Goal: Task Accomplishment & Management: Manage account settings

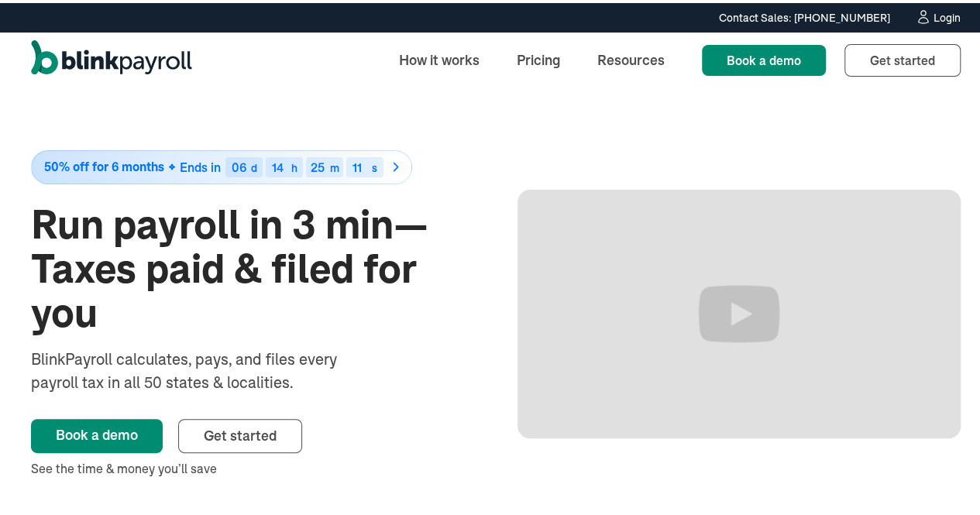
click at [944, 13] on div "Login" at bounding box center [947, 14] width 27 height 11
click at [934, 9] on div "Login" at bounding box center [947, 14] width 27 height 11
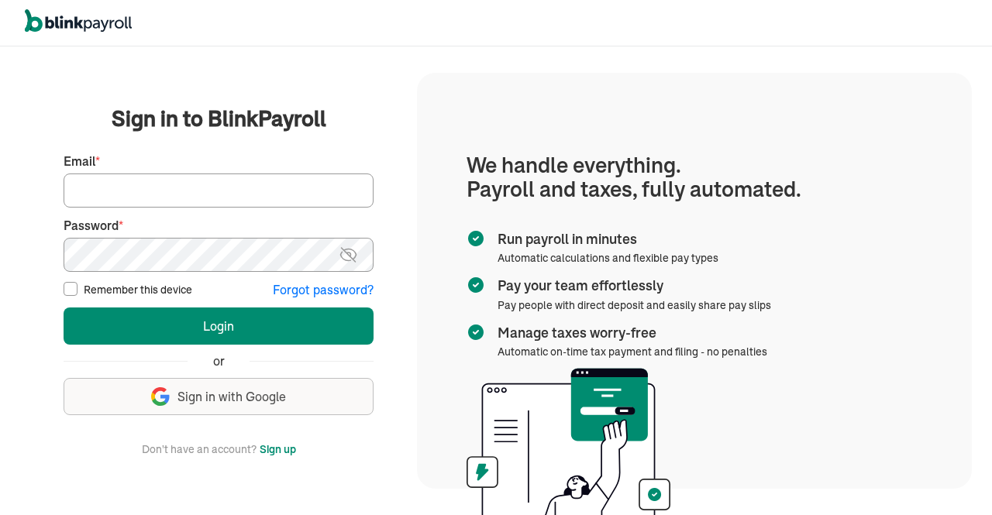
click at [215, 184] on input "Email *" at bounding box center [219, 191] width 310 height 34
type input "vamshi@elcotechsolutions.com"
click at [348, 249] on img at bounding box center [348, 255] width 19 height 19
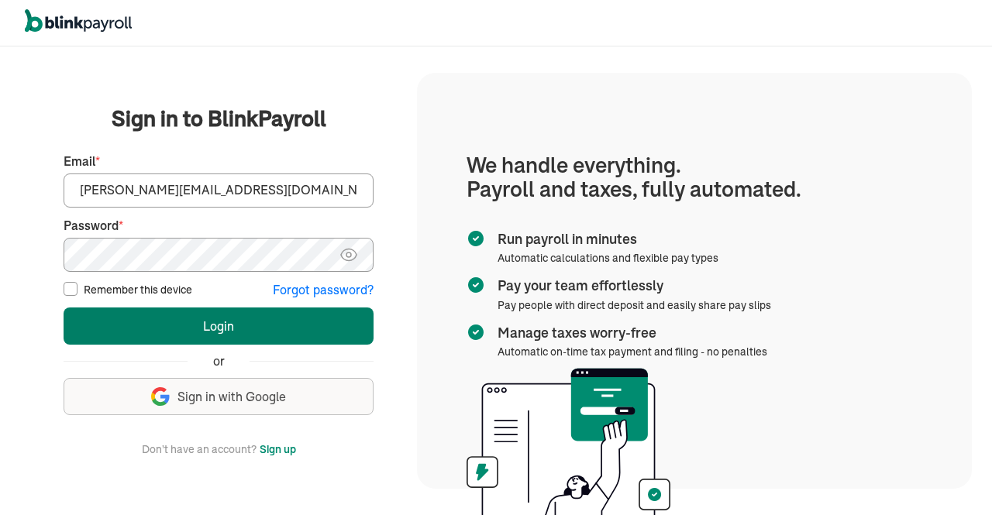
click at [264, 324] on button "Login" at bounding box center [219, 326] width 310 height 37
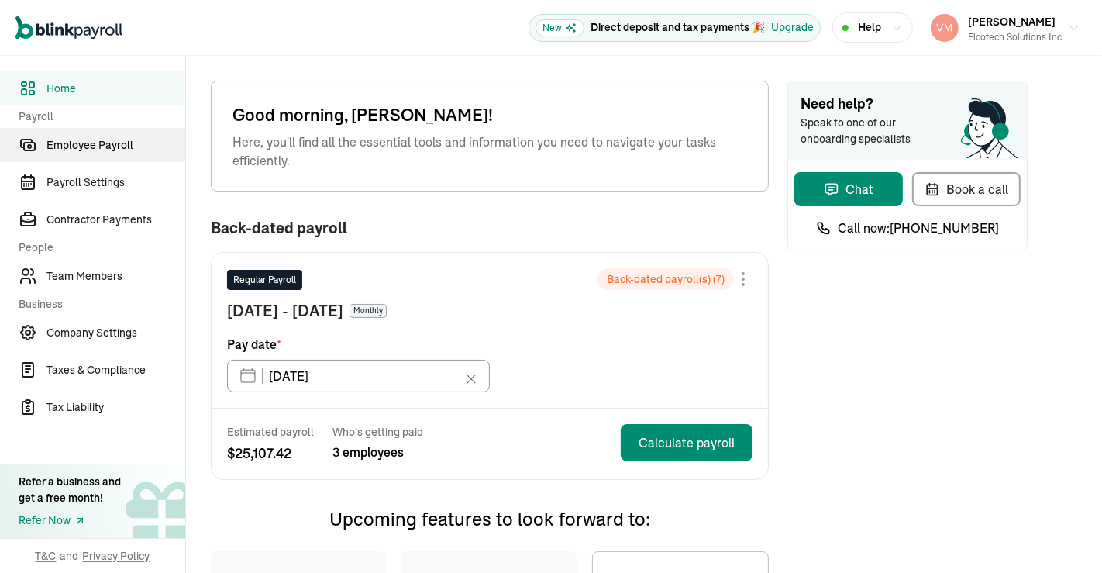
click at [101, 140] on span "Employee Payroll" at bounding box center [115, 145] width 139 height 16
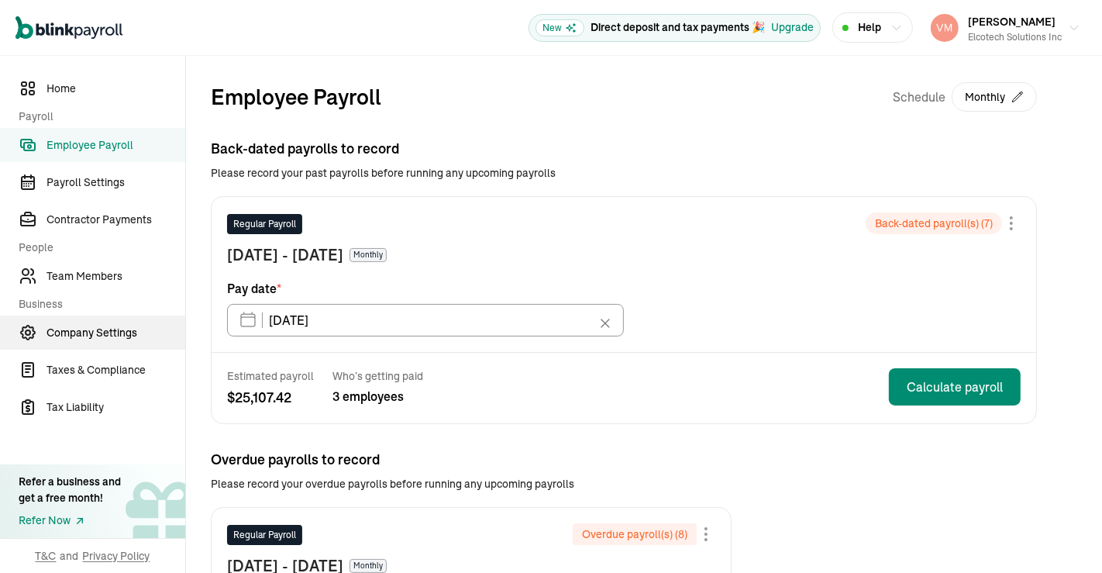
click at [93, 327] on span "Company Settings" at bounding box center [115, 333] width 139 height 16
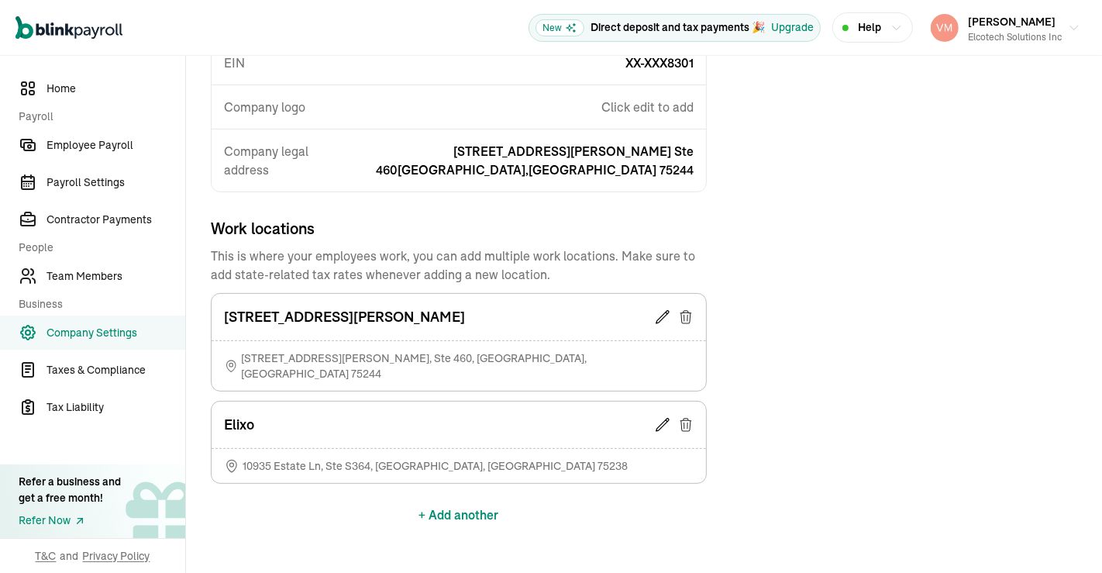
click at [452, 496] on button "+ Add another" at bounding box center [459, 514] width 80 height 37
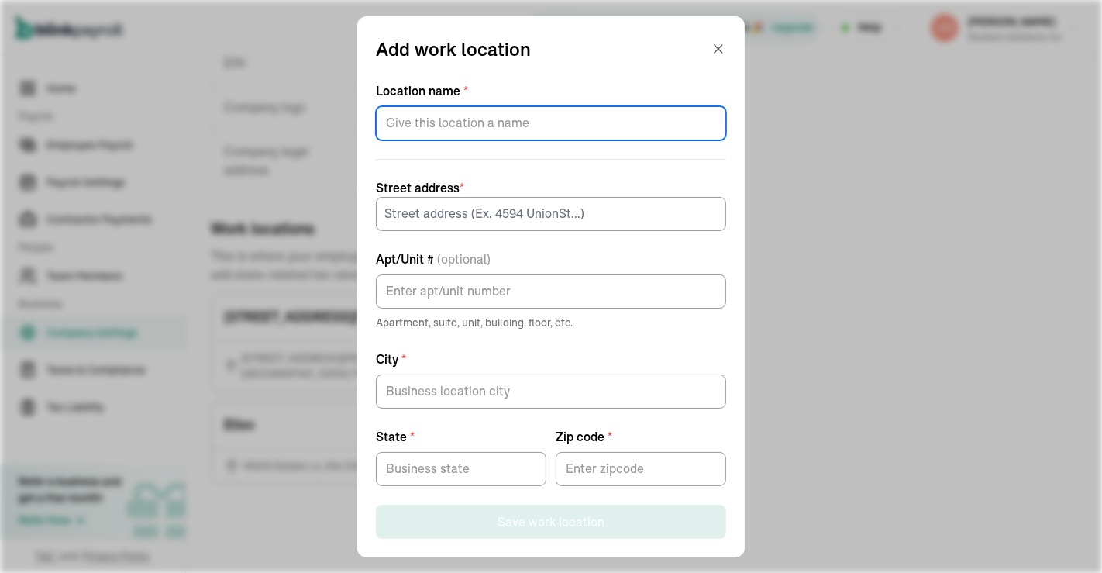
click at [459, 127] on input "Location name *" at bounding box center [551, 123] width 350 height 34
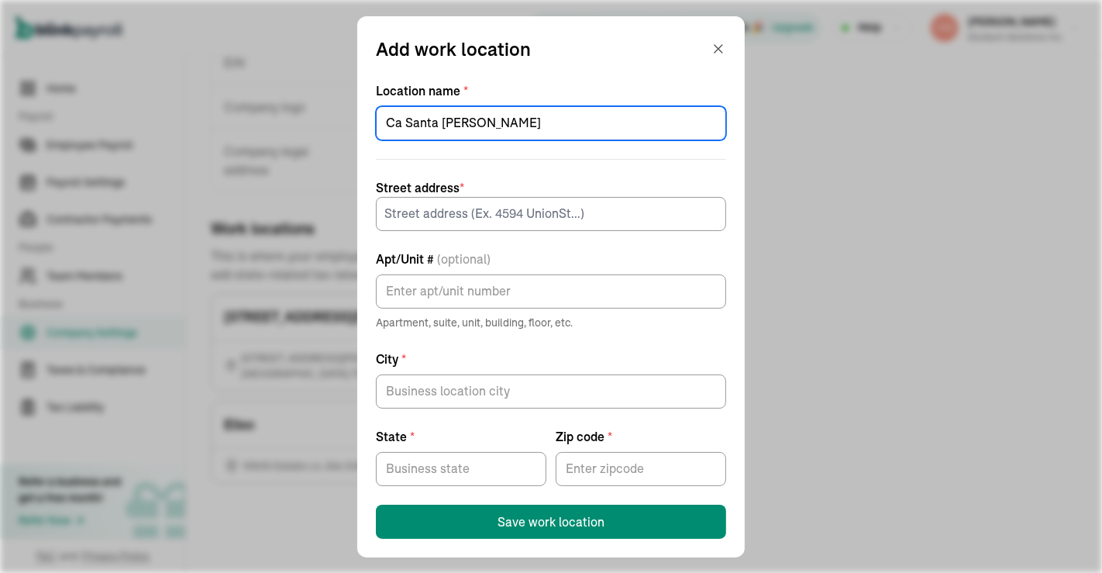
type input "Ca Santa [PERSON_NAME]"
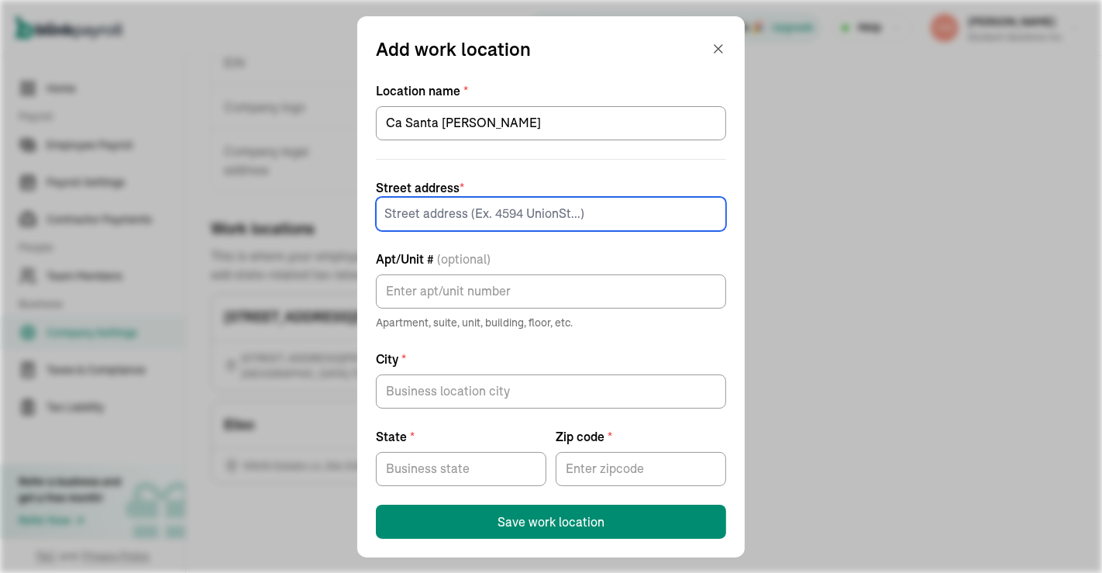
click at [493, 215] on input at bounding box center [551, 214] width 350 height 34
paste input "[STREET_ADDRESS][PERSON_NAME]"
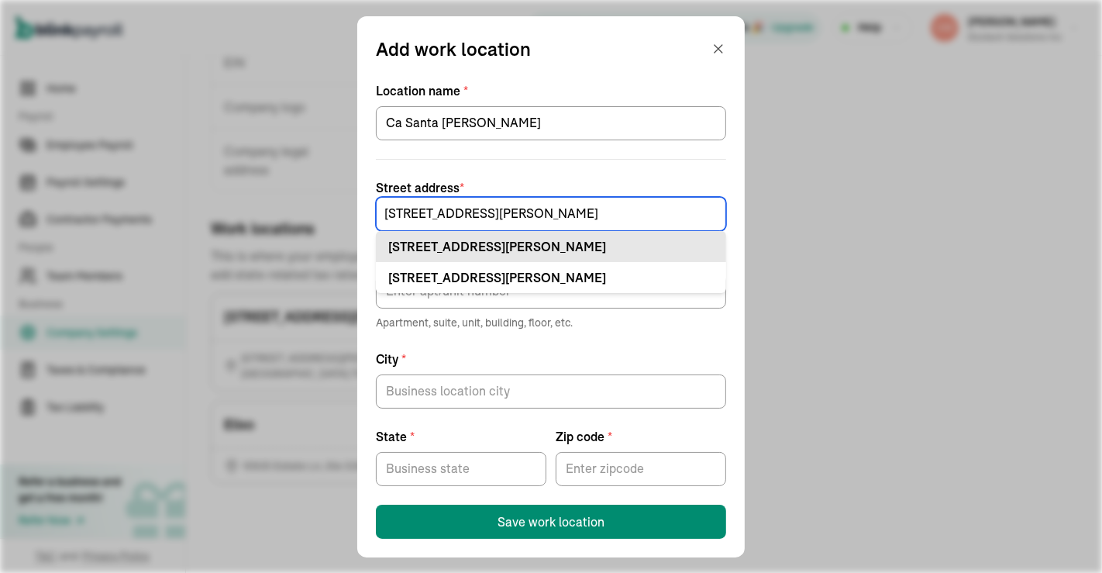
type input "[STREET_ADDRESS][PERSON_NAME]"
click at [507, 244] on div "222 N Wolfe Rd Sunnyvale, CA 94085" at bounding box center [550, 246] width 325 height 19
type input "Sunnyvale"
type input "CA"
type input "94085"
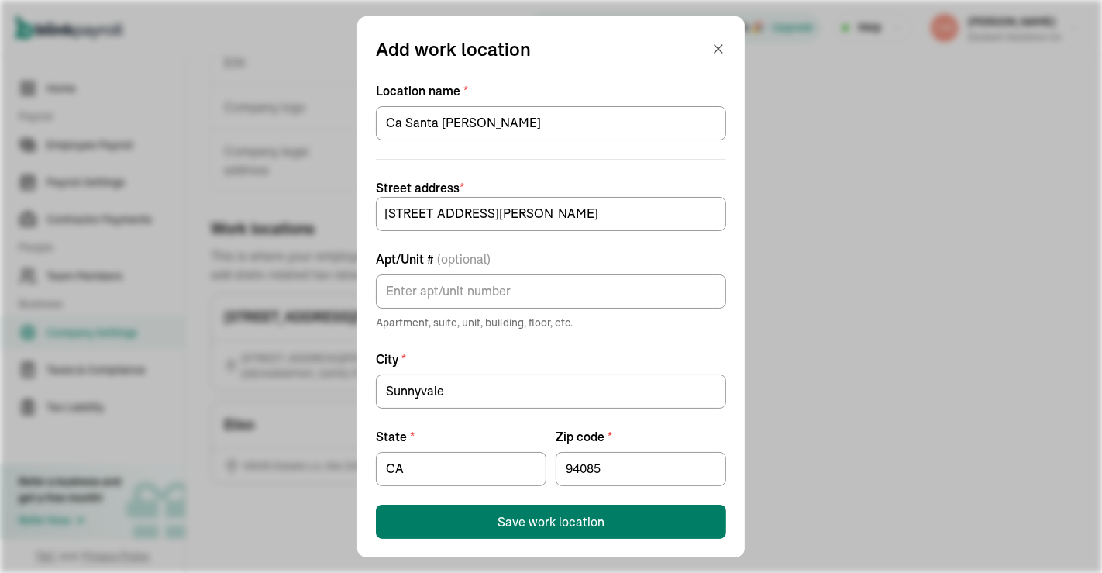
click at [554, 512] on div "Save work location" at bounding box center [550, 521] width 107 height 19
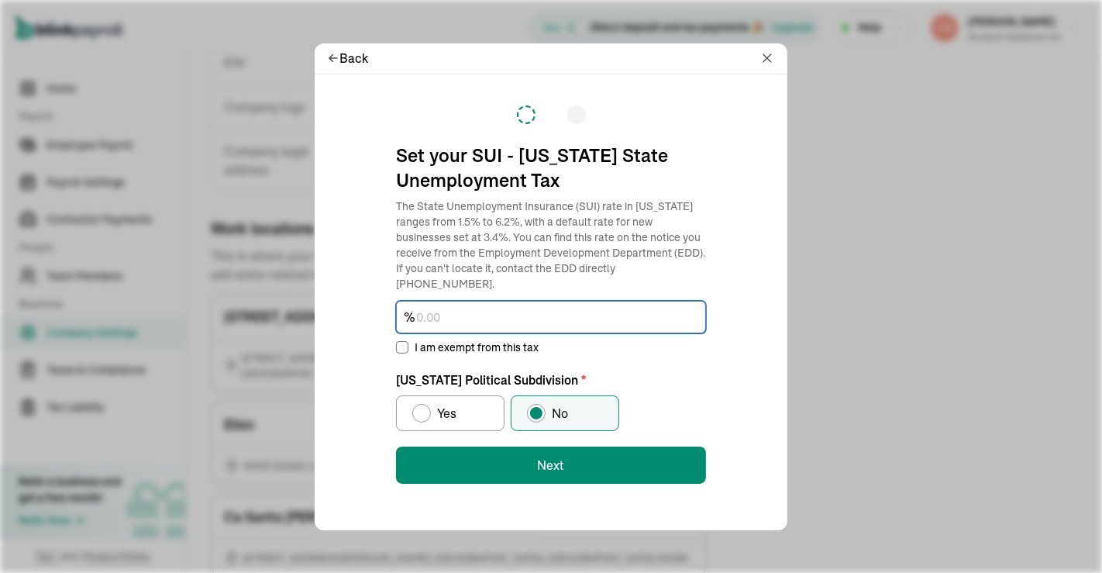
click at [462, 301] on input "text" at bounding box center [551, 317] width 310 height 33
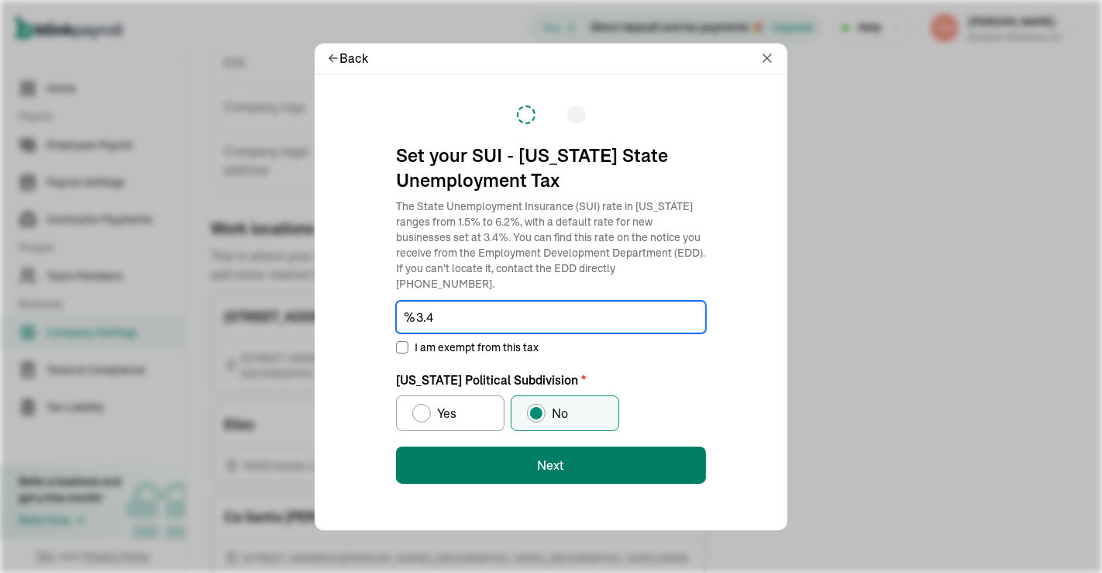
type input "3.4"
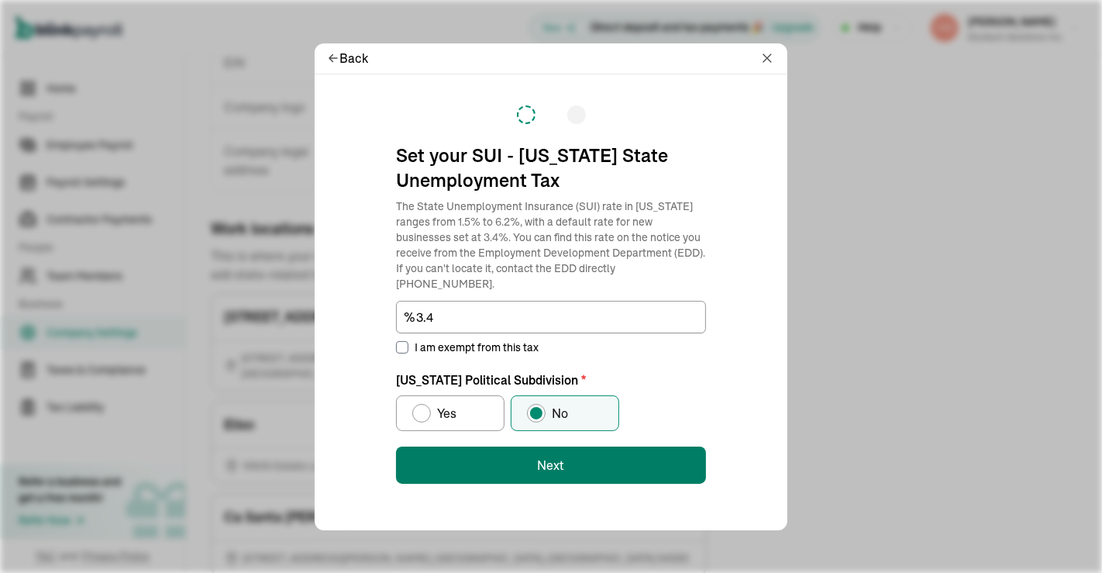
click at [544, 457] on button "Next" at bounding box center [551, 464] width 310 height 37
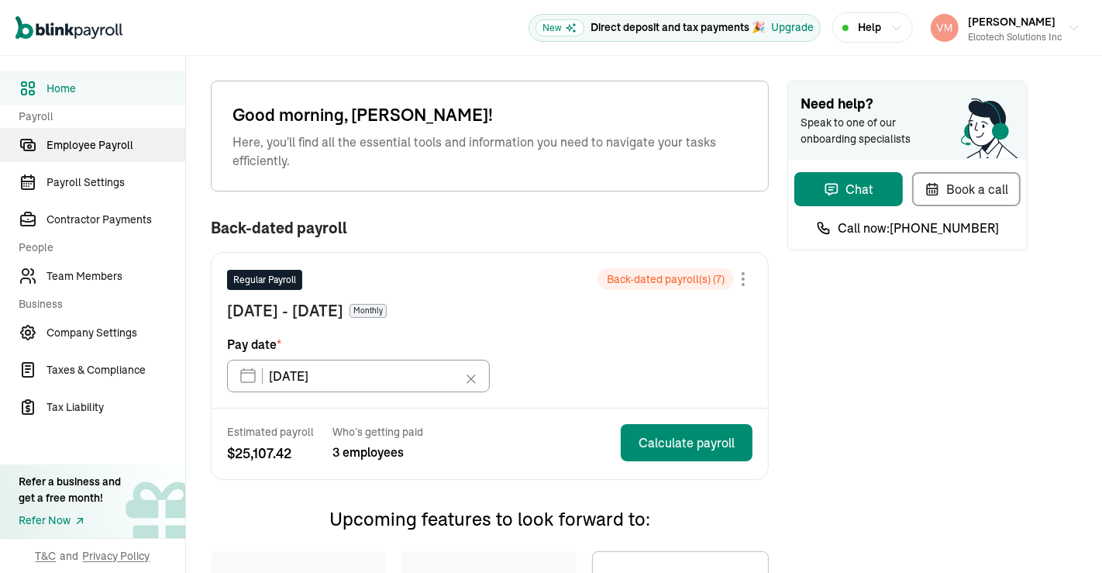
click at [101, 140] on span "Employee Payroll" at bounding box center [115, 145] width 139 height 16
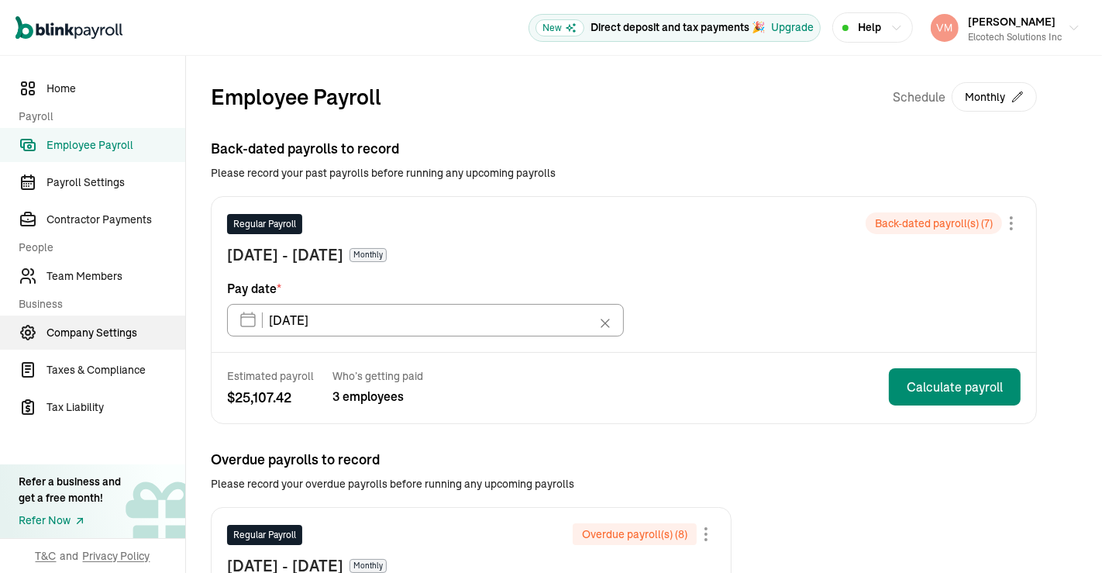
click at [93, 327] on span "Company Settings" at bounding box center [115, 333] width 139 height 16
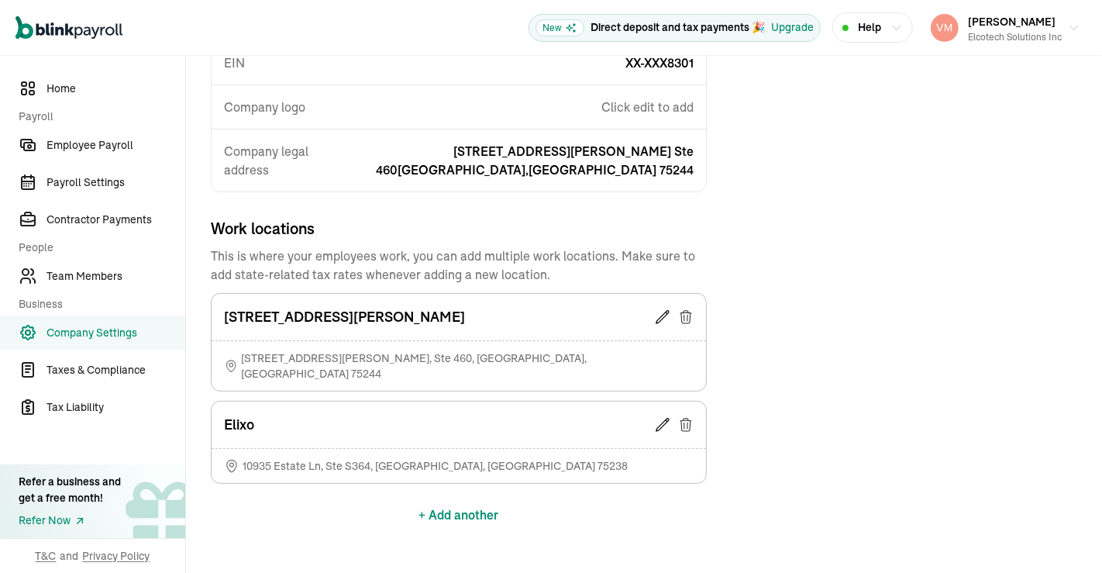
click at [452, 496] on button "+ Add another" at bounding box center [459, 514] width 80 height 37
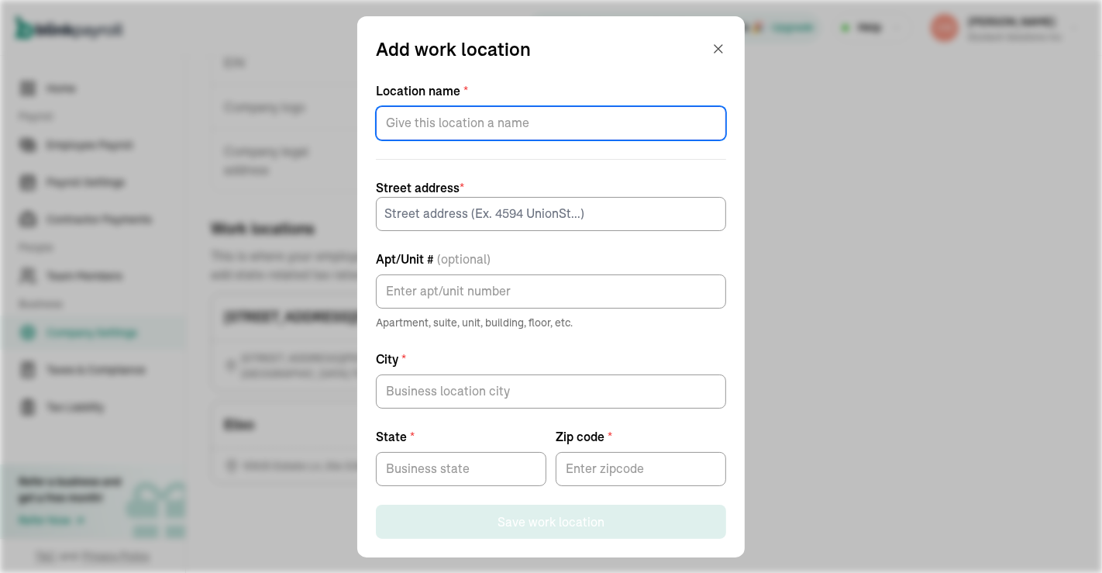
click at [459, 127] on input "Location name *" at bounding box center [551, 123] width 350 height 34
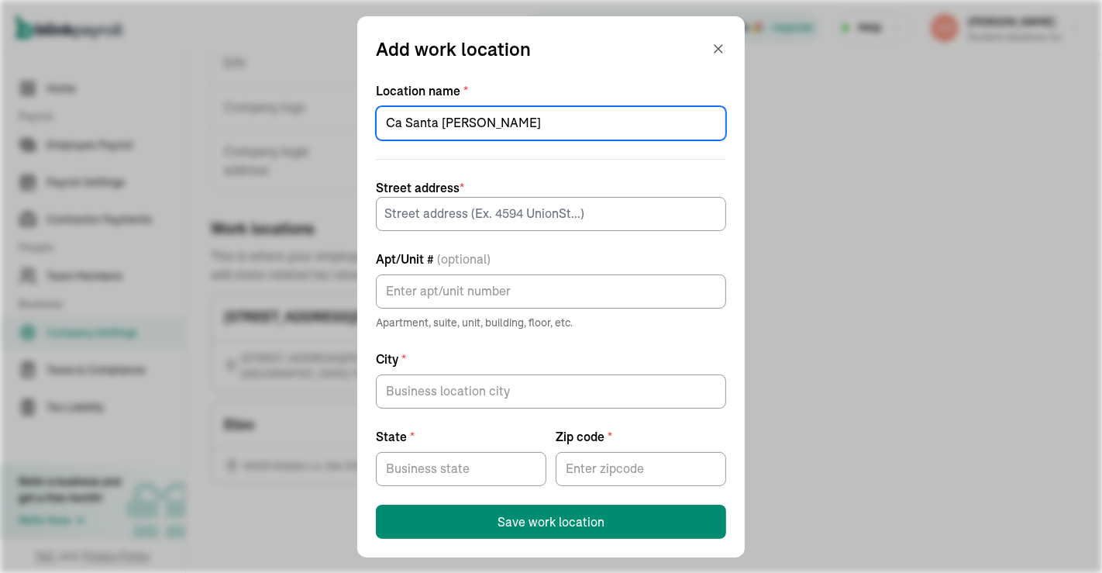
type input "Ca Santa [PERSON_NAME]"
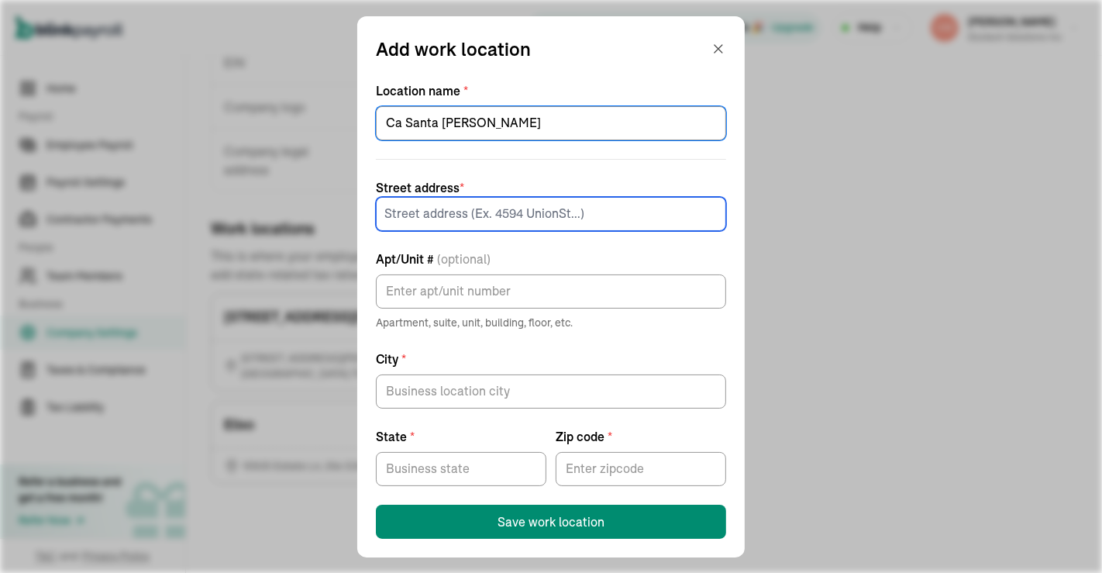
click at [493, 215] on input at bounding box center [551, 214] width 350 height 34
paste input "[STREET_ADDRESS][PERSON_NAME]"
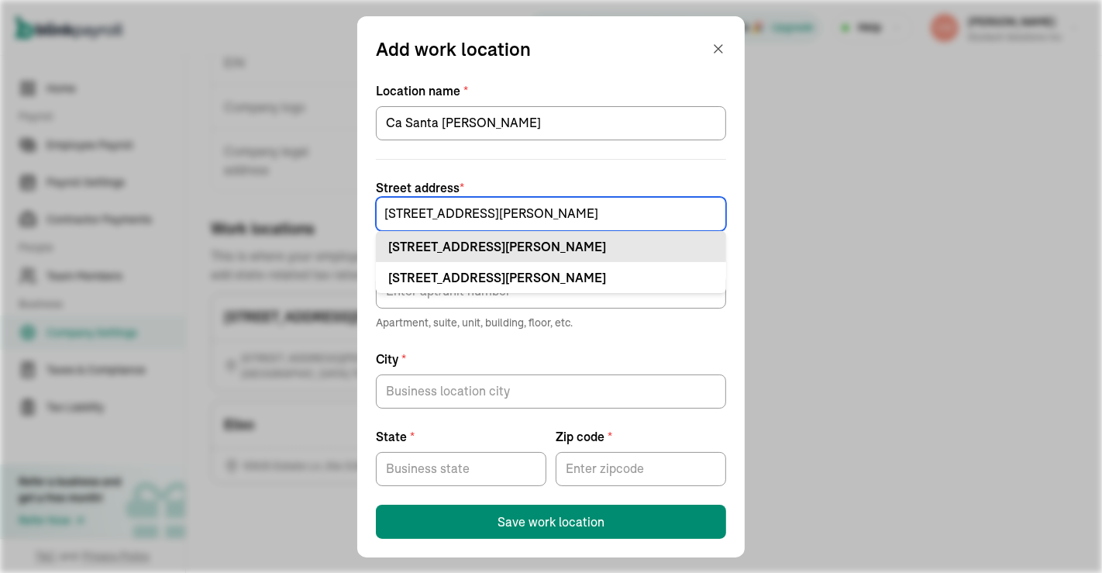
type input "[STREET_ADDRESS][PERSON_NAME]"
click at [507, 244] on div "222 N Wolfe Rd Sunnyvale, CA 94085" at bounding box center [550, 246] width 325 height 19
type input "Sunnyvale"
type input "CA"
type input "94085"
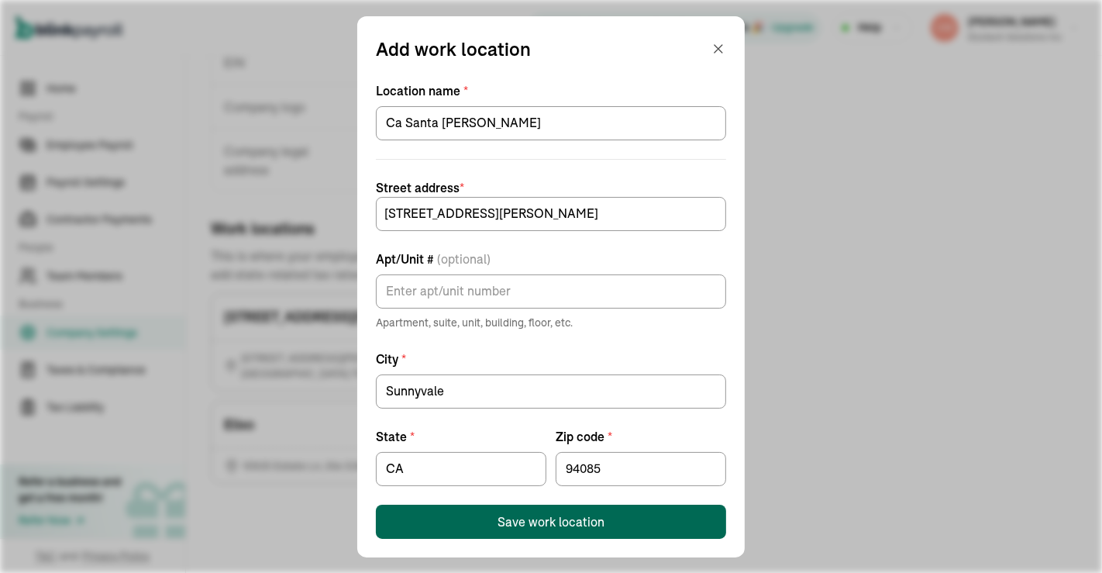
click at [554, 512] on div "Save work location" at bounding box center [550, 521] width 107 height 19
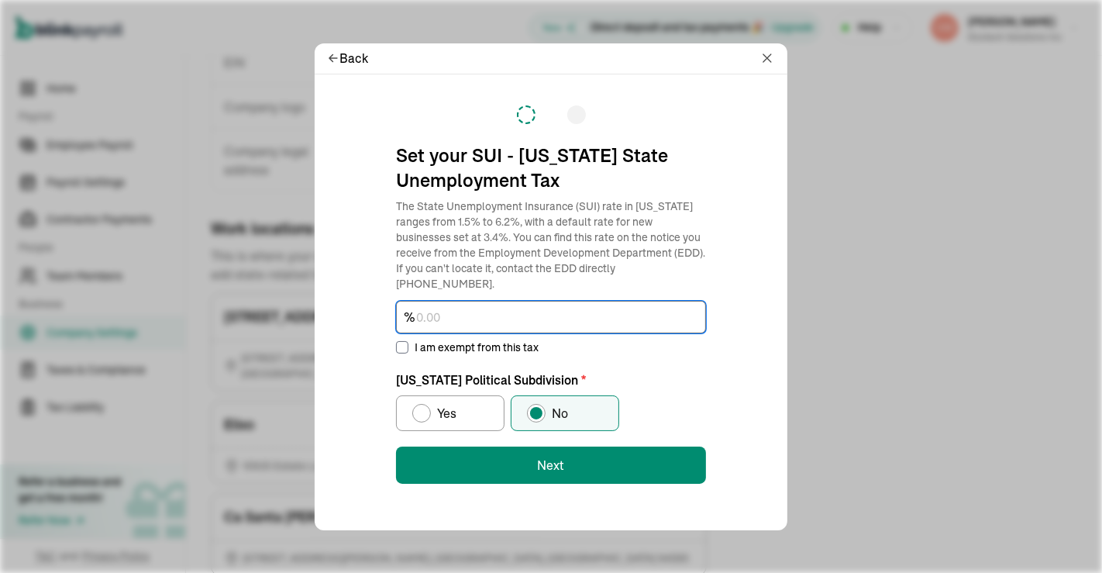
click at [462, 301] on input "text" at bounding box center [551, 317] width 310 height 33
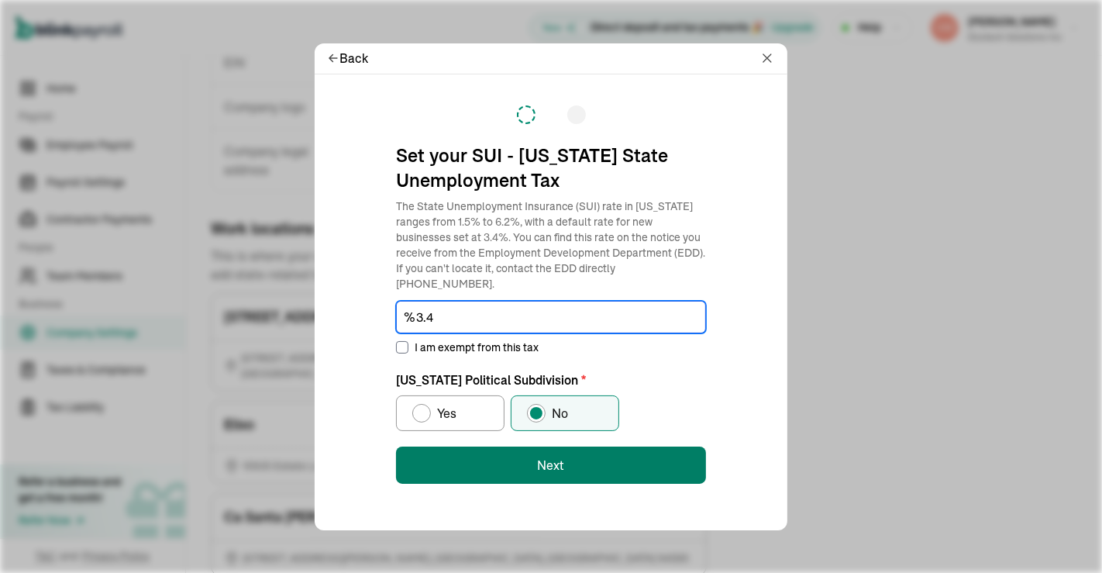
type input "3.4"
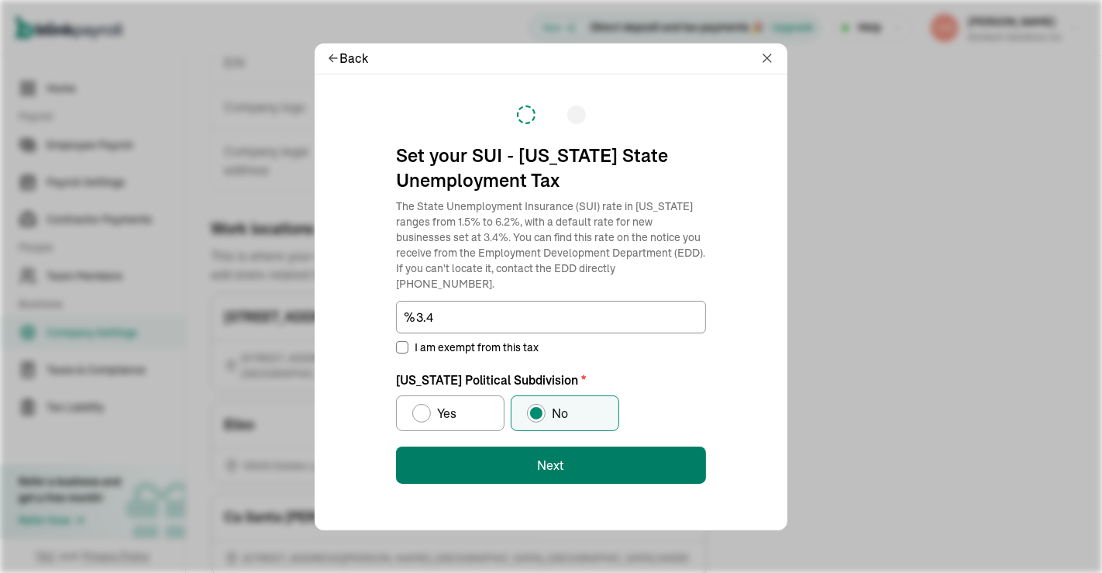
click at [544, 457] on button "Next" at bounding box center [551, 464] width 310 height 37
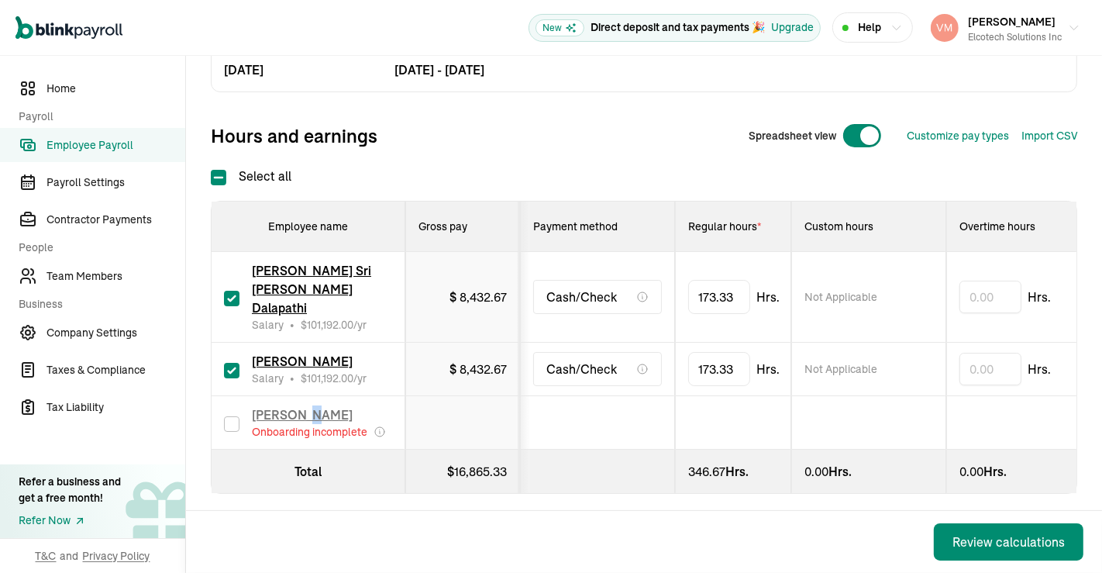
drag, startPoint x: 305, startPoint y: 384, endPoint x: 316, endPoint y: 398, distance: 18.8
click at [316, 398] on td "[PERSON_NAME] Onboarding incomplete" at bounding box center [309, 422] width 194 height 53
click at [316, 407] on span "[PERSON_NAME]" at bounding box center [302, 414] width 101 height 15
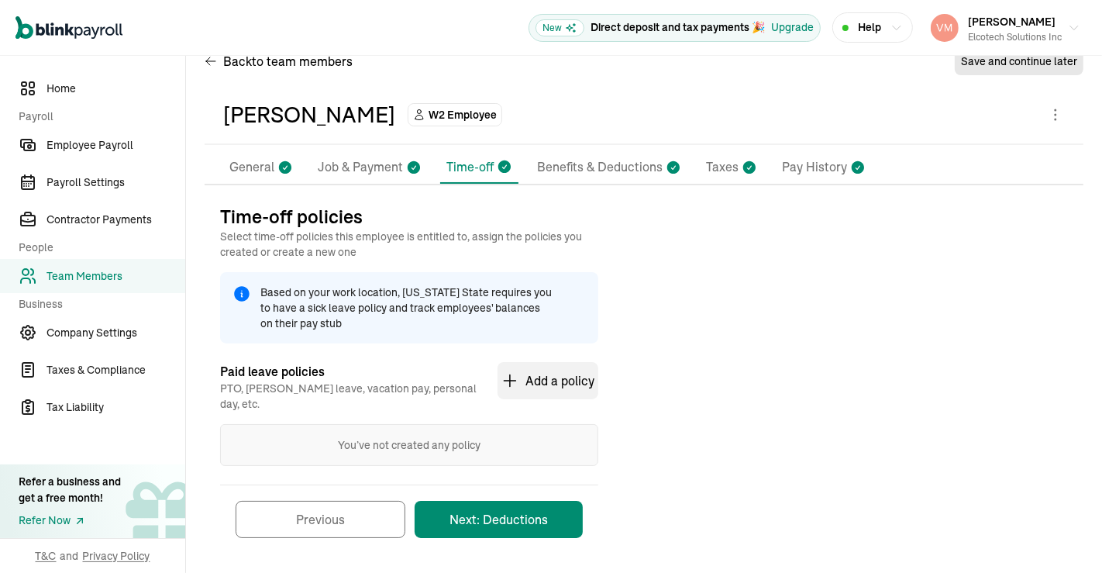
click at [535, 501] on button "Next: Deductions" at bounding box center [499, 519] width 168 height 37
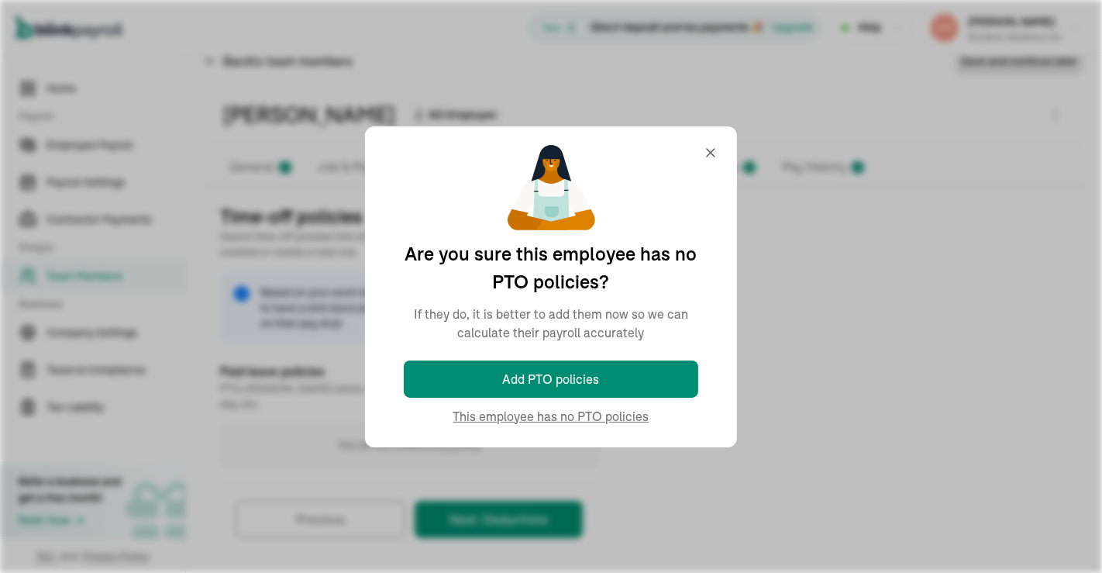
click at [633, 418] on div "Time-off policies Select time-off policies this employee is entitled to, assign…" at bounding box center [644, 378] width 879 height 349
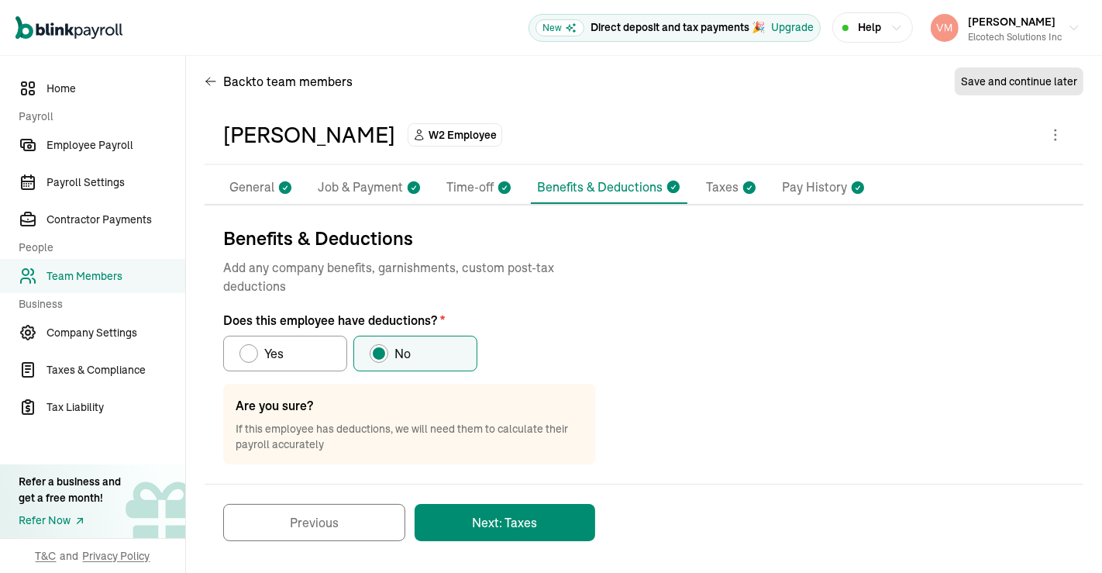
click at [547, 514] on button "Next: Taxes" at bounding box center [505, 522] width 181 height 37
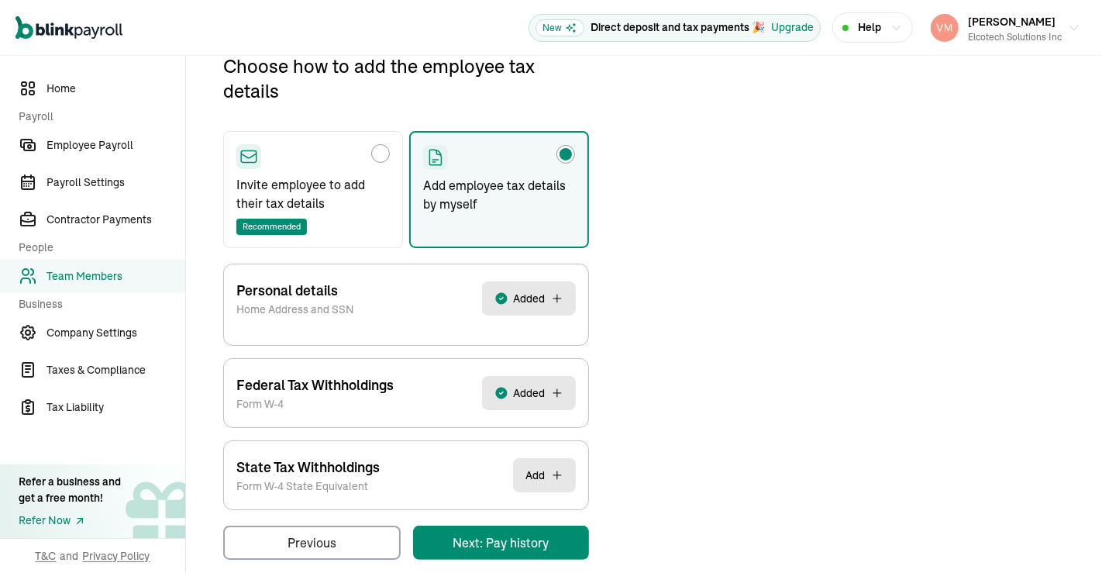
click at [521, 540] on main "Back to team members Save and continue later [PERSON_NAME] W2 Employee Pay Stub…" at bounding box center [644, 234] width 916 height 720
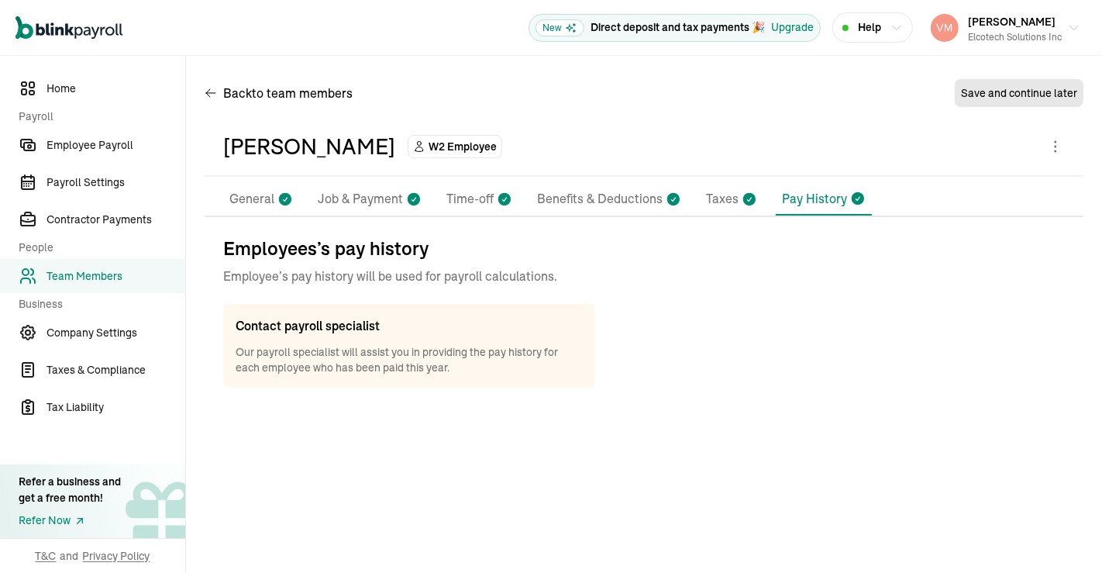
click at [721, 201] on p "Taxes" at bounding box center [722, 199] width 33 height 20
select select "S"
select select "NONE"
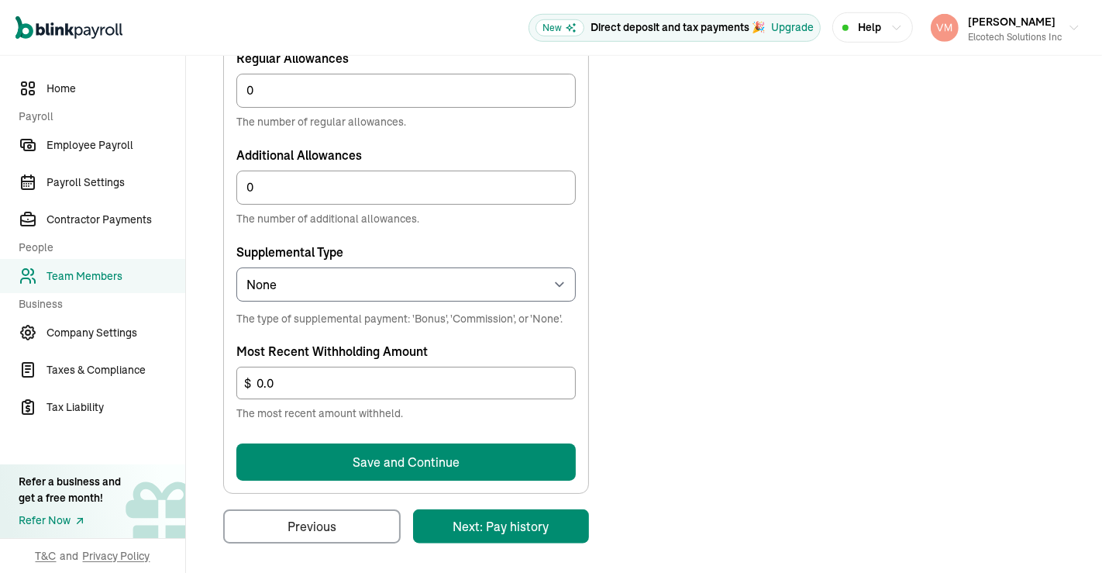
click at [531, 458] on button "Save and Continue" at bounding box center [405, 461] width 339 height 37
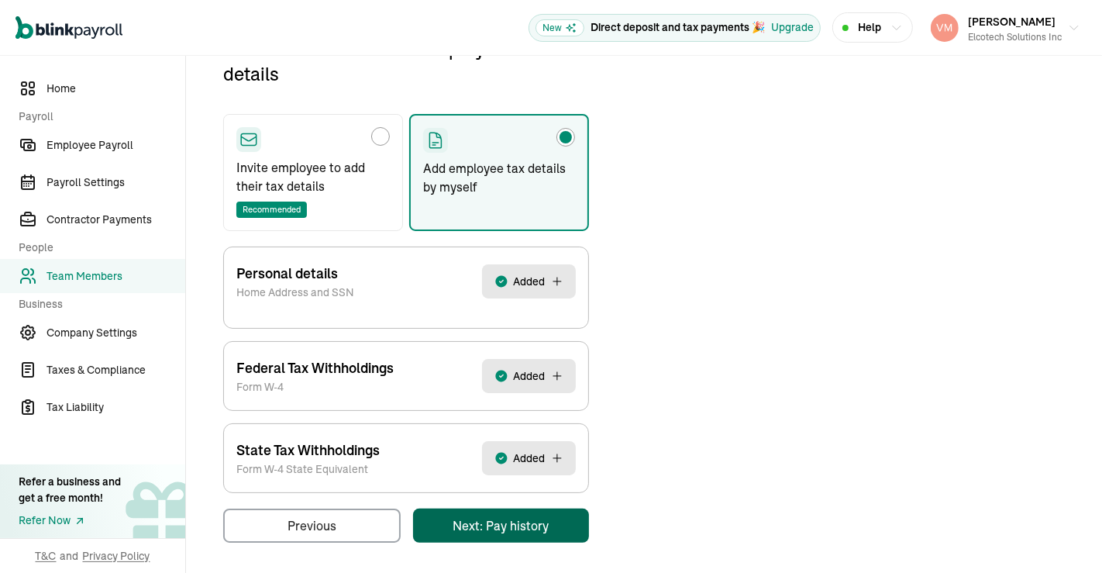
click at [527, 515] on main "Back to team members [PERSON_NAME] W2 Employee Active Pay Stubs General Job & P…" at bounding box center [644, 217] width 916 height 720
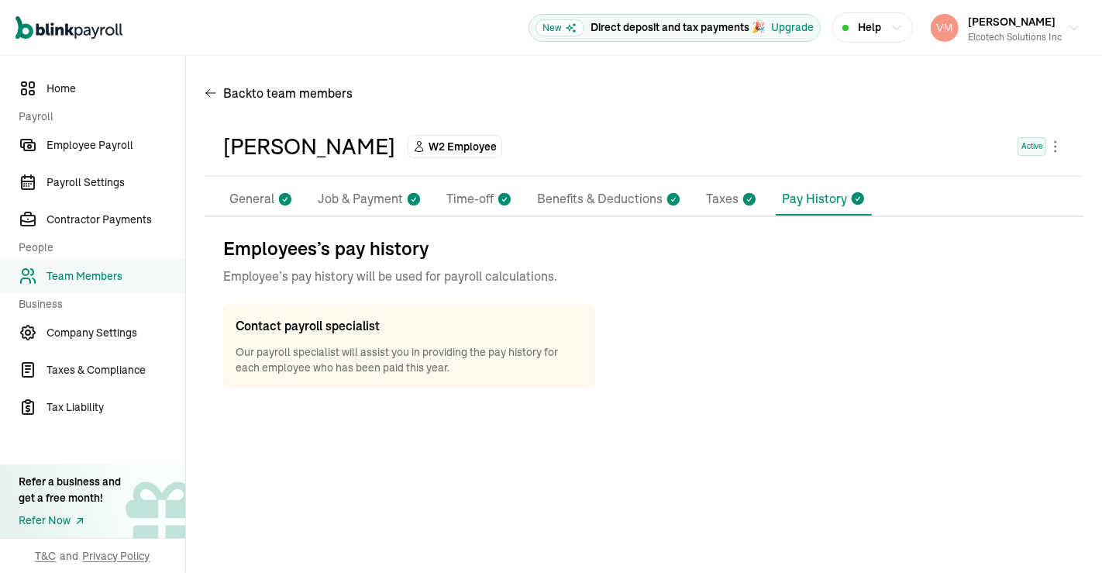
click at [608, 203] on p "Benefits & Deductions" at bounding box center [600, 199] width 126 height 20
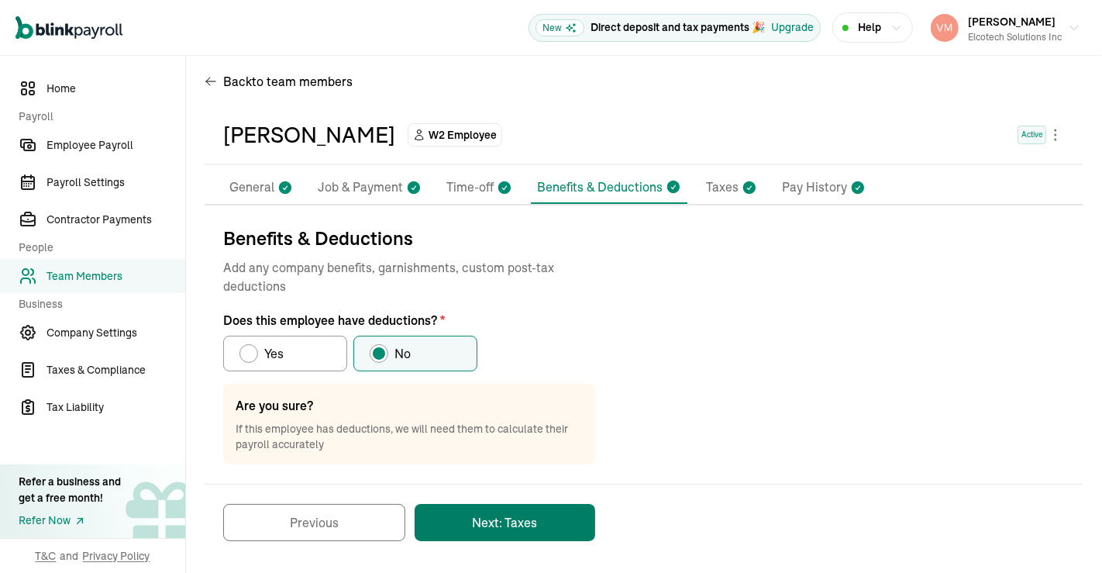
click at [482, 516] on button "Next: Taxes" at bounding box center [505, 522] width 181 height 37
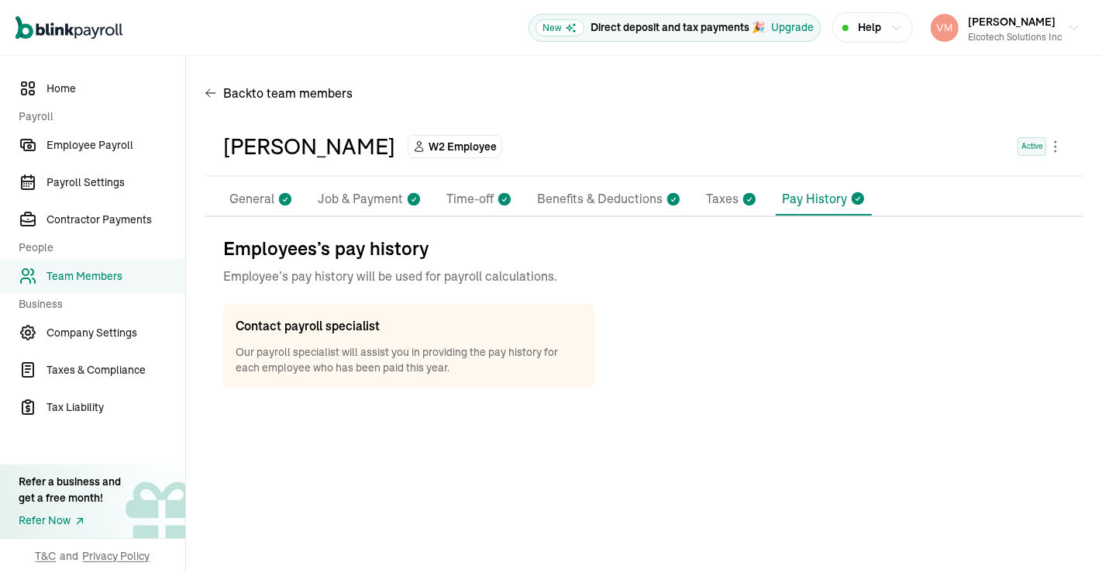
click at [817, 194] on p "Pay History" at bounding box center [814, 198] width 65 height 19
click at [265, 207] on p "General" at bounding box center [251, 199] width 45 height 20
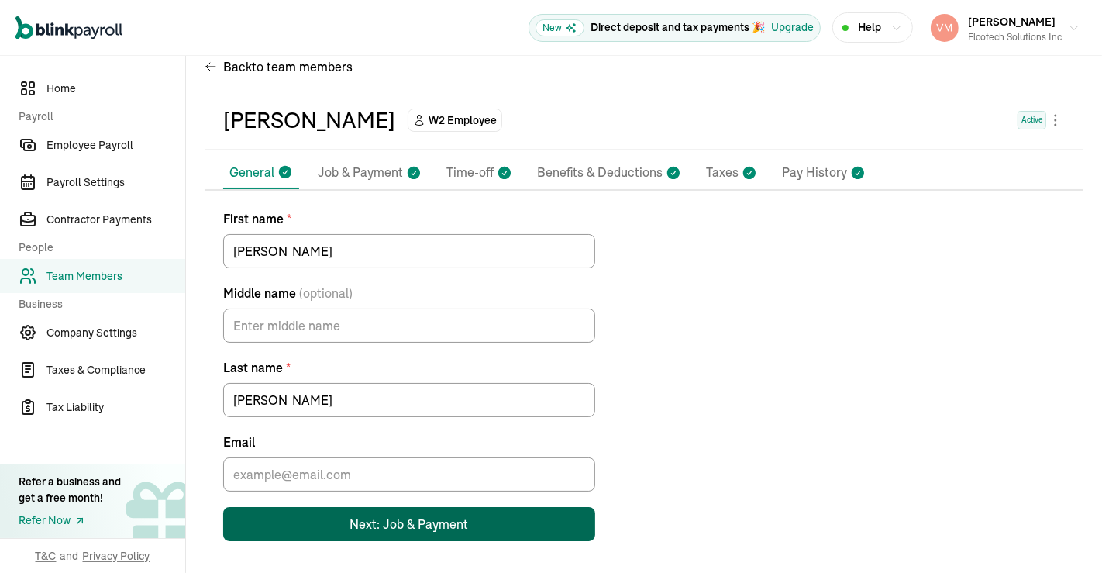
click at [453, 519] on div "Next: Job & Payment" at bounding box center [409, 523] width 119 height 19
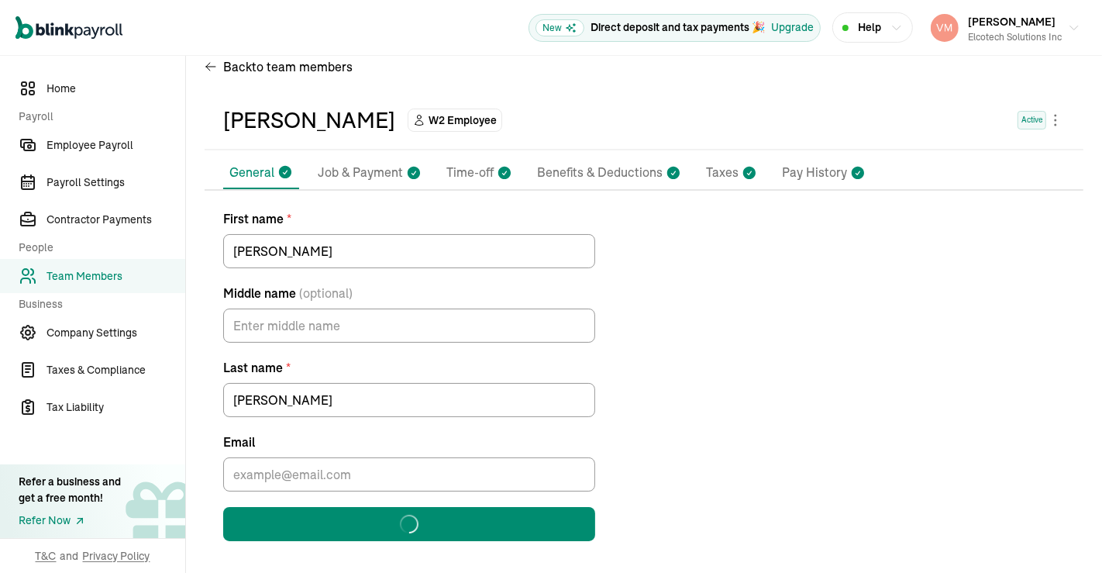
select select "[STREET_ADDRESS][PERSON_NAME]"
select select "4"
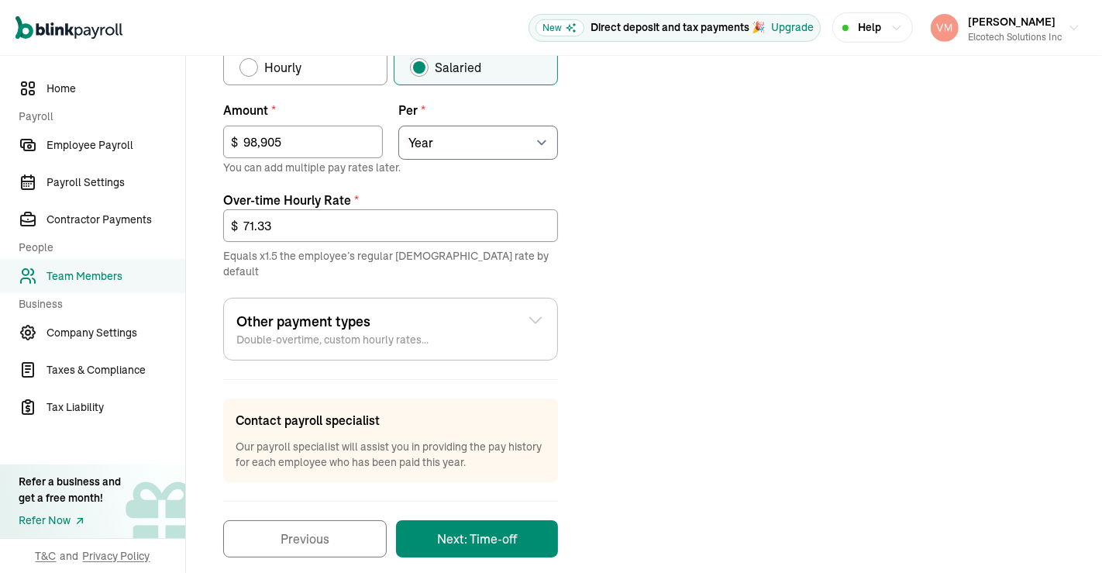
click at [511, 526] on button "Next: Time-off" at bounding box center [477, 538] width 162 height 37
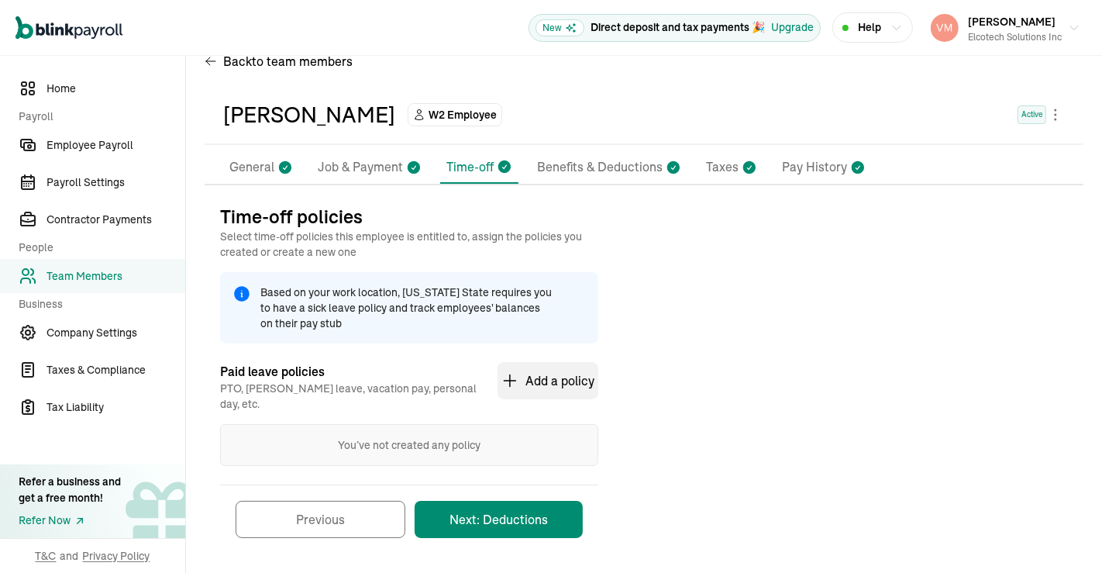
select select "[STREET_ADDRESS][PERSON_NAME]"
select select "4"
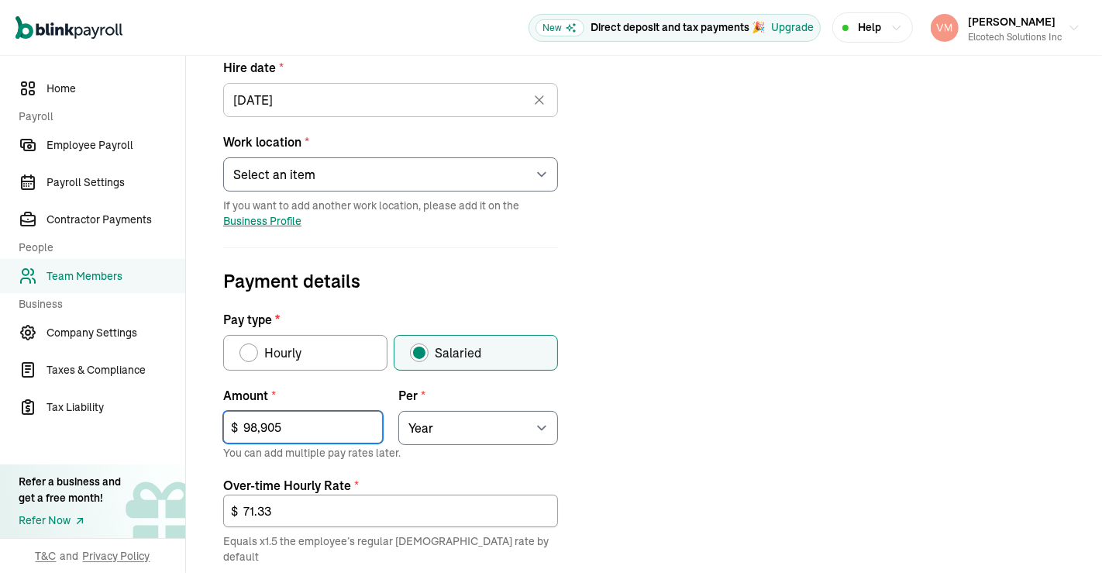
click at [322, 431] on input "98,905" at bounding box center [303, 427] width 160 height 33
type input "9"
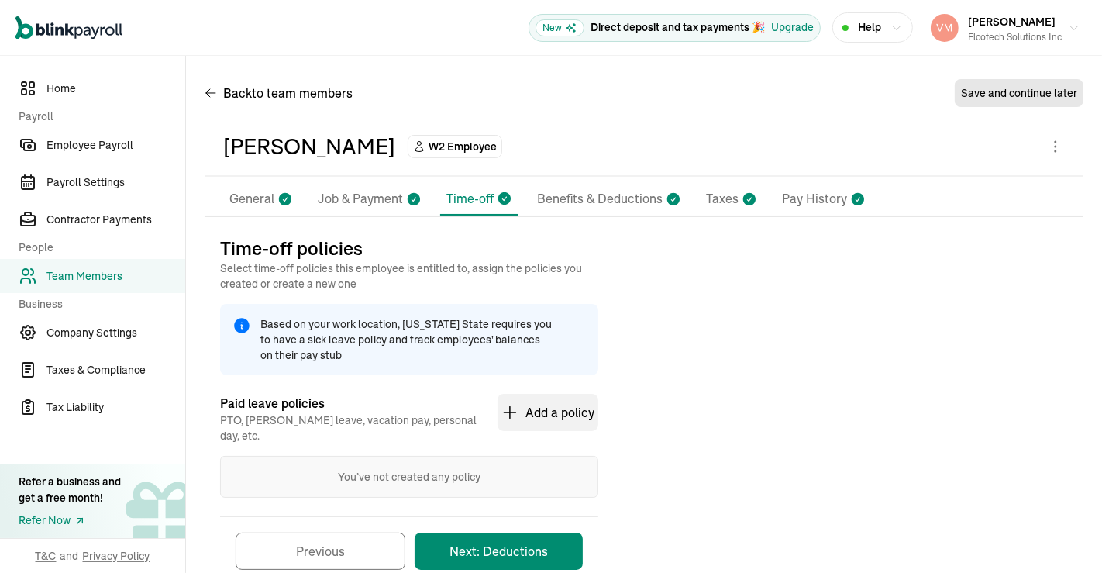
scroll to position [32, 0]
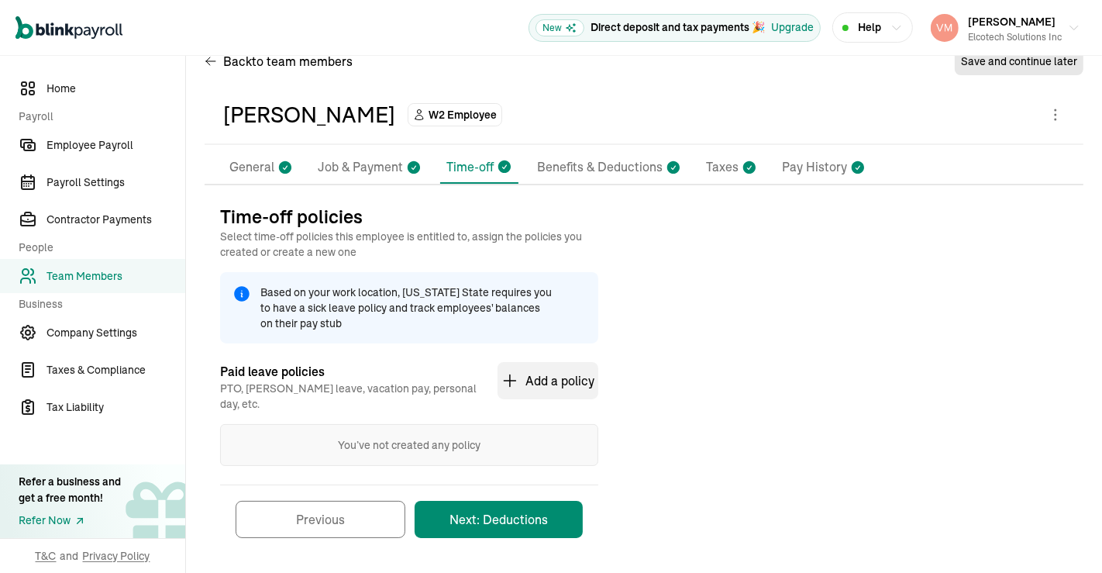
click at [535, 501] on button "Next: Deductions" at bounding box center [499, 519] width 168 height 37
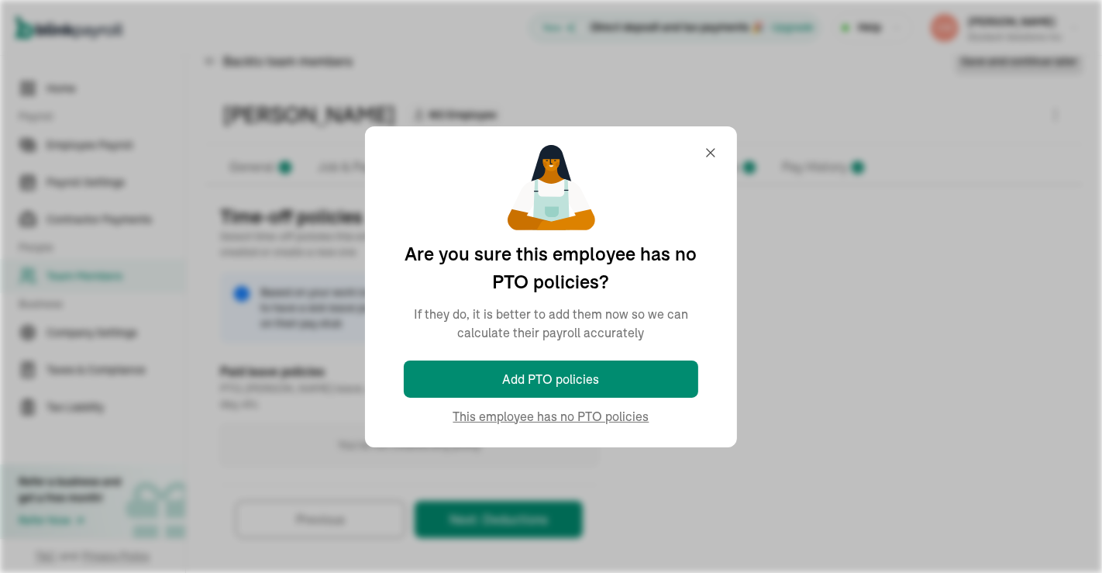
scroll to position [0, 0]
click at [633, 418] on div "Time-off policies Select time-off policies this employee is entitled to, assign…" at bounding box center [644, 378] width 879 height 349
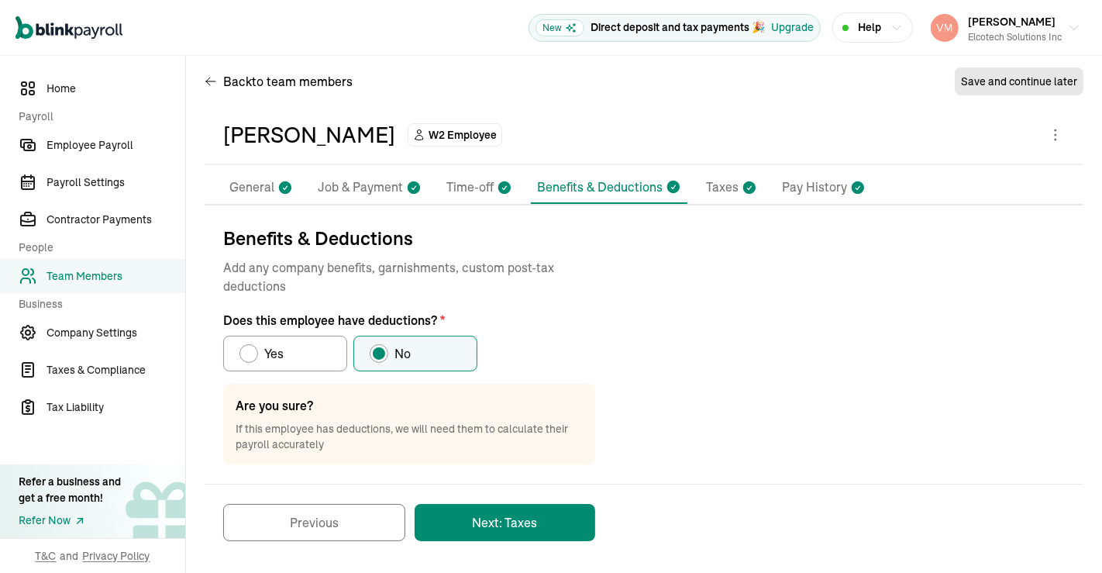
click at [547, 514] on button "Next: Taxes" at bounding box center [505, 522] width 181 height 37
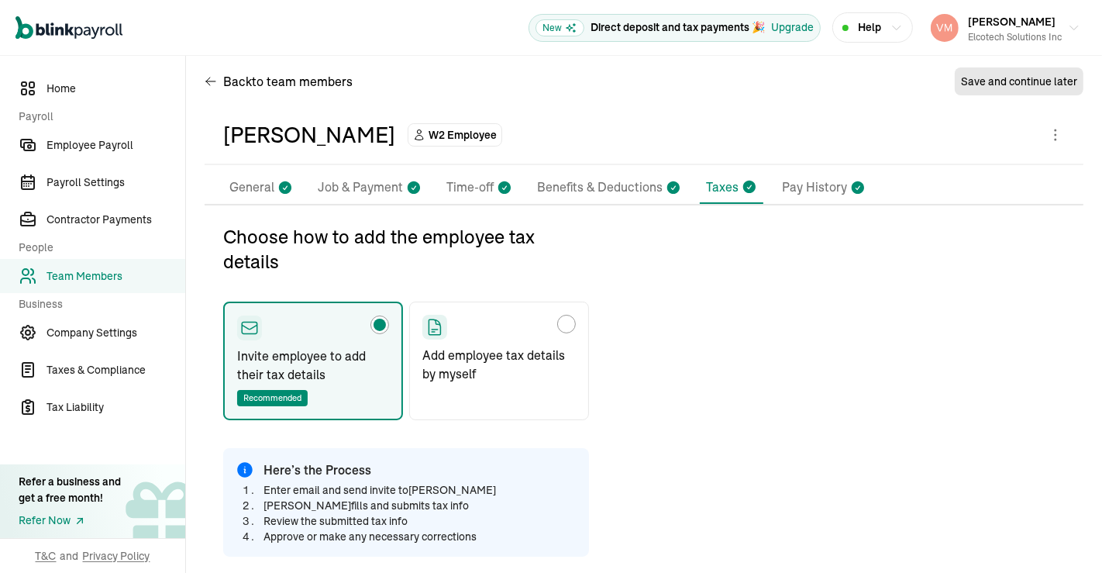
radio input "false"
radio input "true"
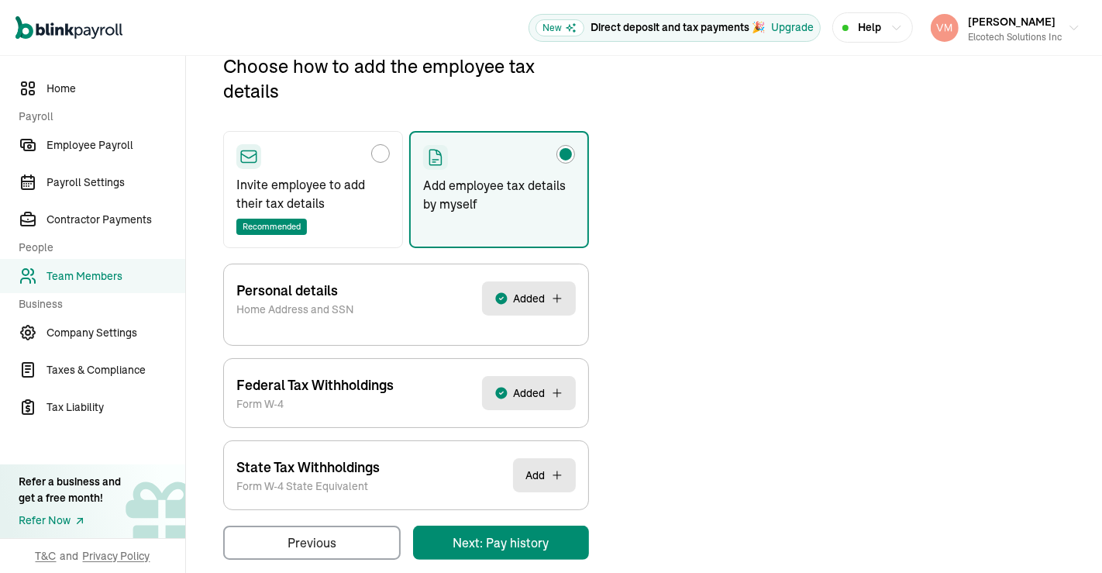
click at [521, 540] on main "Back to team members Save and continue later [PERSON_NAME] W2 Employee Pay Stub…" at bounding box center [644, 234] width 916 height 720
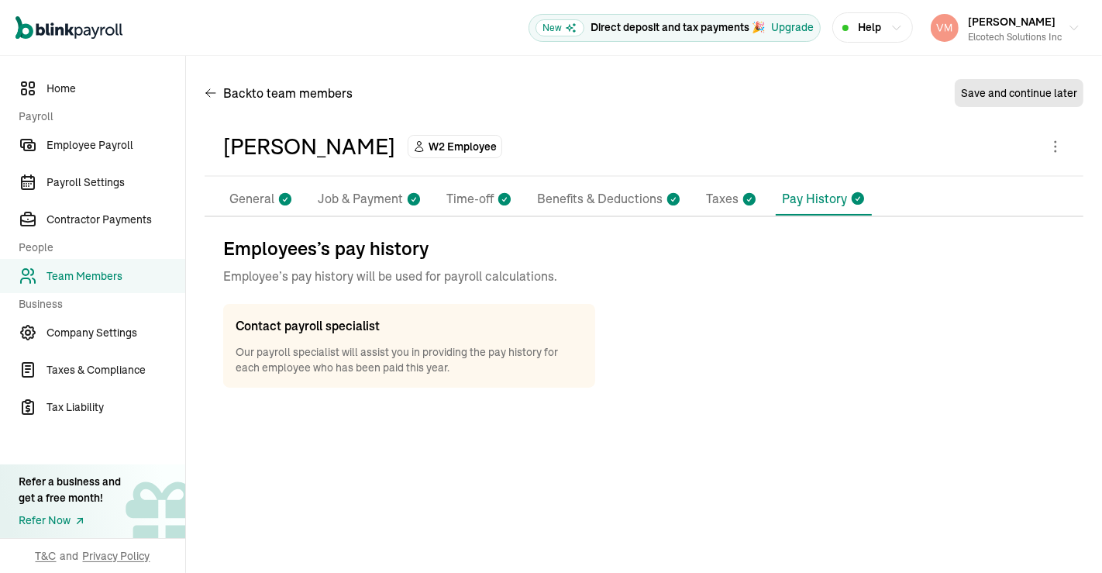
click at [721, 201] on p "Taxes" at bounding box center [722, 199] width 33 height 20
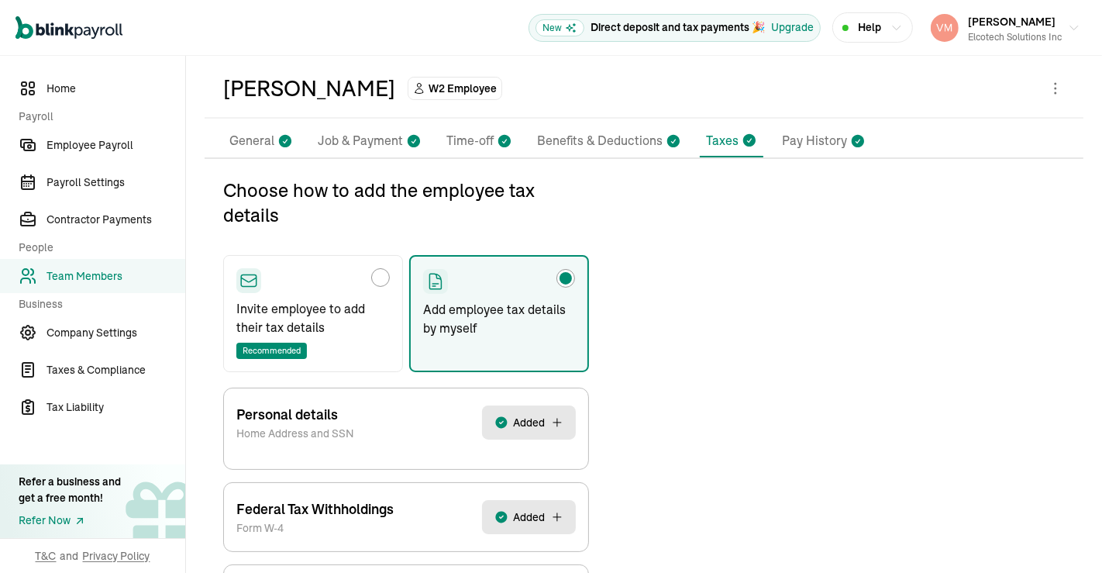
select select "S"
select select "NONE"
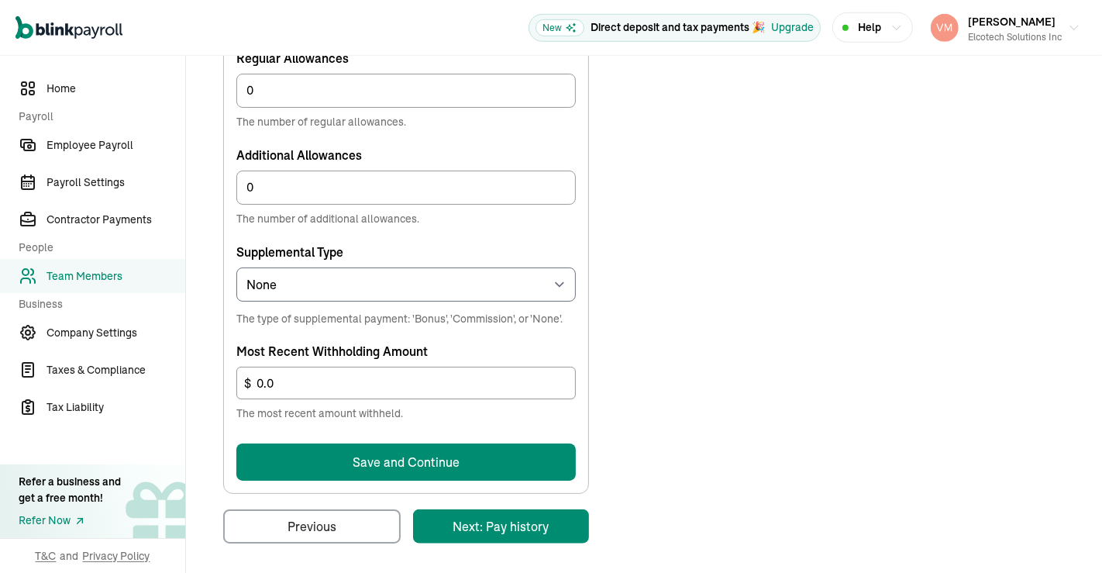
click at [531, 458] on button "Save and Continue" at bounding box center [405, 461] width 339 height 37
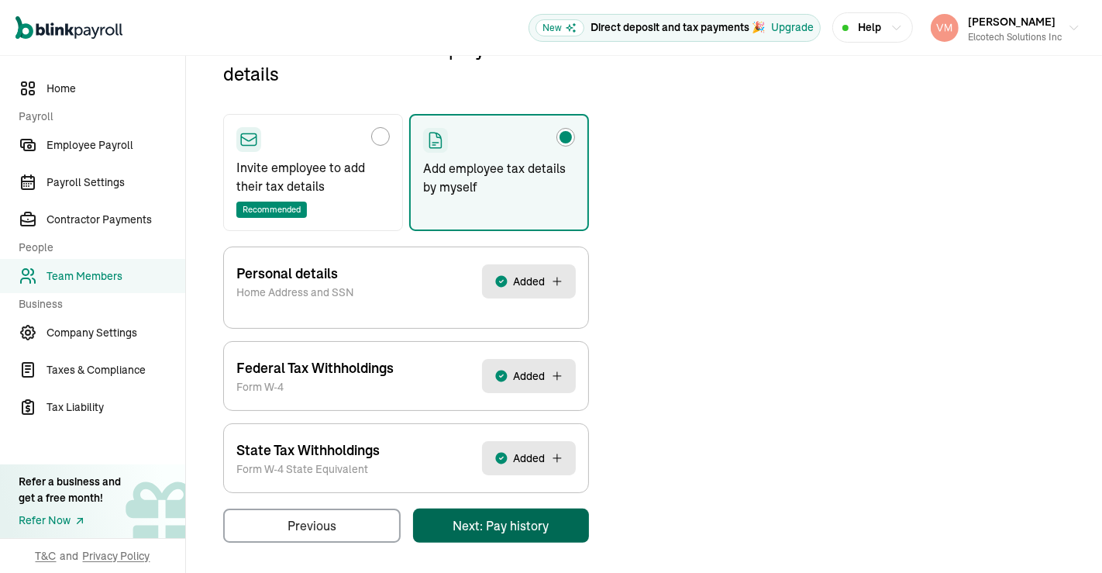
click at [527, 515] on main "Back to team members SAIKRISHNA KOKKULA W2 Employee Active Pay Stubs General Jo…" at bounding box center [644, 217] width 916 height 720
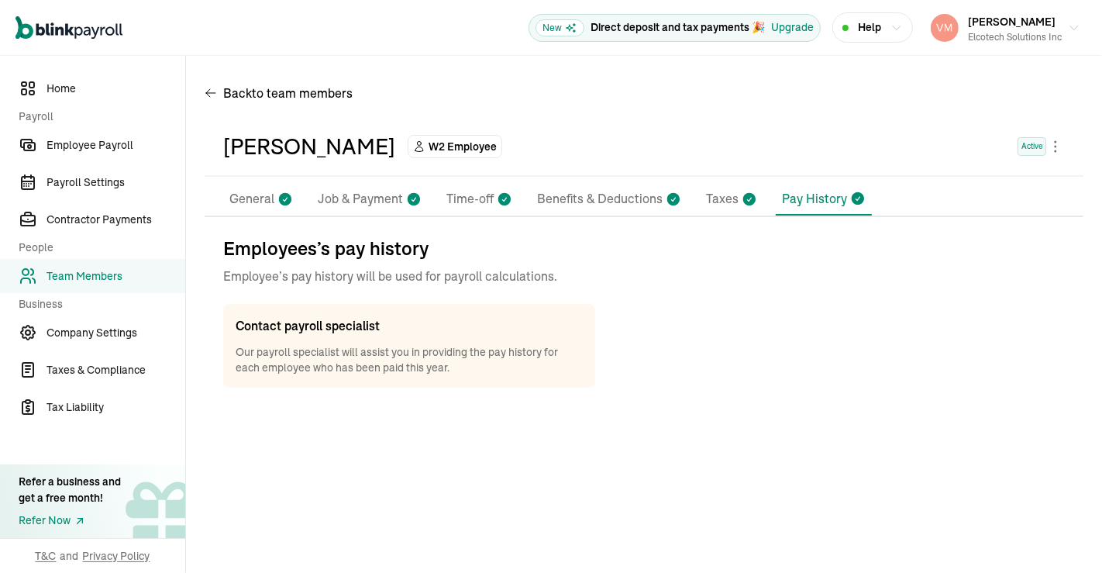
click at [608, 203] on p "Benefits & Deductions" at bounding box center [600, 199] width 126 height 20
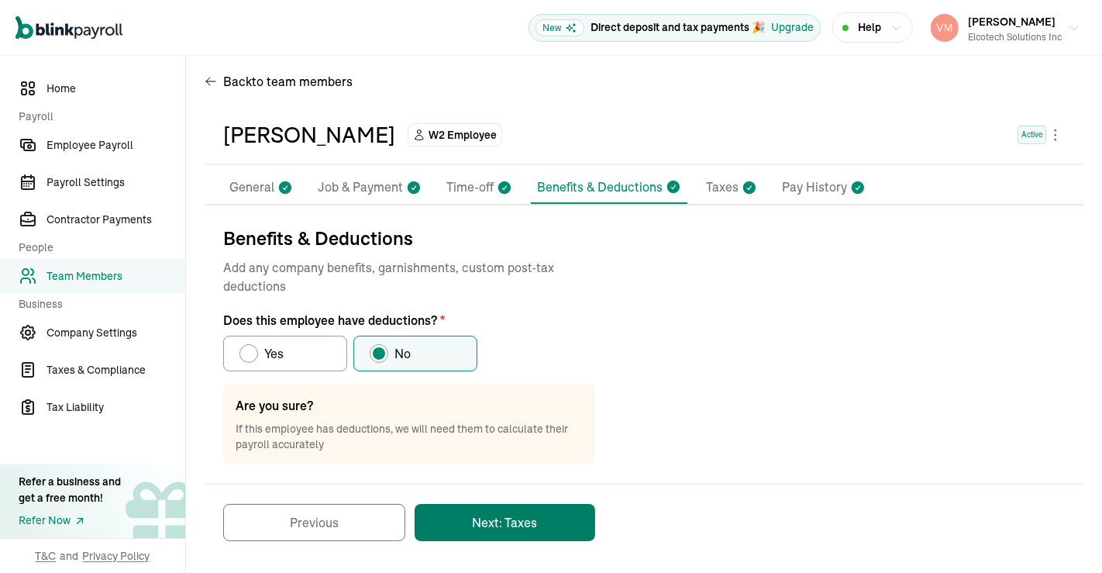
click at [482, 516] on button "Next: Taxes" at bounding box center [505, 522] width 181 height 37
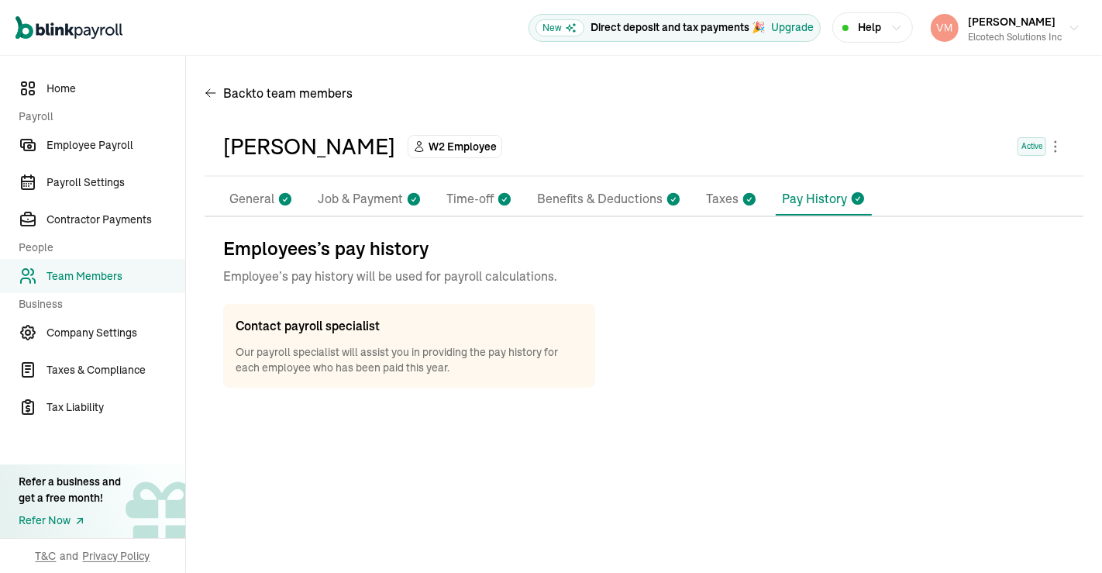
click at [817, 194] on p "Pay History" at bounding box center [814, 198] width 65 height 19
click at [265, 207] on p "General" at bounding box center [251, 199] width 45 height 20
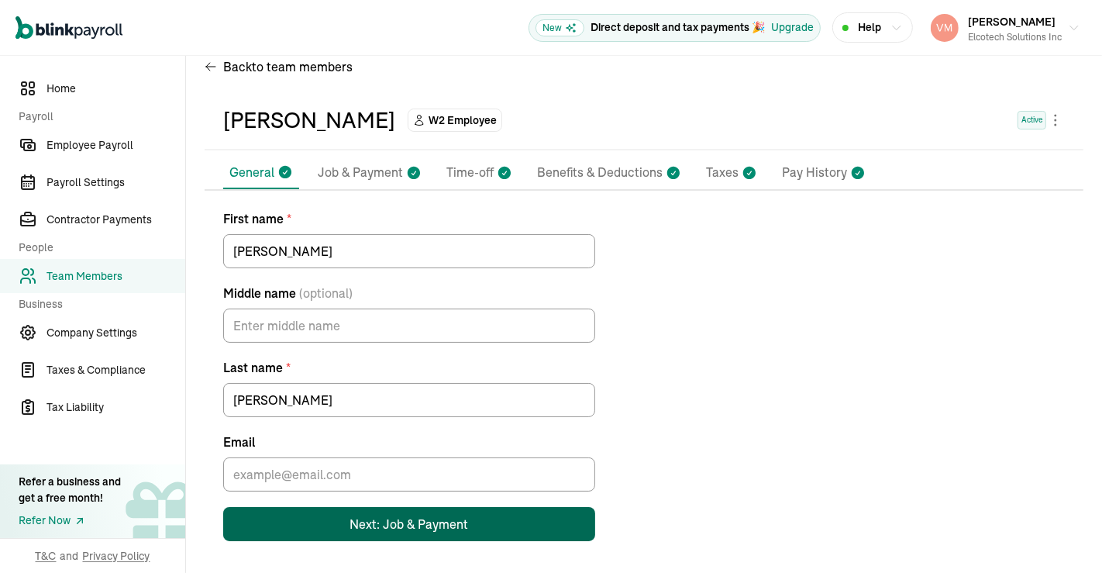
click at [453, 519] on div "Next: Job & Payment" at bounding box center [409, 523] width 119 height 19
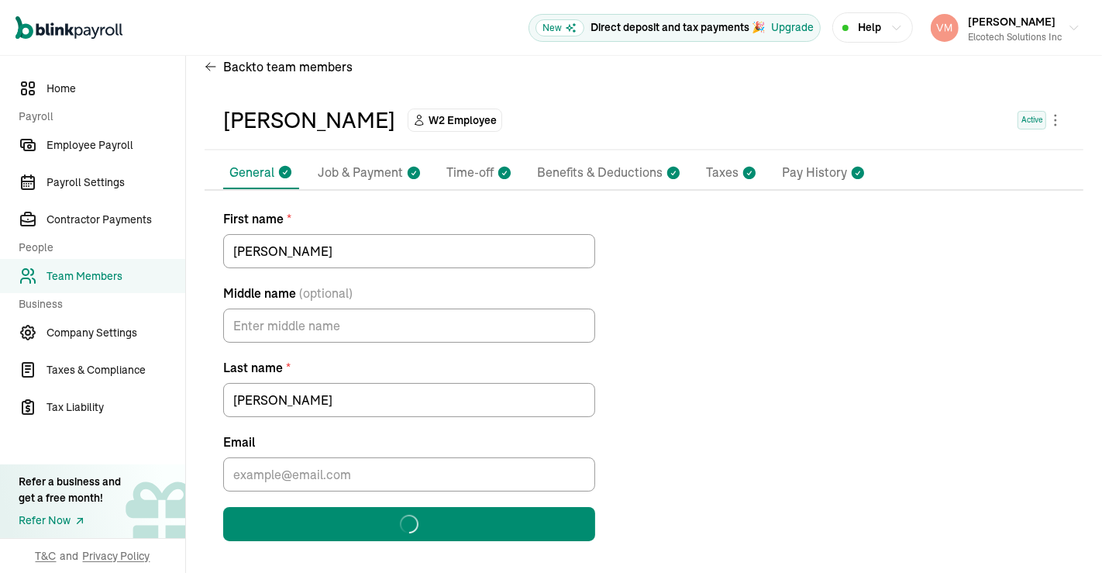
select select "222 N Wolfe Rd"
select select "4"
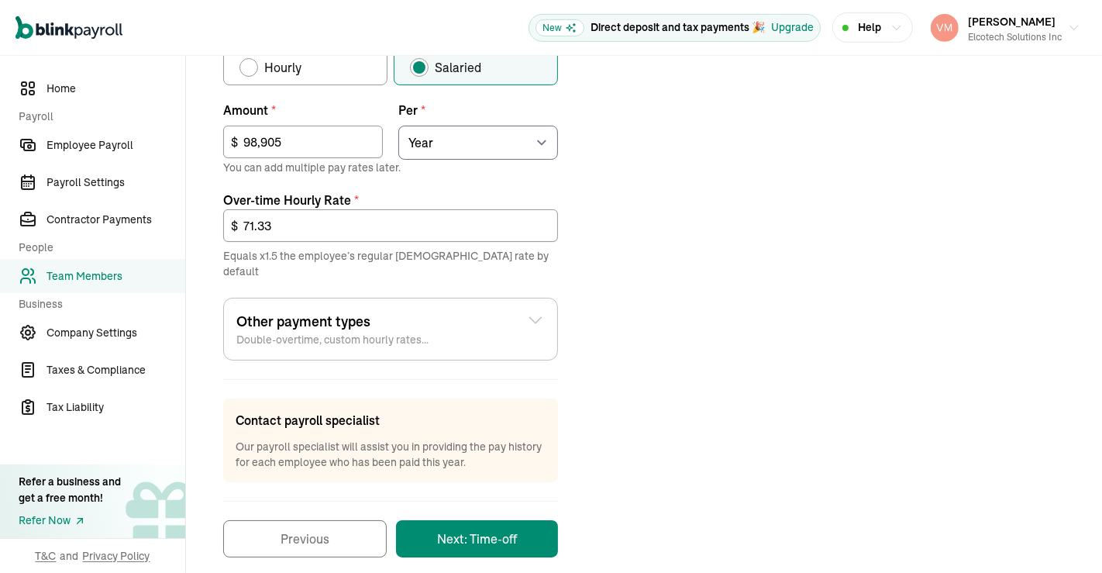
click at [511, 526] on button "Next: Time-off" at bounding box center [477, 538] width 162 height 37
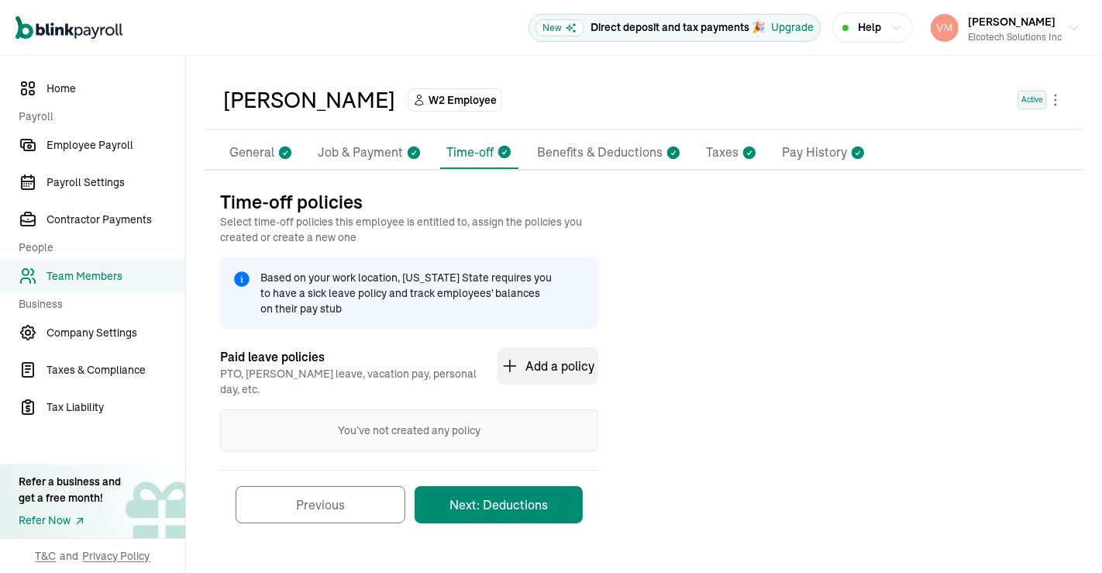
select select "222 N Wolfe Rd"
select select "4"
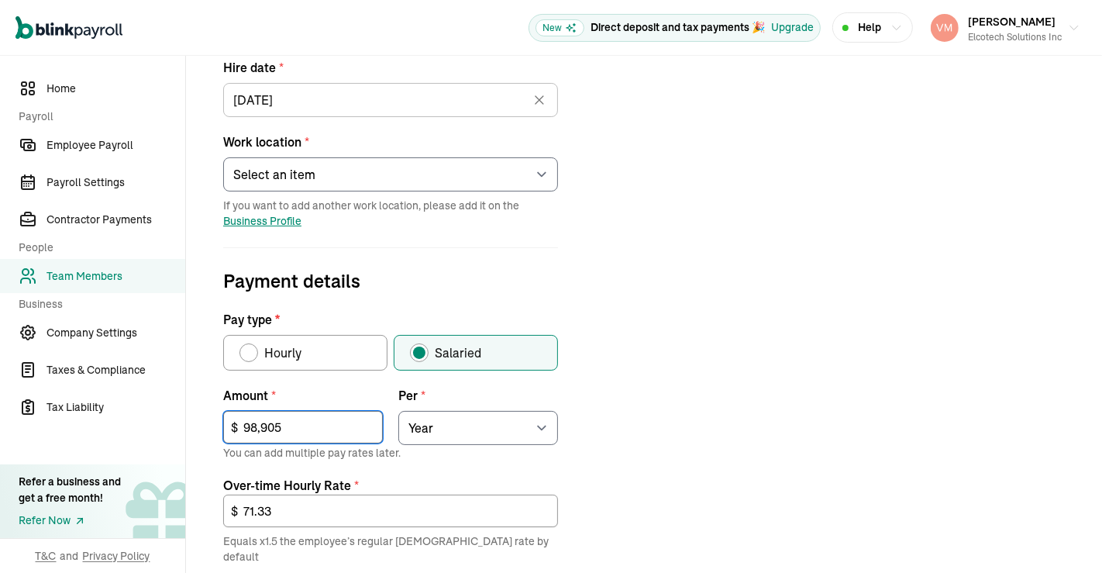
click at [322, 431] on input "98,905" at bounding box center [303, 427] width 160 height 33
type input "9"
type input "130,853"
click at [704, 396] on div "Job details Job title (optional) Hire date * 02/14/2024 Feb 2024 Mon Tue Wed Th…" at bounding box center [644, 391] width 879 height 902
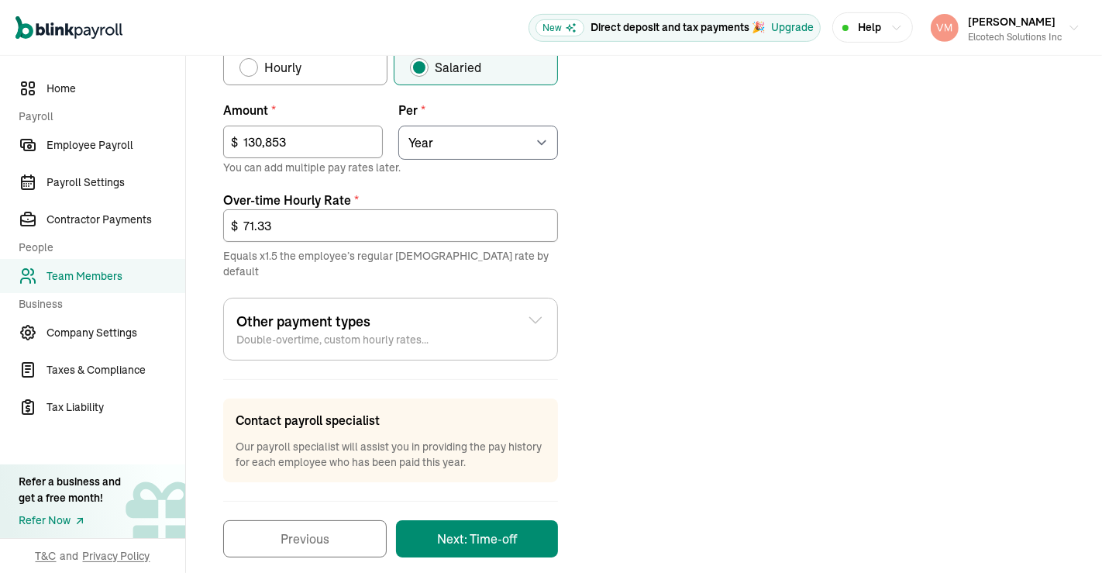
click at [494, 520] on button "Next: Time-off" at bounding box center [477, 538] width 162 height 37
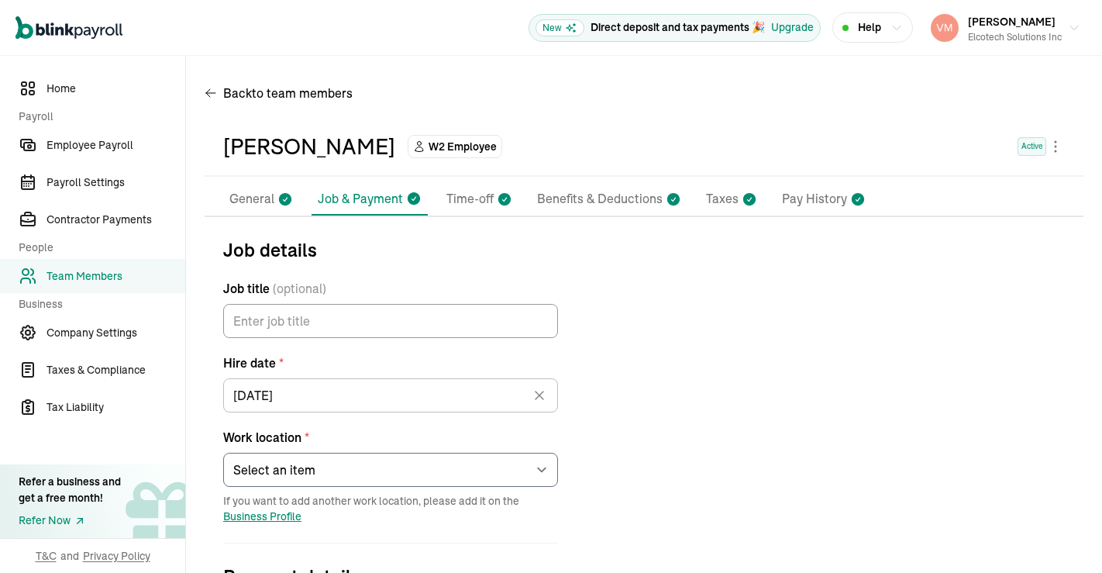
select select "[STREET_ADDRESS][PERSON_NAME]"
select select "4"
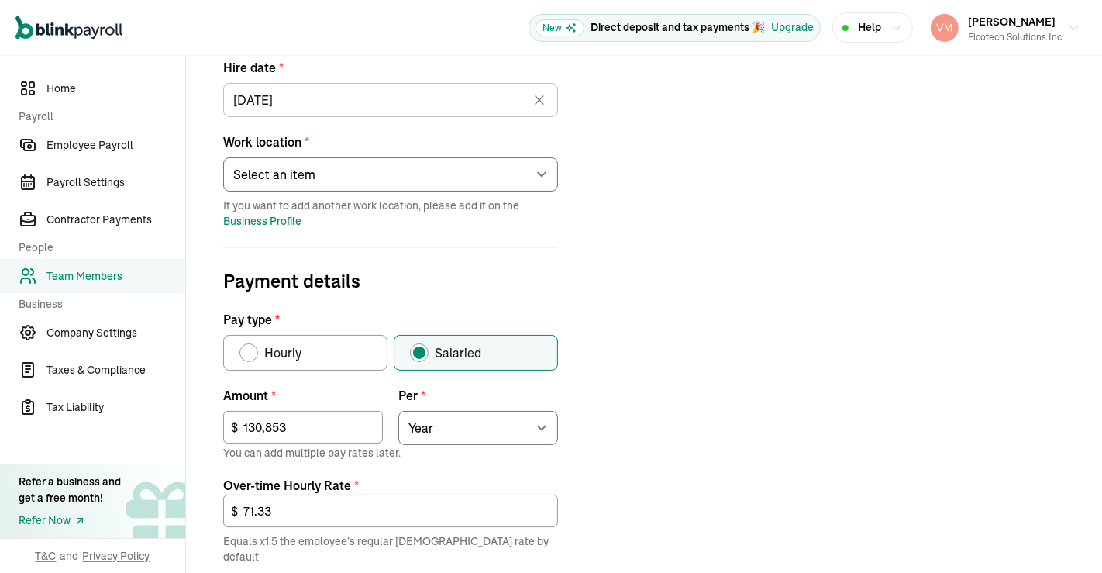
type input "130,853"
click at [704, 396] on div "Job details Job title (optional) Hire date * 02/14/2024 Feb 2024 Mon Tue Wed Th…" at bounding box center [644, 391] width 879 height 902
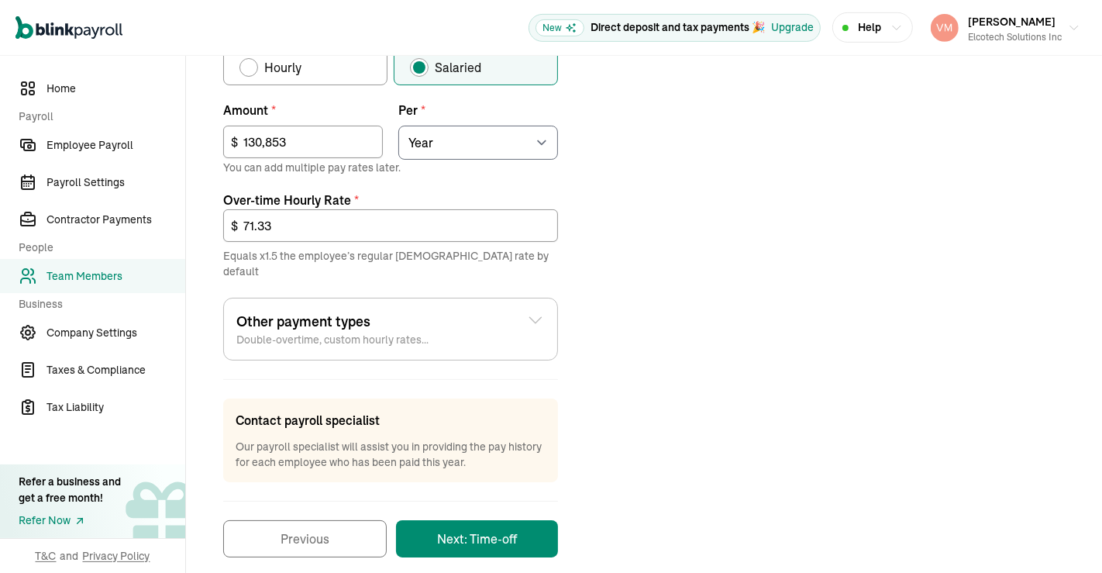
click at [494, 520] on button "Next: Time-off" at bounding box center [477, 538] width 162 height 37
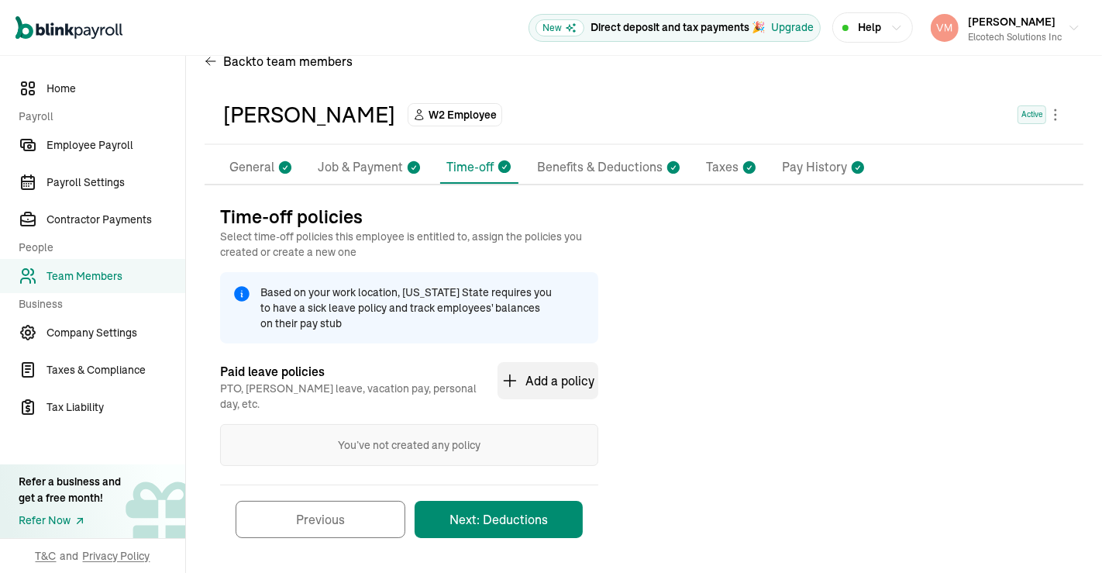
click at [527, 506] on button "Next: Deductions" at bounding box center [499, 519] width 168 height 37
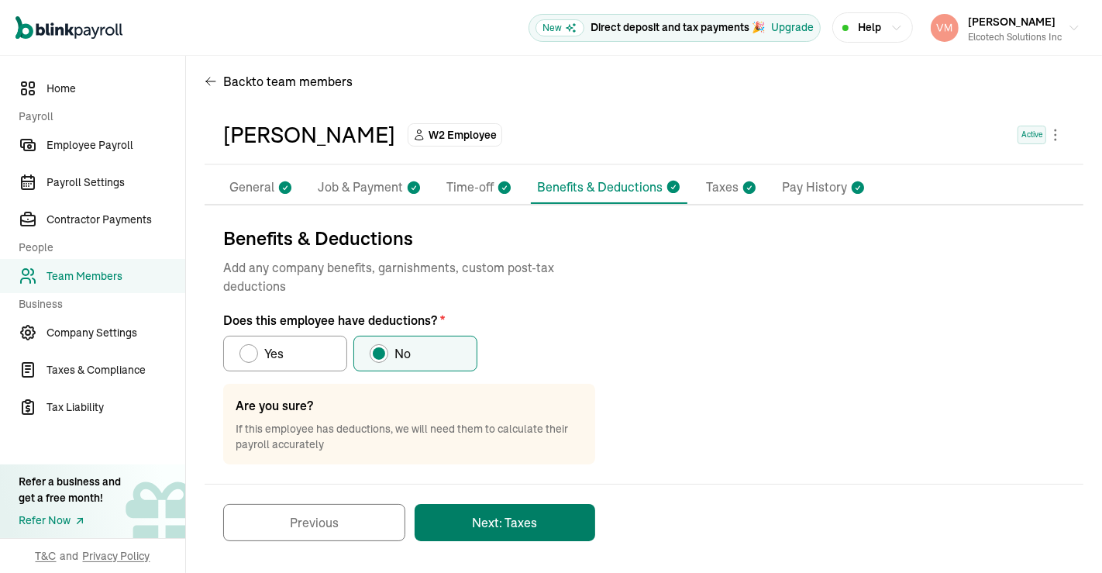
click at [520, 528] on button "Next: Taxes" at bounding box center [505, 522] width 181 height 37
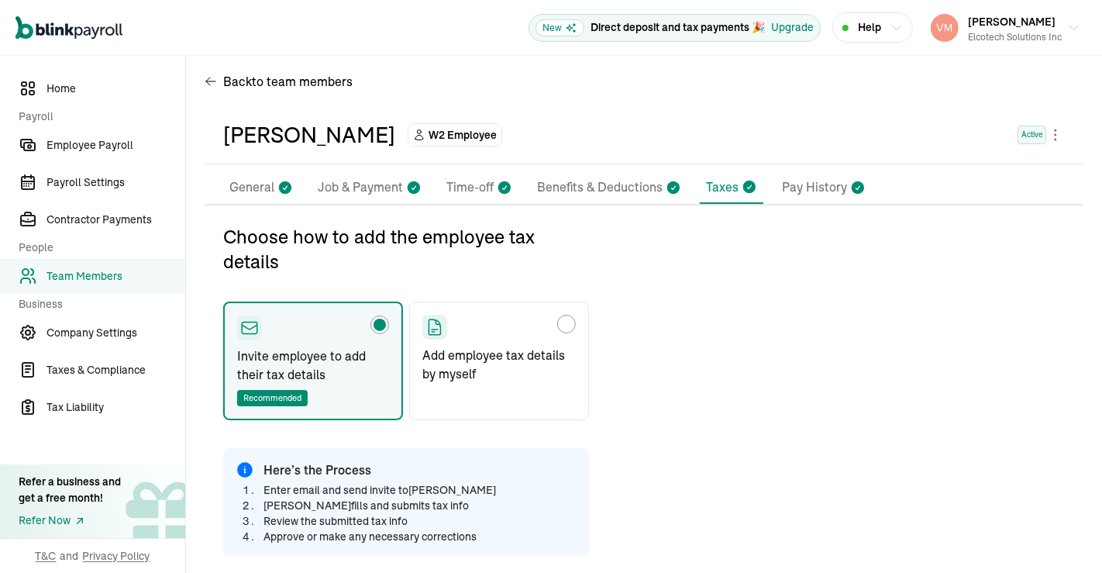
radio input "false"
radio input "true"
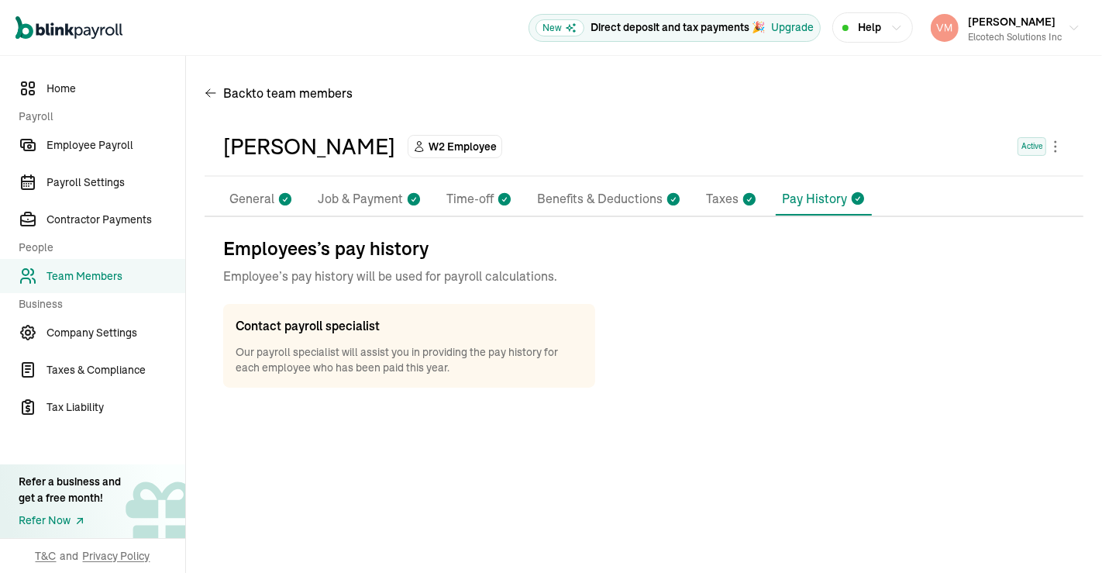
click at [490, 281] on p "Employee’s pay history will be used for payroll calculations." at bounding box center [643, 276] width 841 height 19
click at [1100, 281] on div "Back to team members SAIKRISHNA KOKKULA W2 Employee Active Pay Stubs General Jo…" at bounding box center [644, 239] width 916 height 366
click at [1053, 145] on body "Open main menu New Direct deposit and tax payments 🎉 Upgrade Help Vamshi Krishn…" at bounding box center [551, 286] width 1102 height 573
click at [261, 95] on span "to team members" at bounding box center [302, 93] width 101 height 19
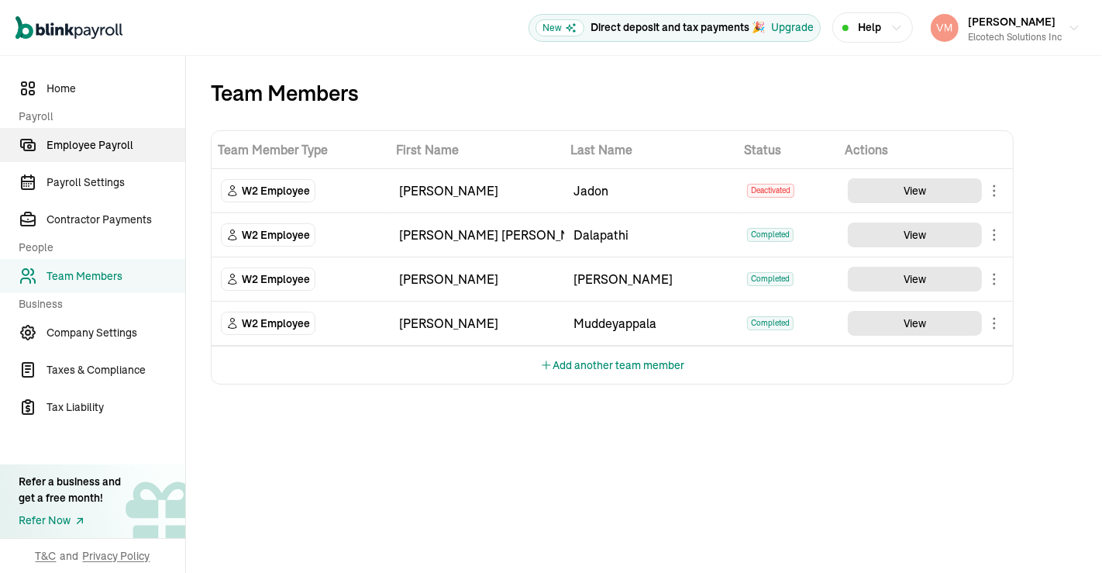
click at [126, 149] on span "Employee Payroll" at bounding box center [115, 145] width 139 height 16
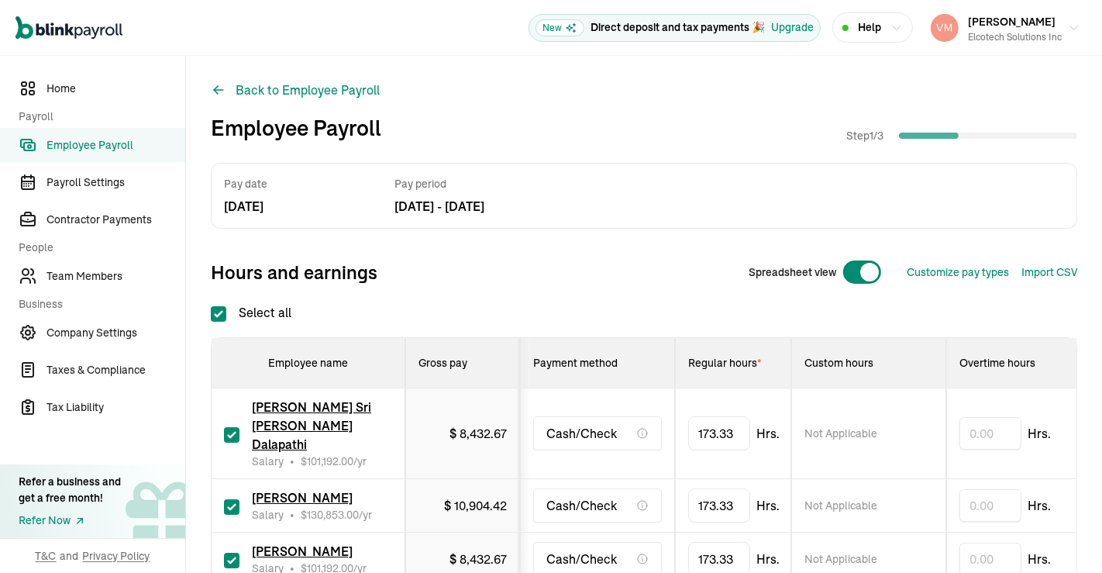
click at [225, 312] on input "Select all" at bounding box center [218, 313] width 15 height 15
checkbox input "false"
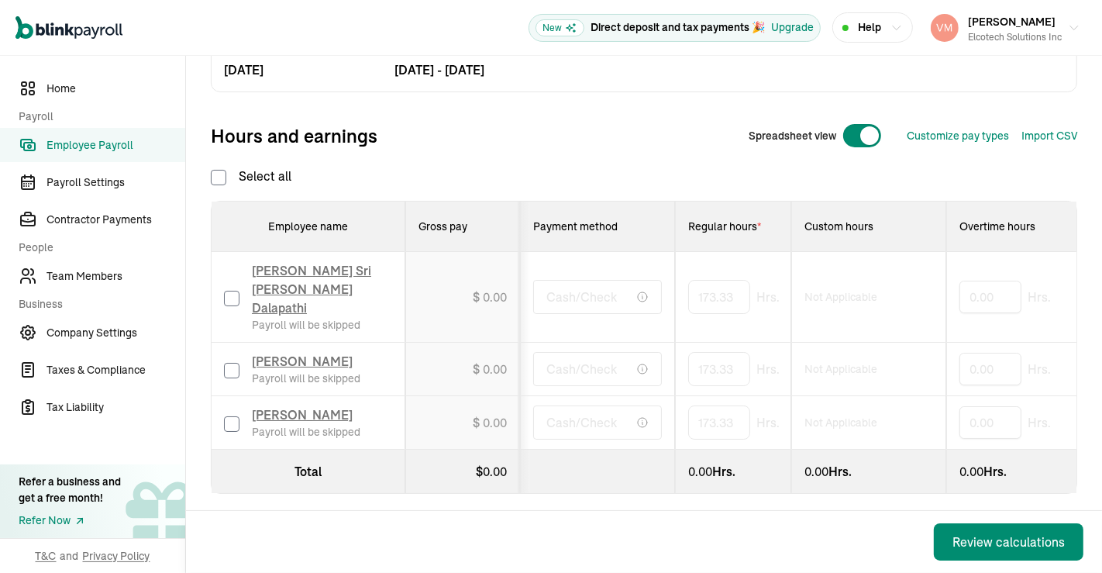
click at [230, 363] on input "checkbox" at bounding box center [231, 370] width 15 height 15
checkbox input "true"
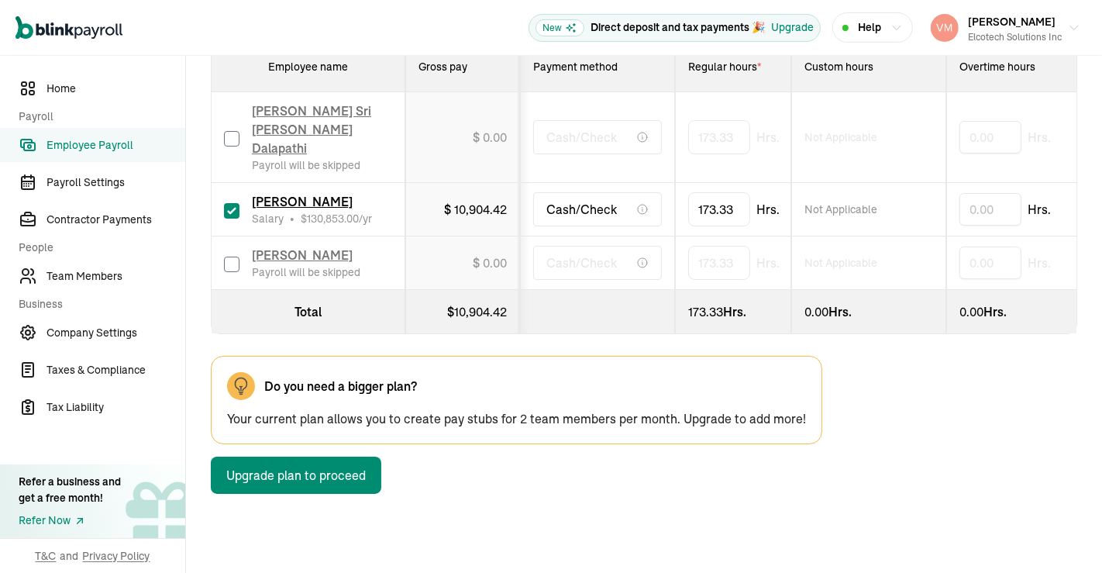
drag, startPoint x: 1079, startPoint y: 306, endPoint x: 1101, endPoint y: 302, distance: 22.0
click at [1101, 302] on div "Open main menu New Direct deposit and tax payments 🎉 Upgrade Help Vamshi Krishn…" at bounding box center [551, 286] width 1102 height 573
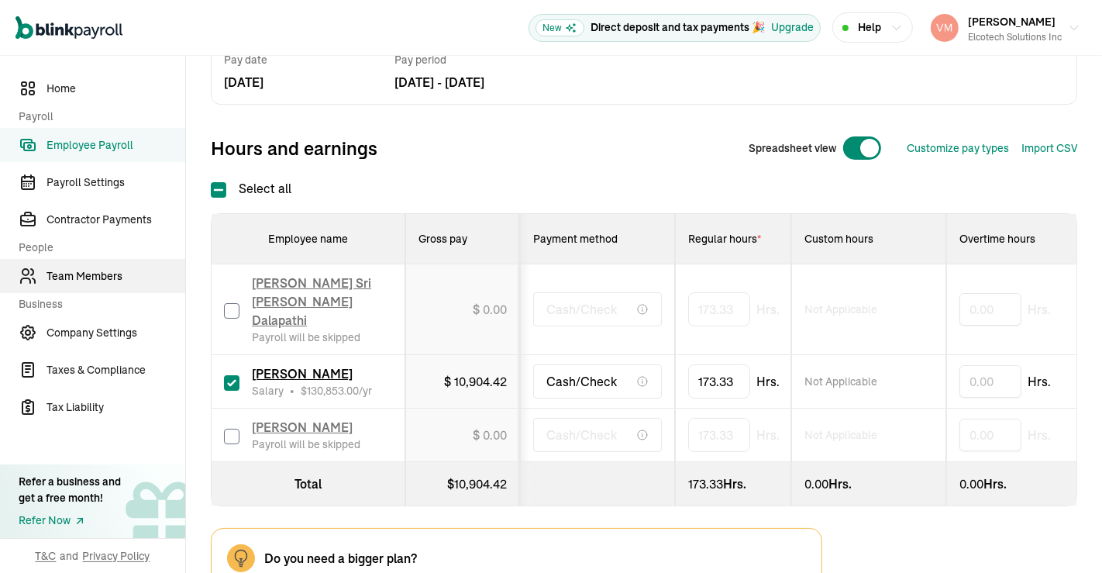
click at [83, 273] on span "Team Members" at bounding box center [115, 276] width 139 height 16
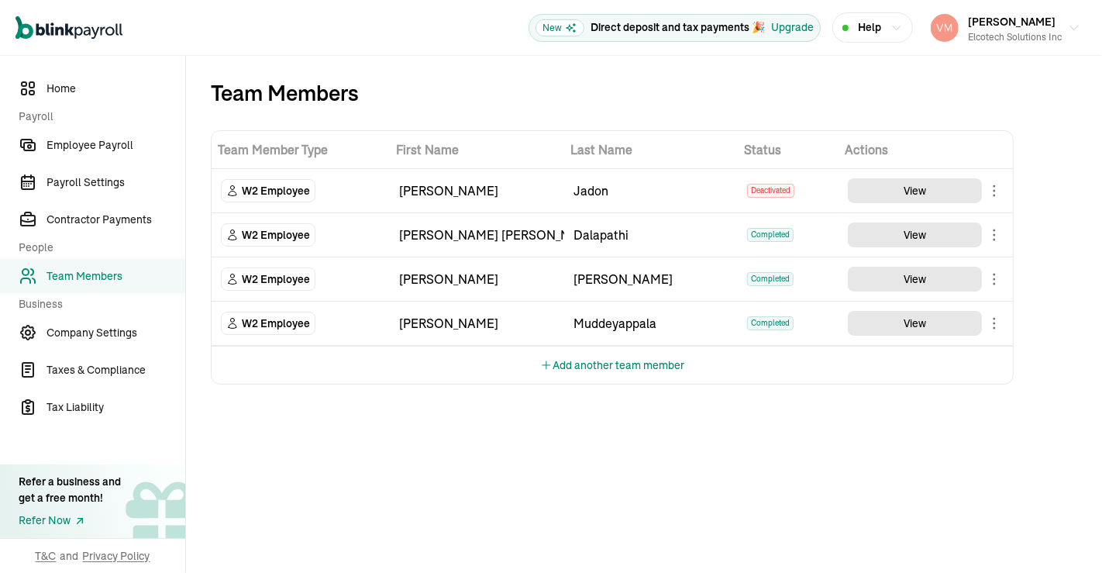
click at [996, 236] on body "Open main menu New Direct deposit and tax payments 🎉 Upgrade Help Vamshi Krishn…" at bounding box center [551, 286] width 1102 height 573
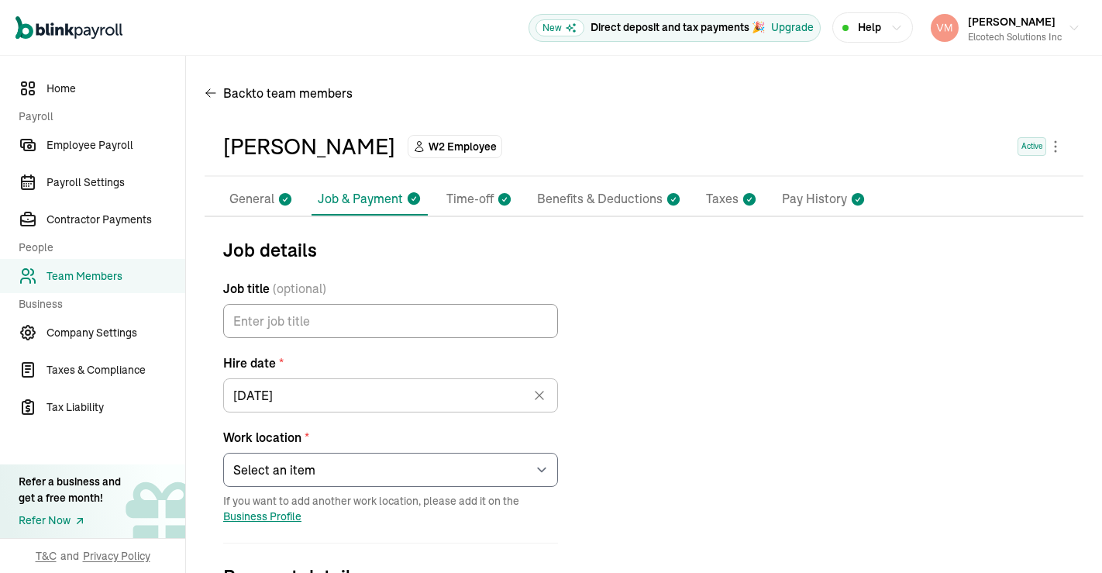
select select "[STREET_ADDRESS][PERSON_NAME]"
select select "4"
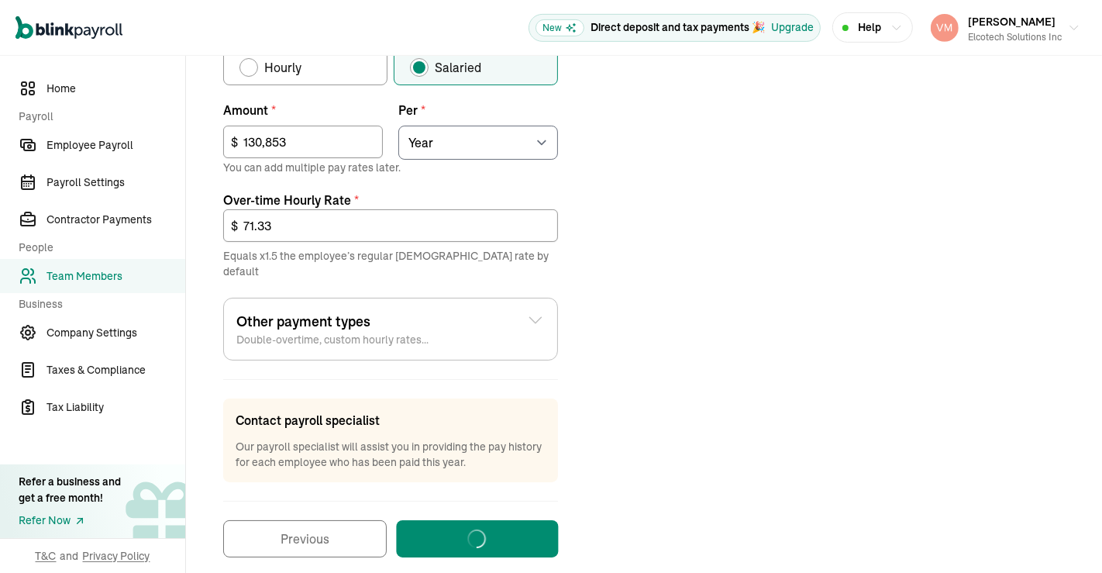
scroll to position [32, 0]
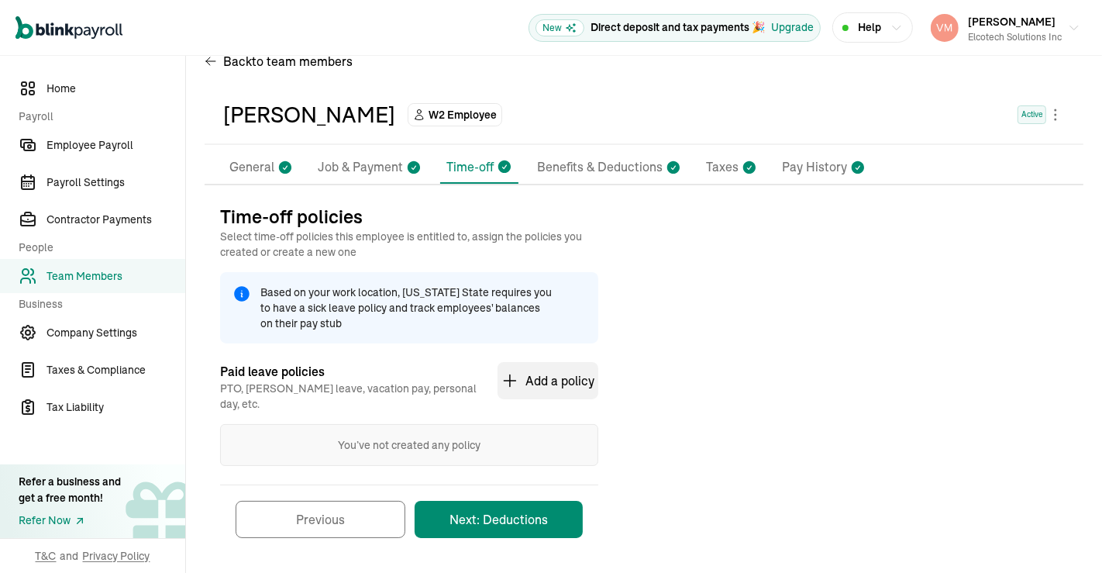
click at [527, 506] on button "Next: Deductions" at bounding box center [499, 519] width 168 height 37
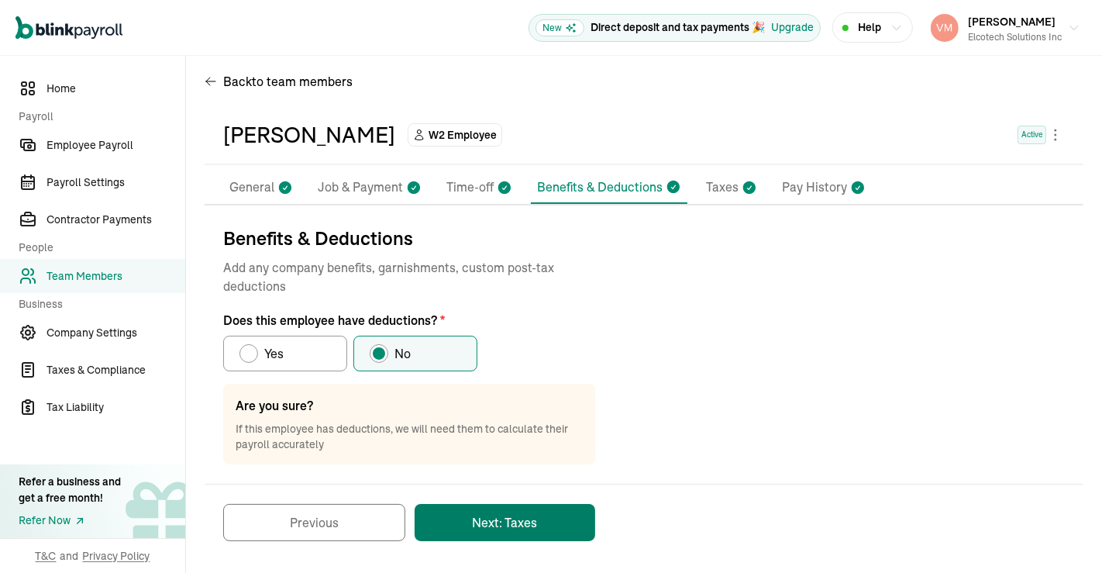
click at [520, 528] on button "Next: Taxes" at bounding box center [505, 522] width 181 height 37
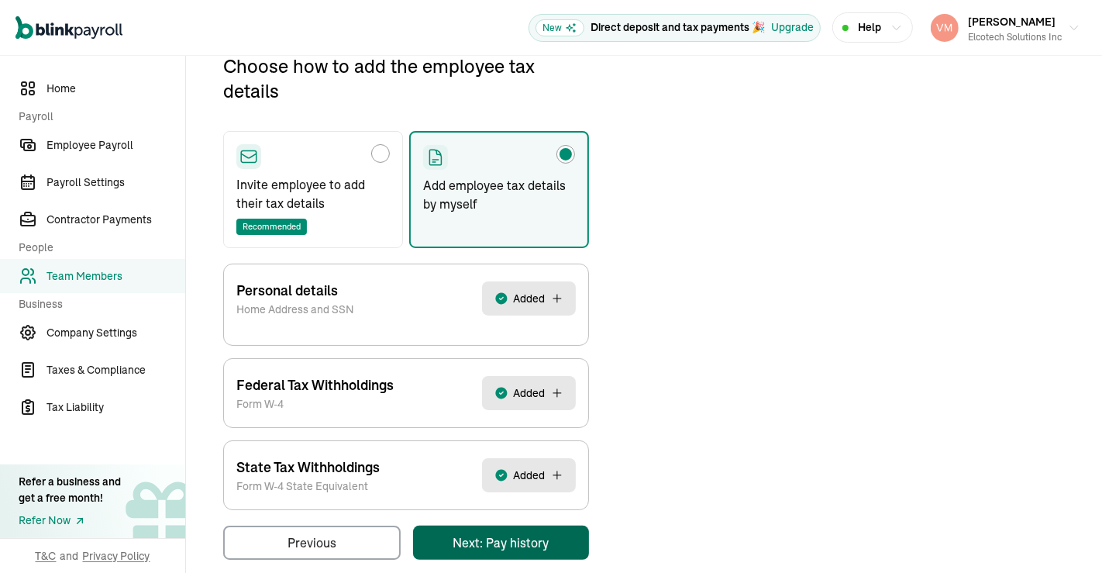
scroll to position [0, 0]
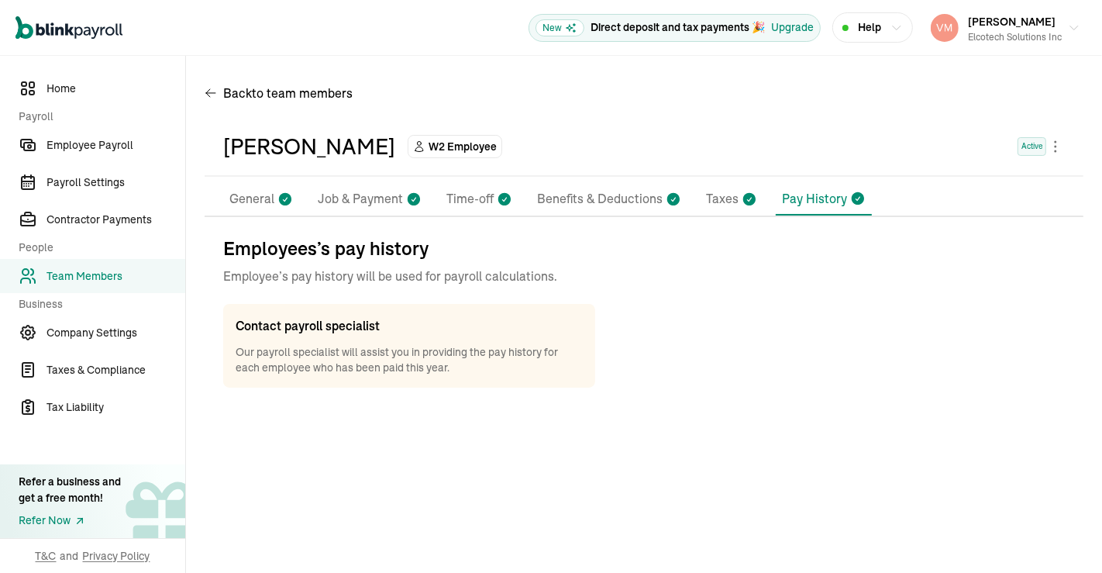
click at [490, 281] on p "Employee’s pay history will be used for payroll calculations." at bounding box center [643, 276] width 841 height 19
click at [1100, 281] on div "Back to team members SAIKRISHNA KOKKULA W2 Employee Active Pay Stubs General Jo…" at bounding box center [644, 239] width 916 height 366
click at [1053, 145] on body "Open main menu New Direct deposit and tax payments 🎉 Upgrade Help Vamshi Krishn…" at bounding box center [551, 286] width 1102 height 573
click at [261, 95] on span "to team members" at bounding box center [302, 93] width 101 height 19
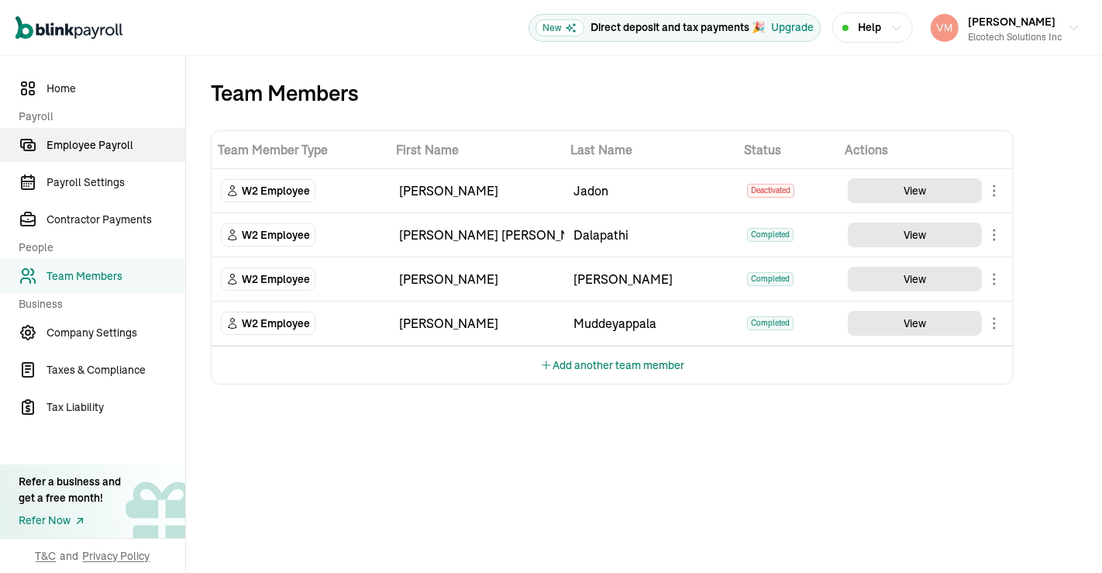
click at [126, 149] on span "Employee Payroll" at bounding box center [115, 145] width 139 height 16
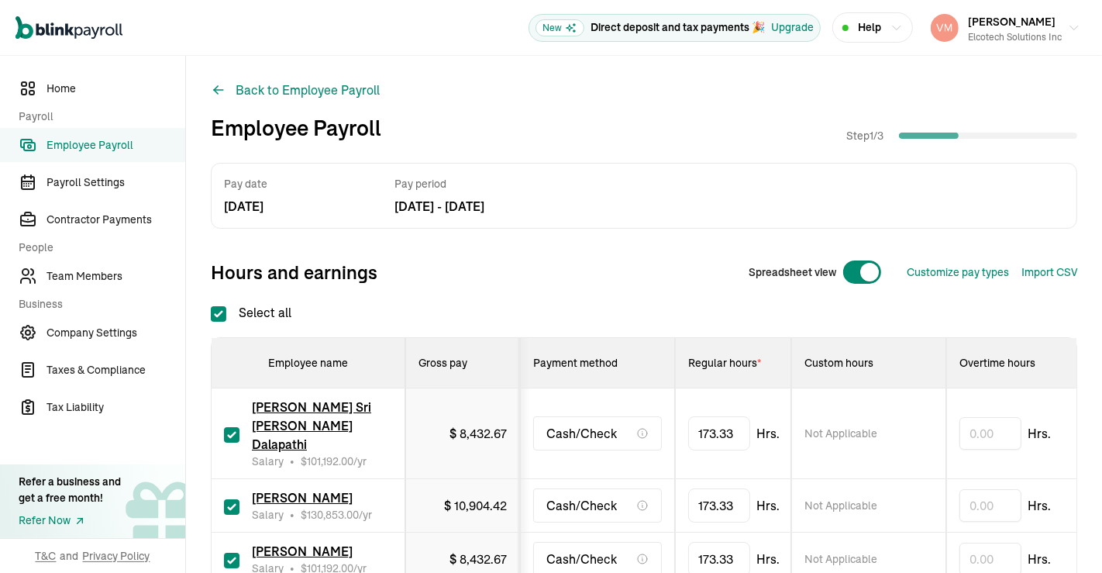
click at [225, 312] on input "Select all" at bounding box center [218, 313] width 15 height 15
checkbox input "false"
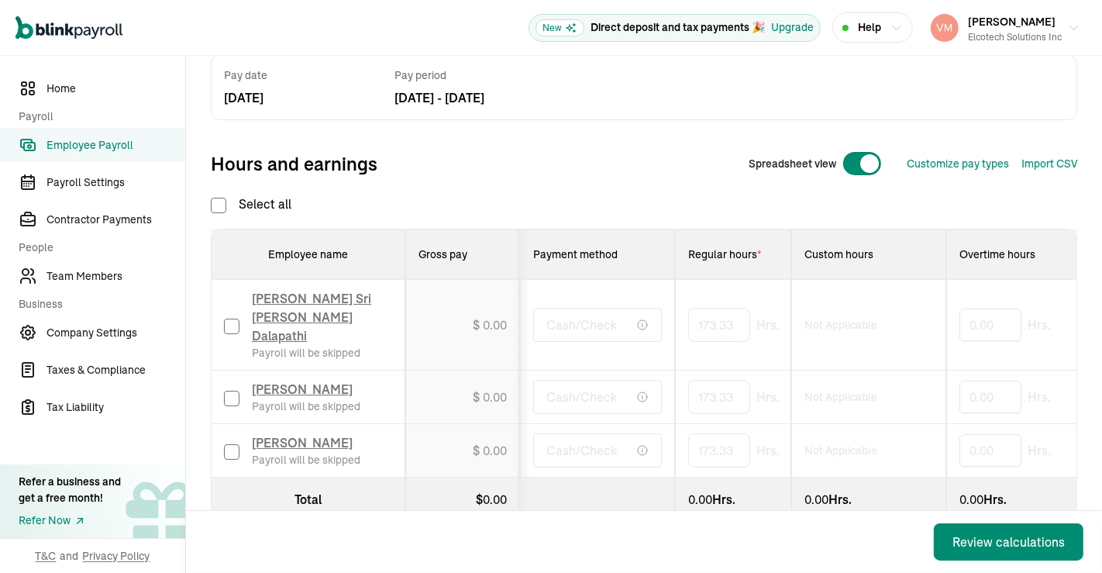
scroll to position [136, 0]
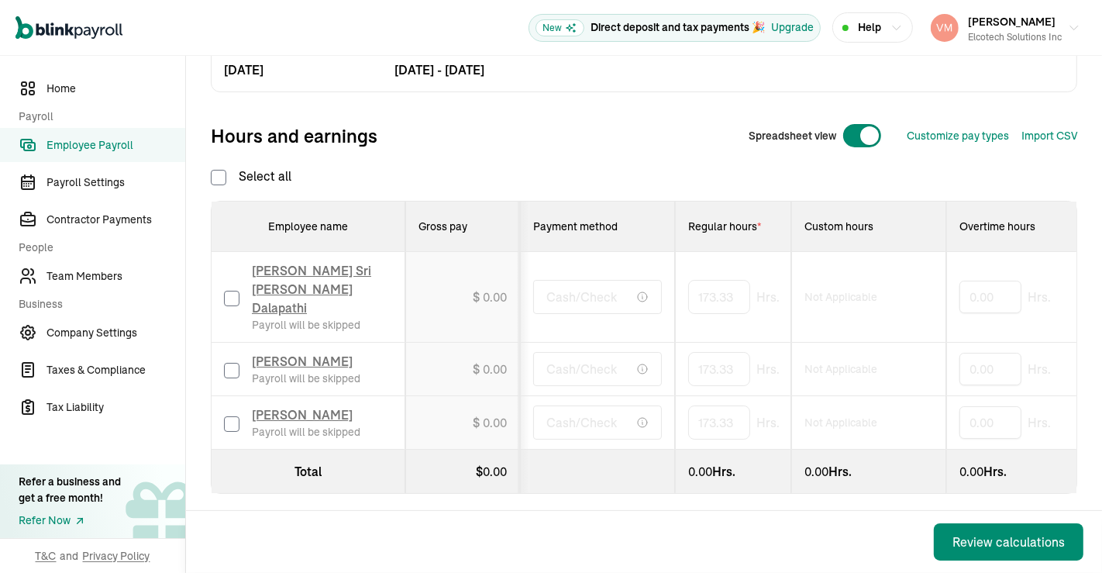
click at [230, 363] on input "checkbox" at bounding box center [231, 370] width 15 height 15
checkbox input "true"
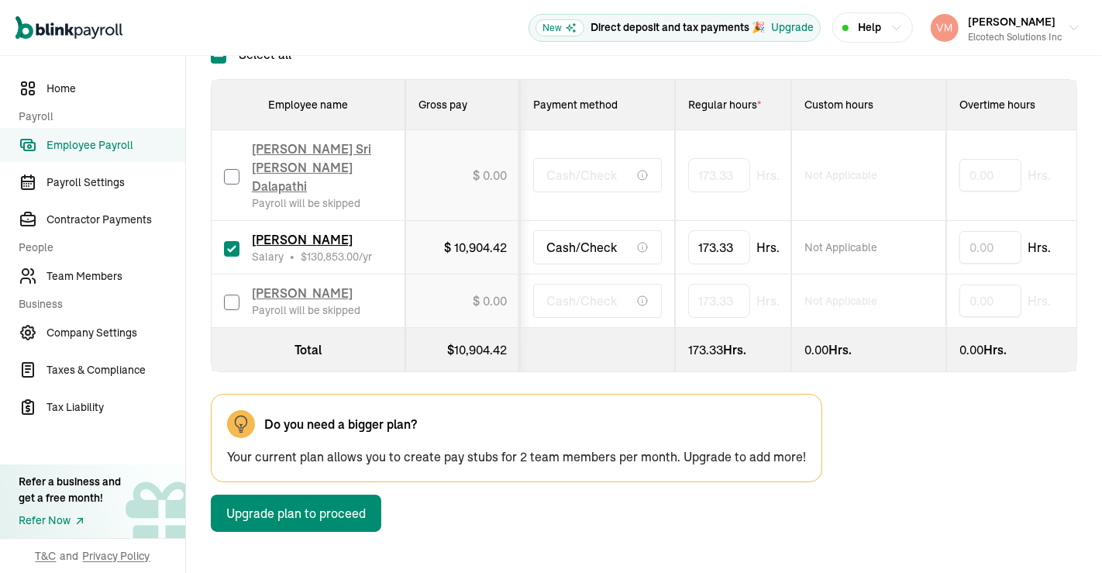
scroll to position [296, 0]
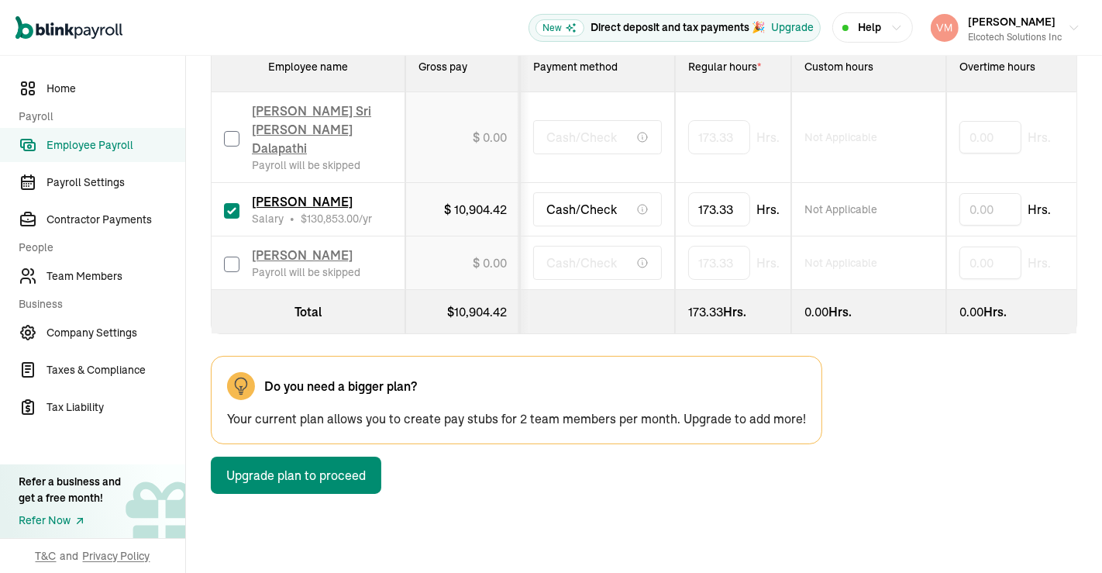
drag, startPoint x: 1079, startPoint y: 306, endPoint x: 1101, endPoint y: 302, distance: 22.0
click at [1101, 302] on div "Open main menu New Direct deposit and tax payments 🎉 Upgrade Help Vamshi Krishn…" at bounding box center [551, 286] width 1102 height 573
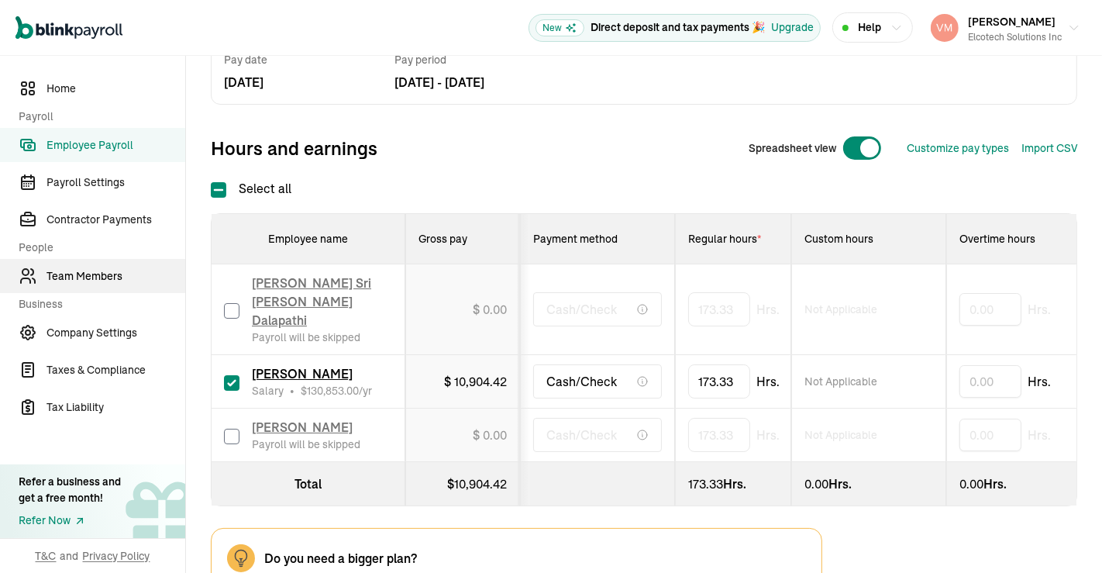
click at [83, 273] on span "Team Members" at bounding box center [115, 276] width 139 height 16
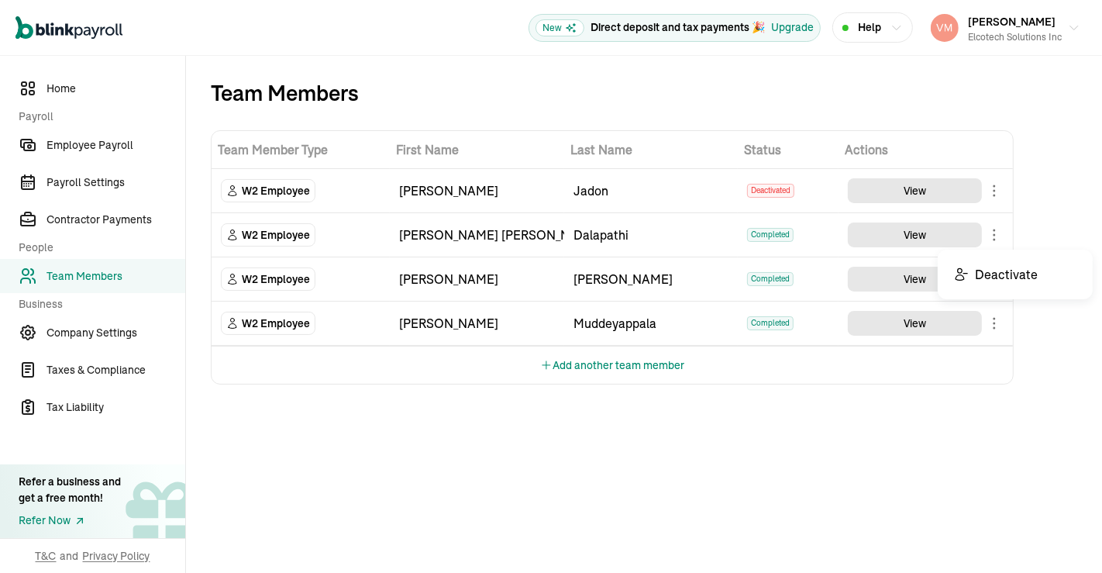
click at [996, 236] on body "Open main menu New Direct deposit and tax payments 🎉 Upgrade Help Vamshi Krishn…" at bounding box center [551, 286] width 1102 height 573
click at [127, 146] on span "Employee Payroll" at bounding box center [115, 145] width 139 height 16
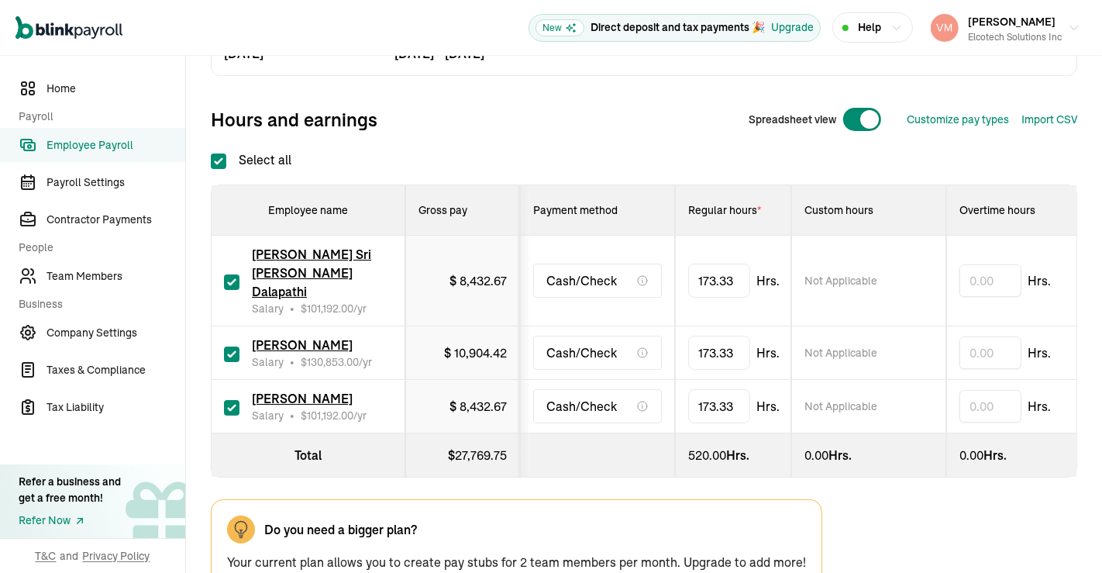
scroll to position [164, 0]
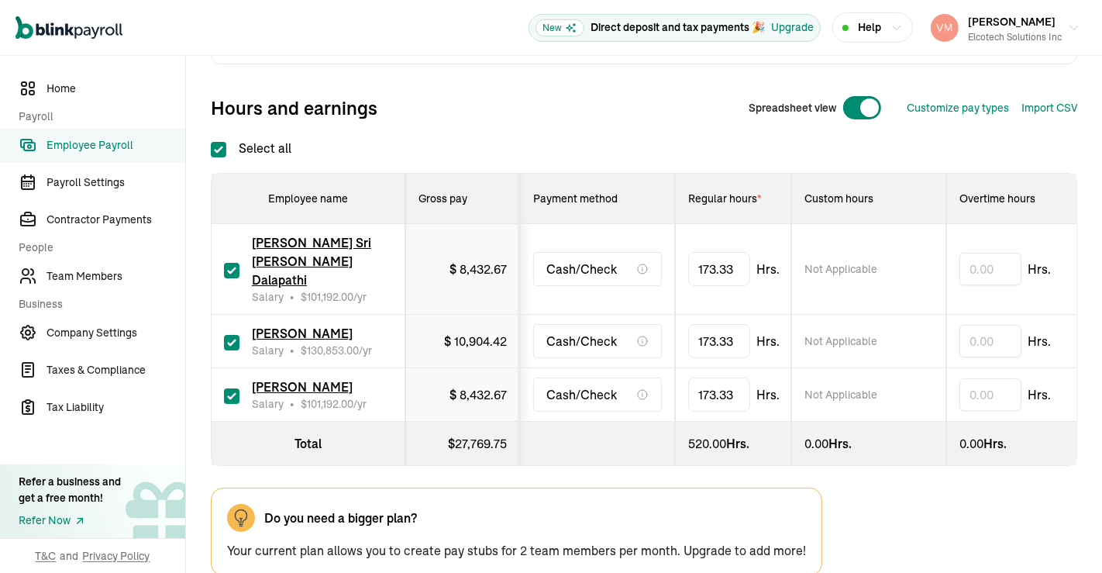
click at [232, 263] on input "checkbox" at bounding box center [231, 270] width 15 height 15
checkbox input "false"
type input "0.00"
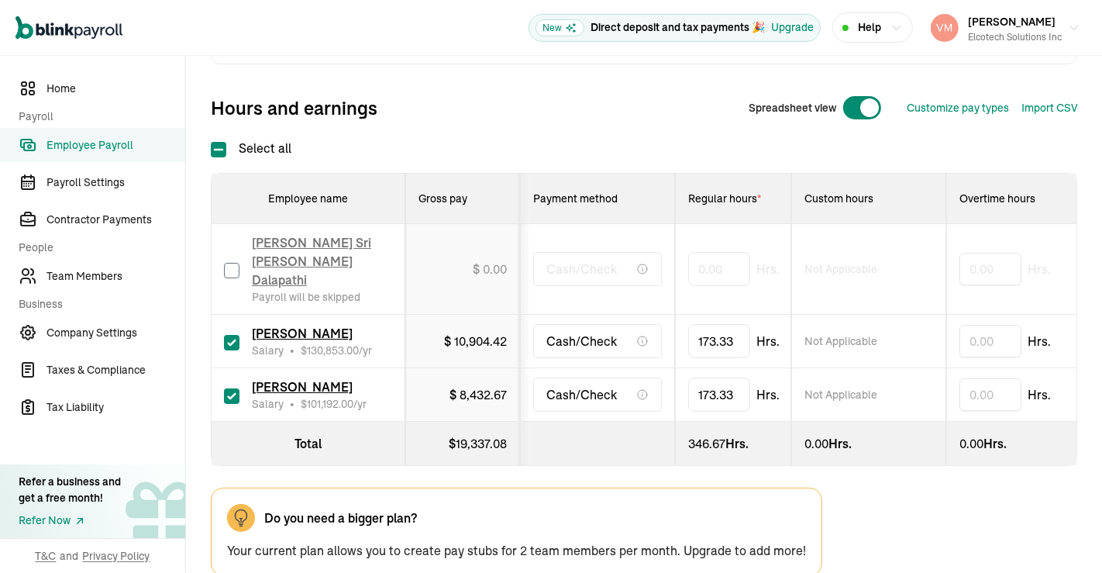
click at [239, 388] on input "checkbox" at bounding box center [231, 395] width 15 height 15
checkbox input "false"
type input "0.00"
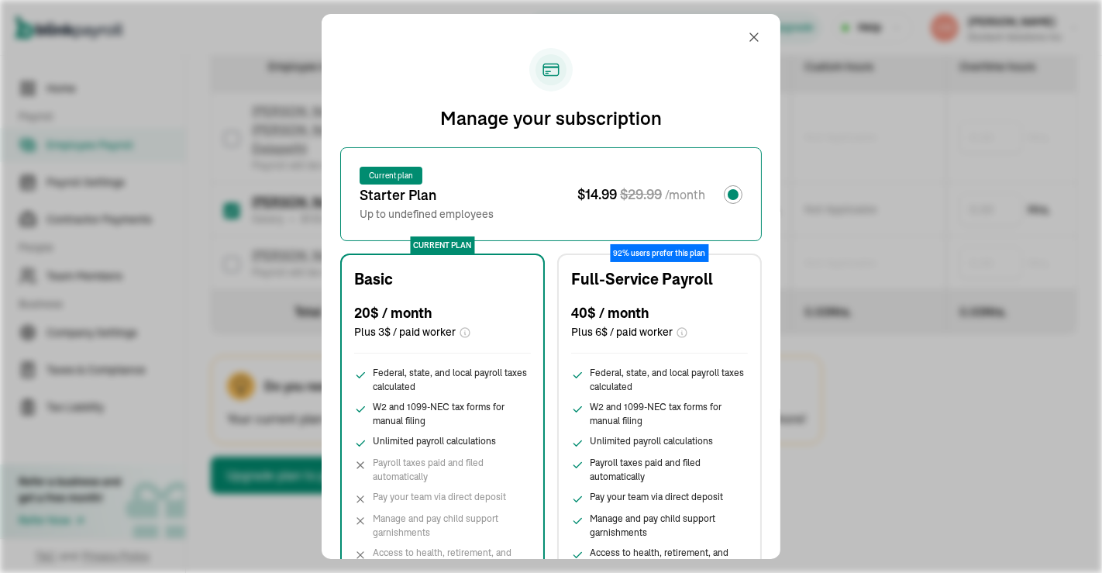
click at [448, 389] on span "Federal, state, and local payroll taxes calculated" at bounding box center [452, 380] width 158 height 28
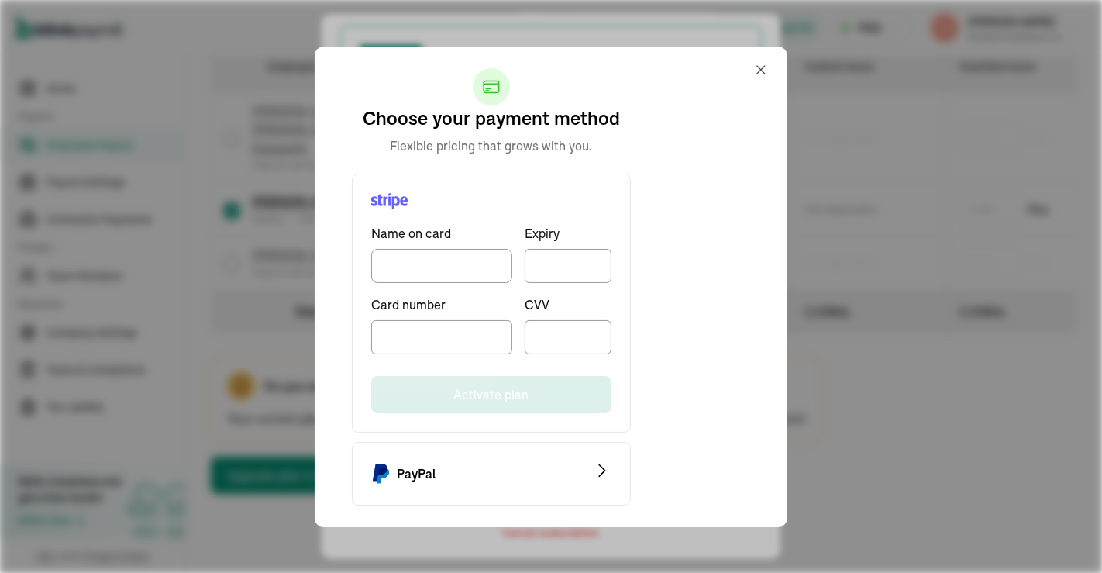
click at [762, 72] on div "Manage your subscription Current plan starter Plan Up to undefined employees $ …" at bounding box center [551, 286] width 459 height 544
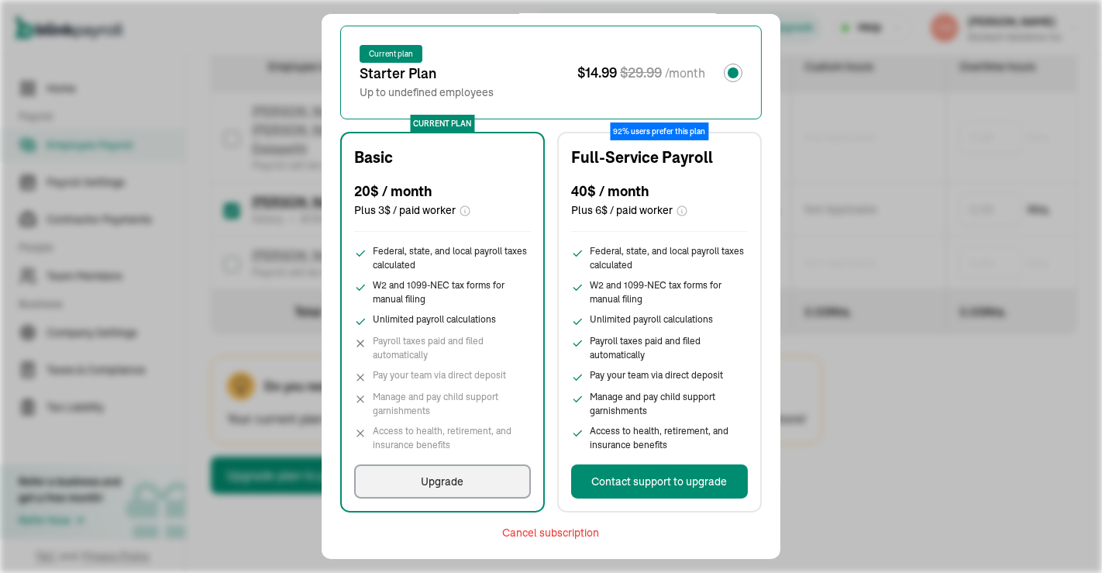
click at [557, 527] on div "Manage your subscription Current plan starter Plan Up to undefined employees $ …" at bounding box center [551, 286] width 1102 height 573
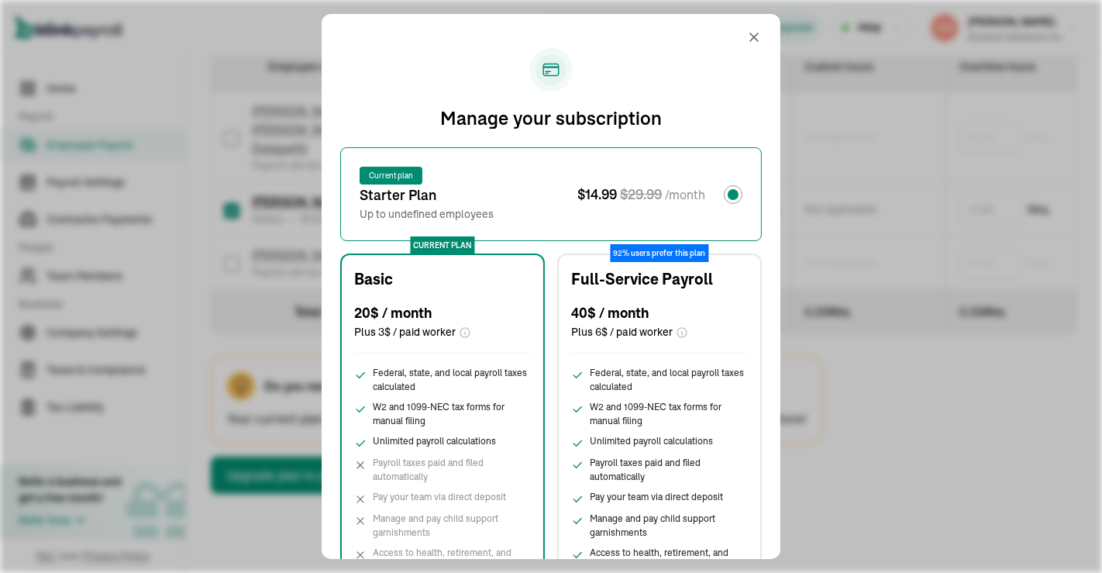
click at [771, 35] on div "Upgrade" at bounding box center [792, 27] width 43 height 16
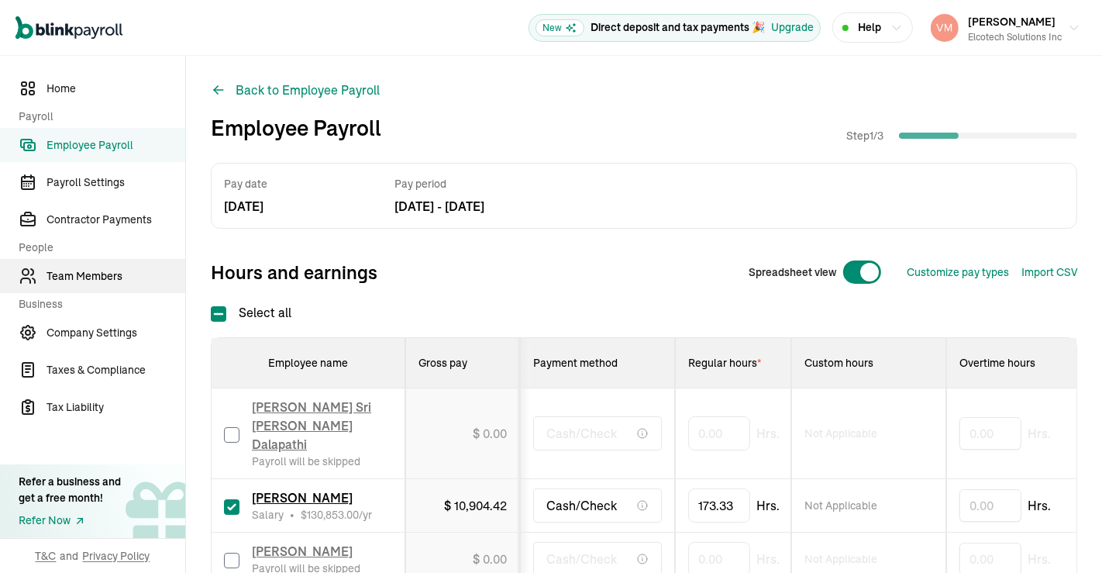
click at [95, 261] on link "Team Members" at bounding box center [92, 276] width 185 height 34
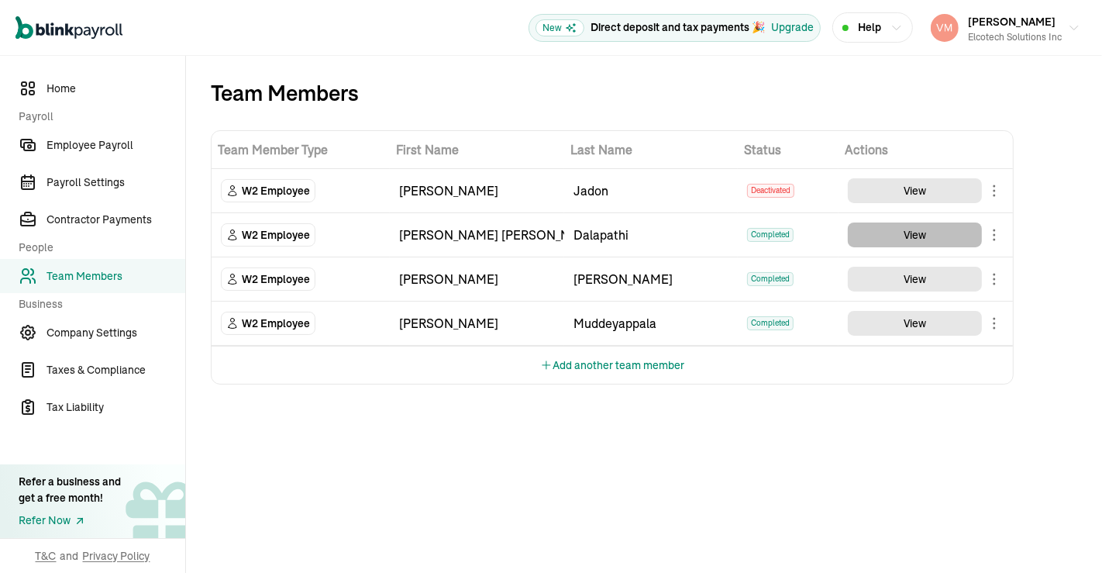
click at [967, 231] on button "View" at bounding box center [915, 234] width 134 height 25
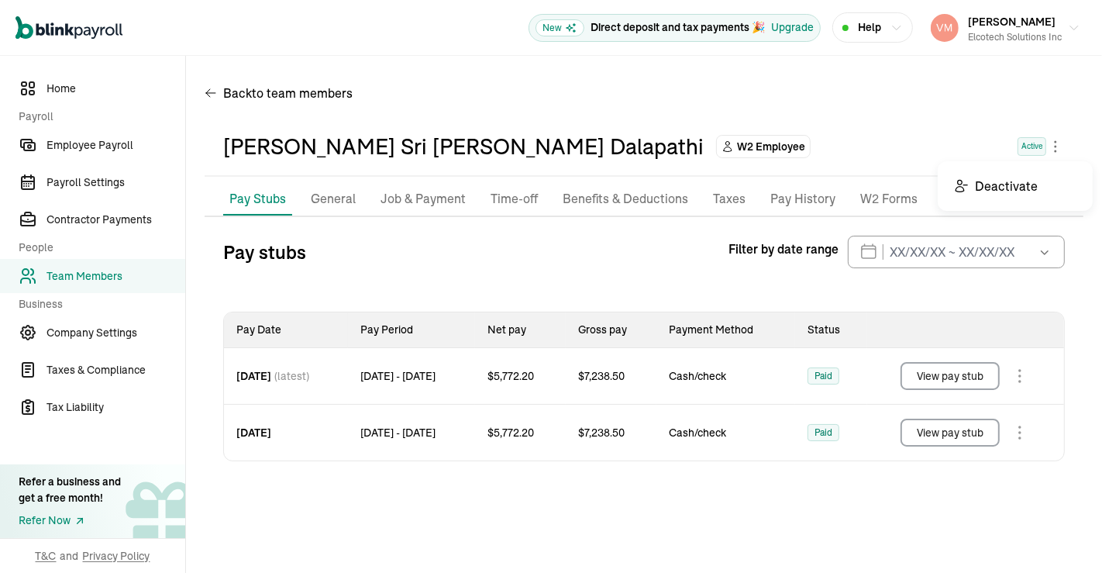
click at [1055, 144] on body "Open main menu New Direct deposit and tax payments 🎉 Upgrade Help [PERSON_NAME]…" at bounding box center [551, 286] width 1102 height 573
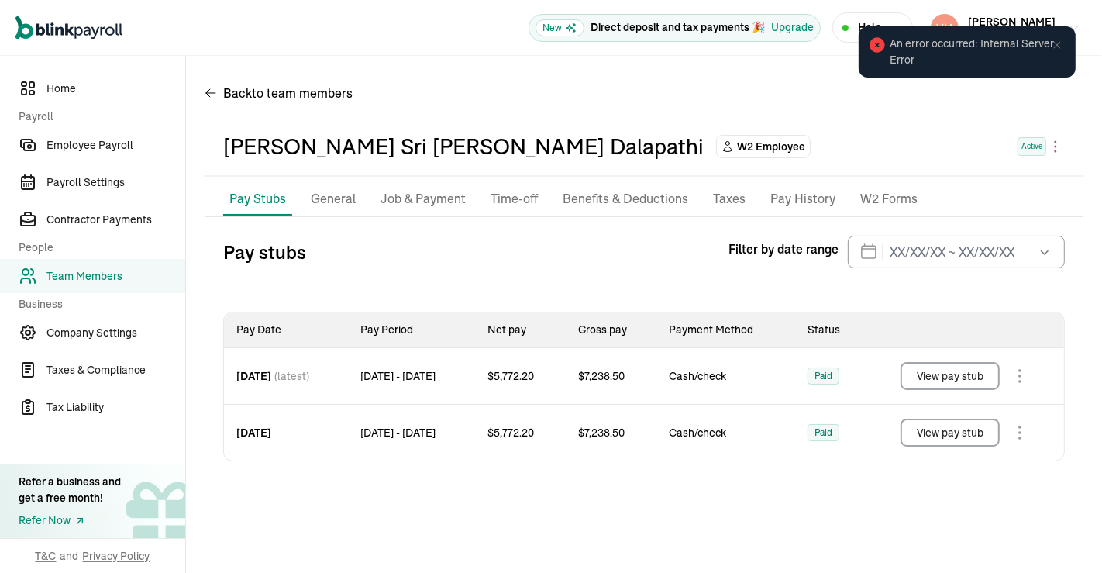
click at [1052, 140] on body "Open main menu New Direct deposit and tax payments 🎉 Upgrade Help [PERSON_NAME]…" at bounding box center [551, 286] width 1102 height 573
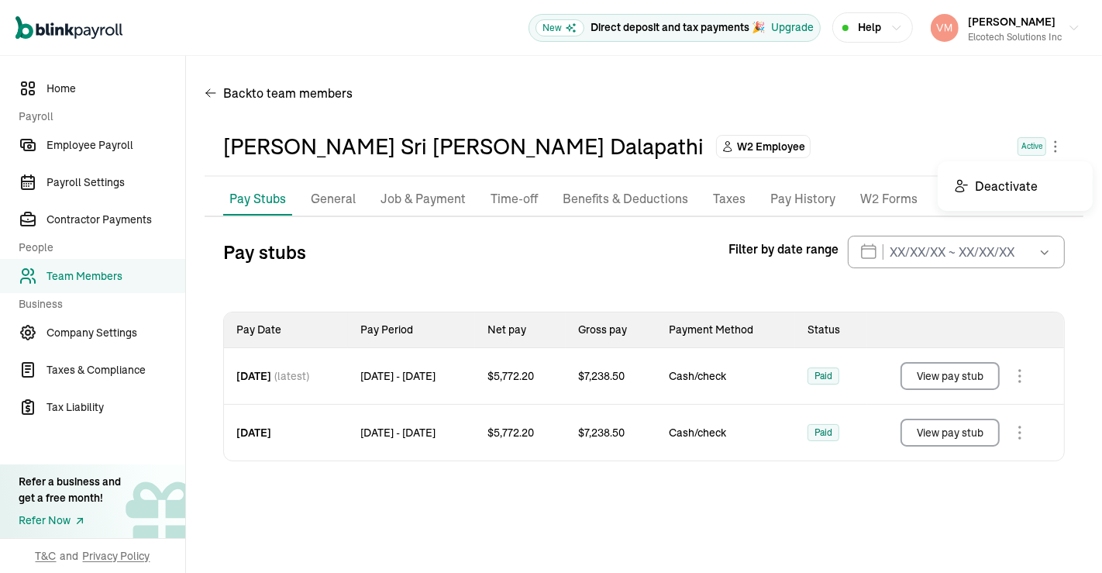
click at [1055, 143] on body "Open main menu New Direct deposit and tax payments 🎉 Upgrade Help [PERSON_NAME]…" at bounding box center [551, 286] width 1102 height 573
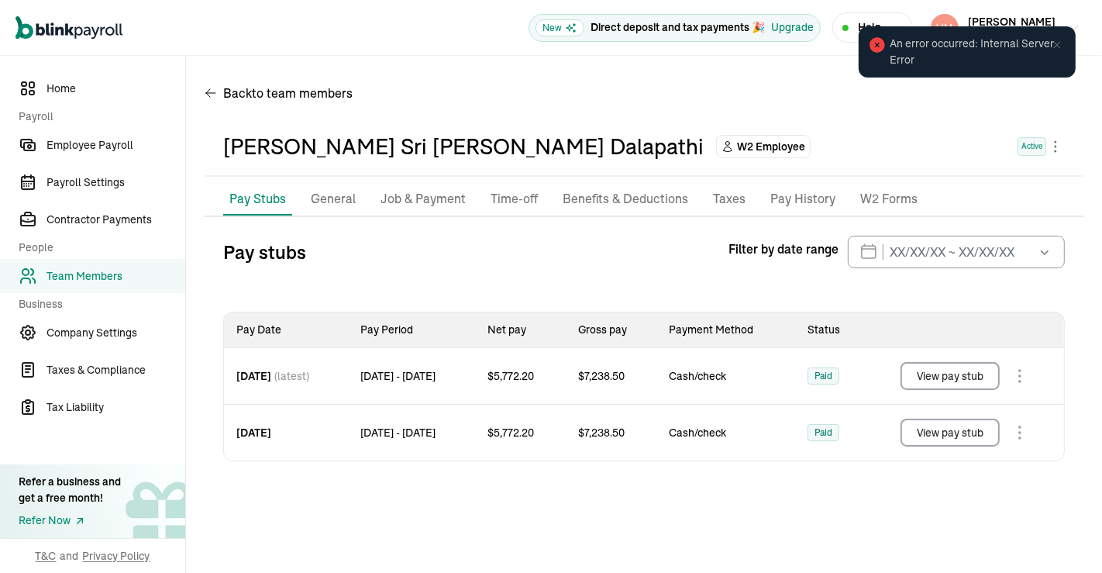
drag, startPoint x: 1080, startPoint y: 26, endPoint x: 1031, endPoint y: 12, distance: 51.0
click at [1031, 12] on div "Open main menu New Direct deposit and tax payments 🎉 Upgrade Help [PERSON_NAME]…" at bounding box center [551, 286] width 1102 height 573
click at [1031, 12] on div "[PERSON_NAME] Gorakati Elcotech Solutions Inc" at bounding box center [1015, 28] width 94 height 33
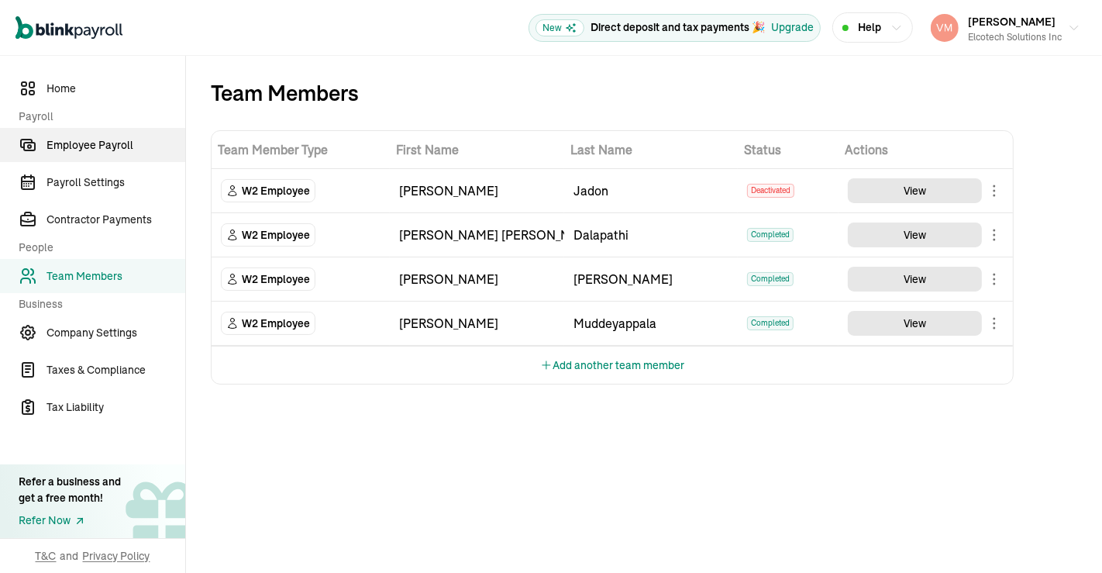
click at [127, 146] on span "Employee Payroll" at bounding box center [115, 145] width 139 height 16
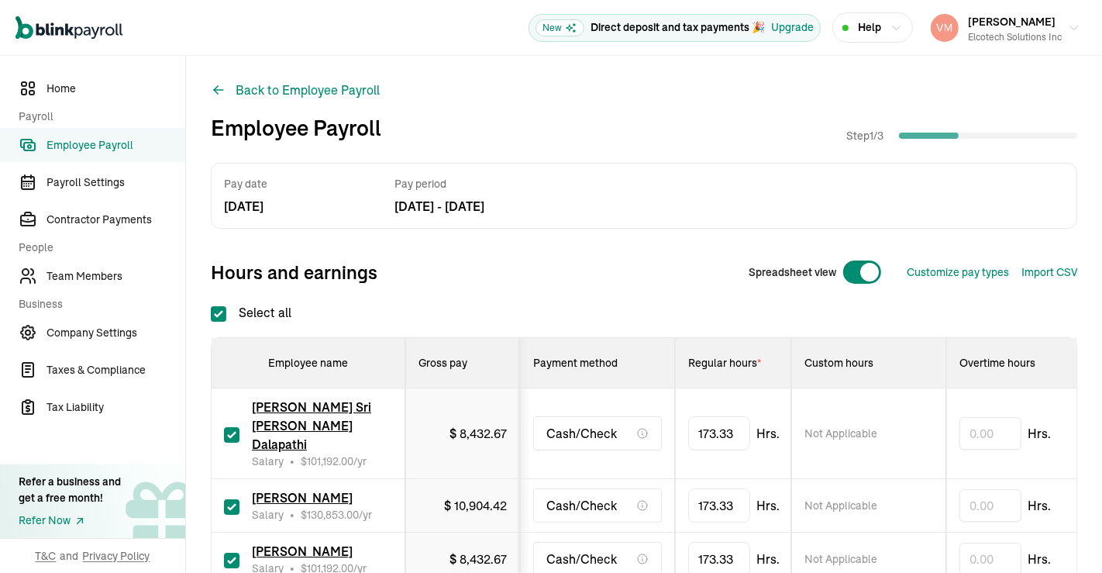
checkbox input "true"
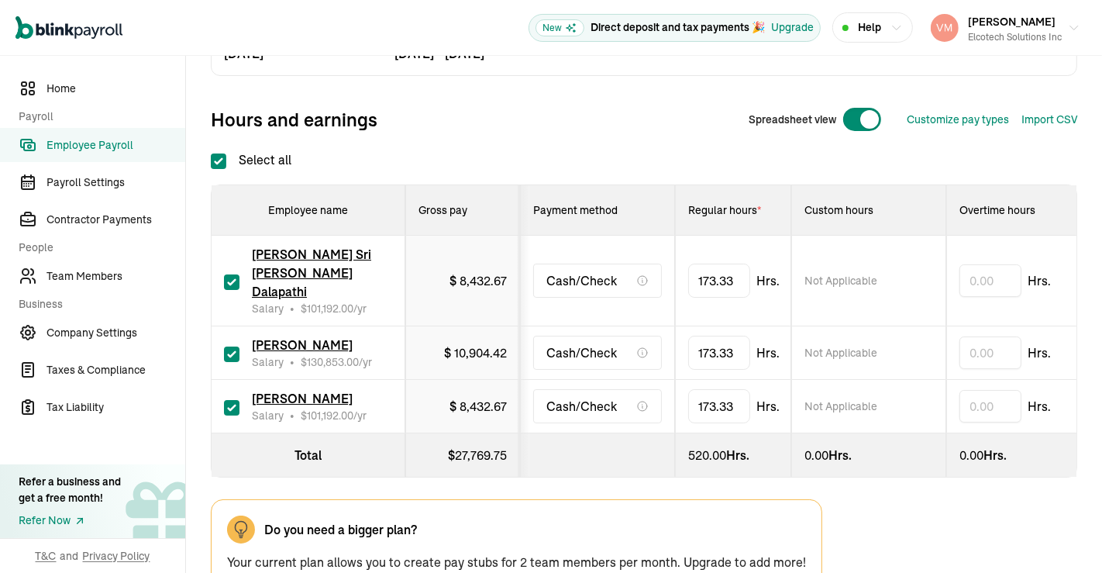
scroll to position [164, 0]
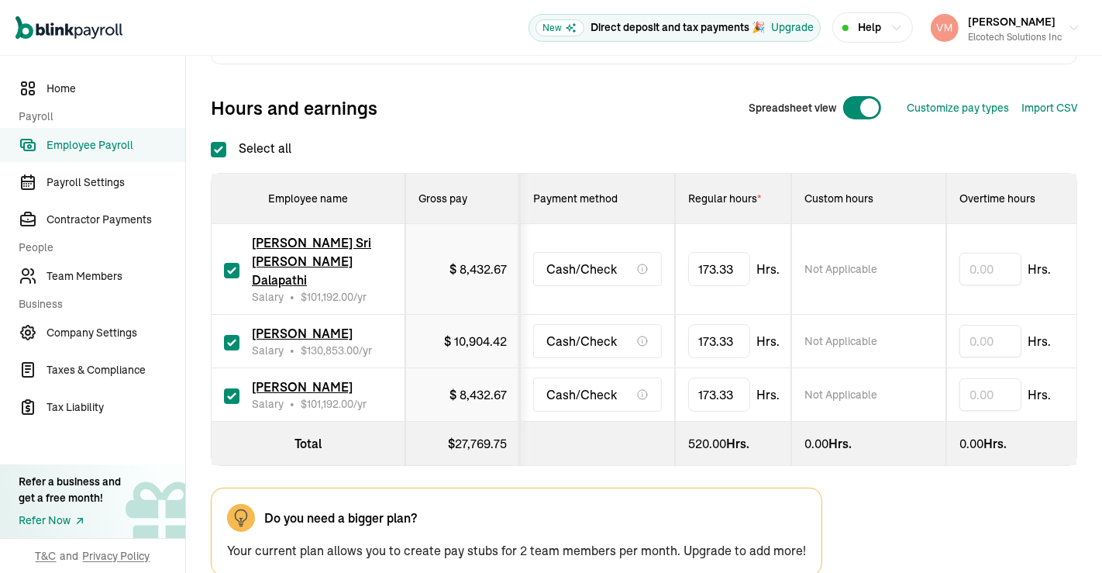
click at [232, 263] on input "checkbox" at bounding box center [231, 270] width 15 height 15
checkbox input "false"
type input "0.00"
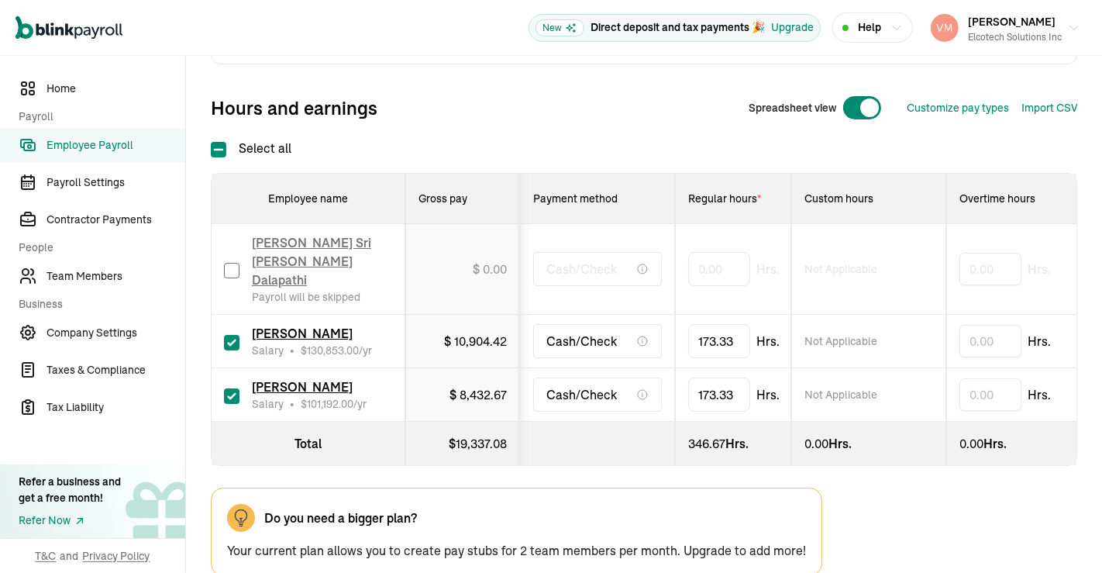
click at [239, 388] on input "checkbox" at bounding box center [231, 395] width 15 height 15
checkbox input "false"
type input "0.00"
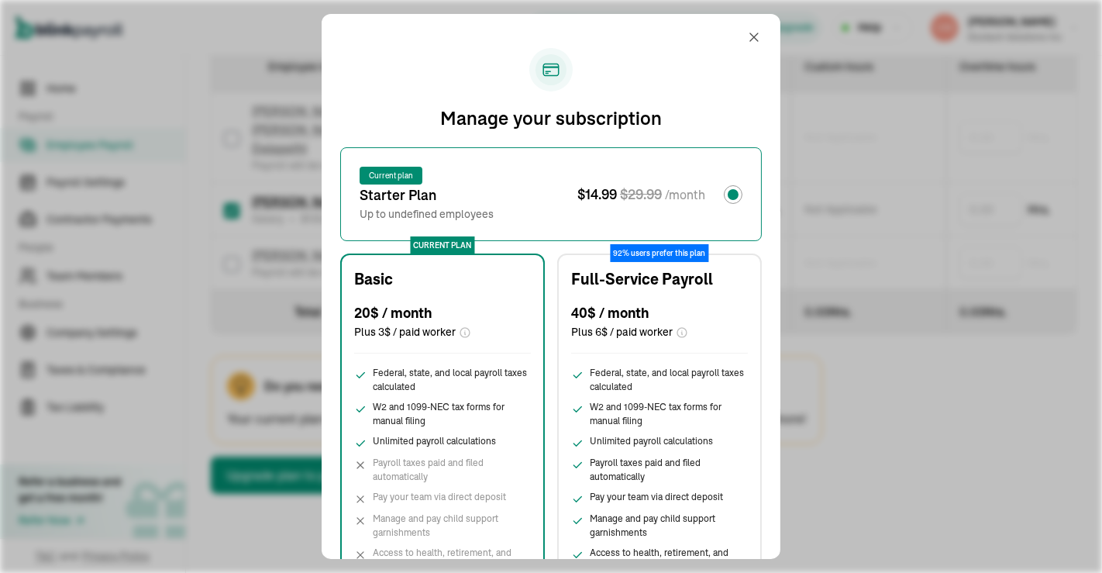
click at [448, 389] on span "Federal, state, and local payroll taxes calculated" at bounding box center [452, 380] width 158 height 28
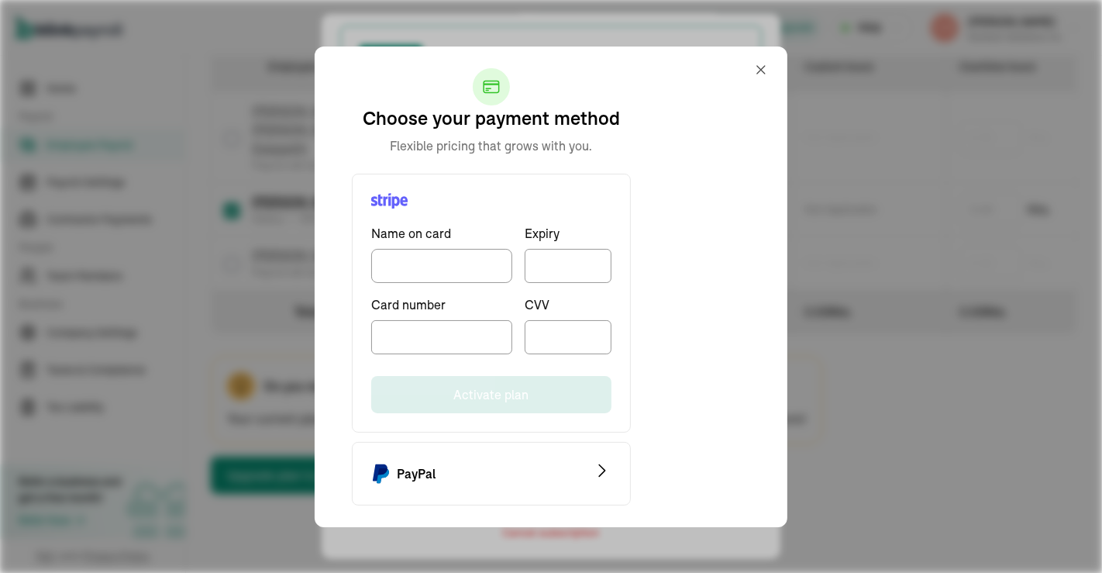
click at [762, 72] on div "Manage your subscription Current plan starter Plan Up to undefined employees $ …" at bounding box center [551, 286] width 459 height 544
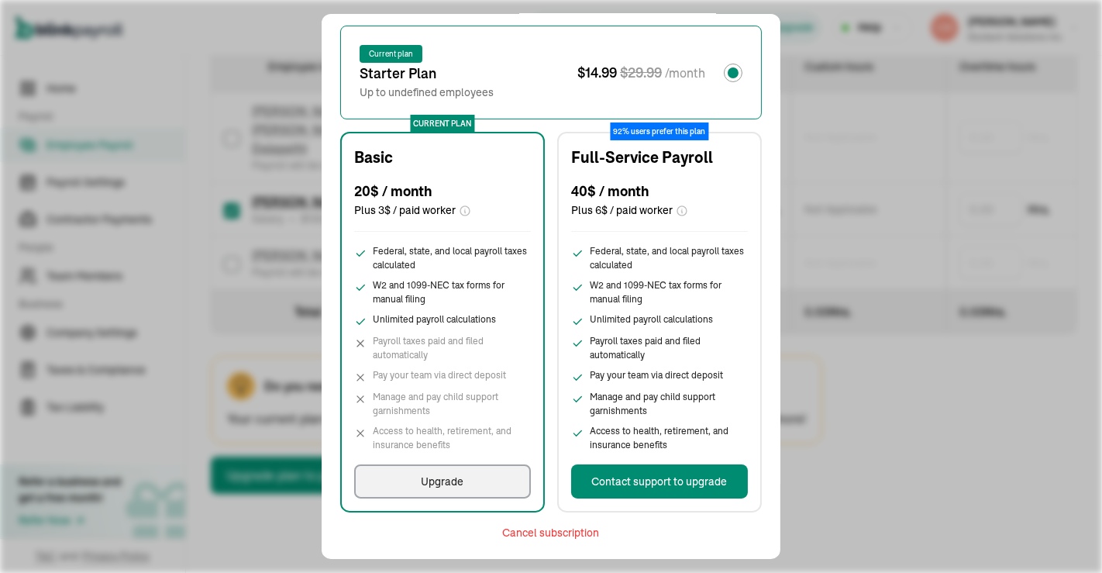
click at [557, 527] on div "Manage your subscription Current plan starter Plan Up to undefined employees $ …" at bounding box center [551, 286] width 1102 height 573
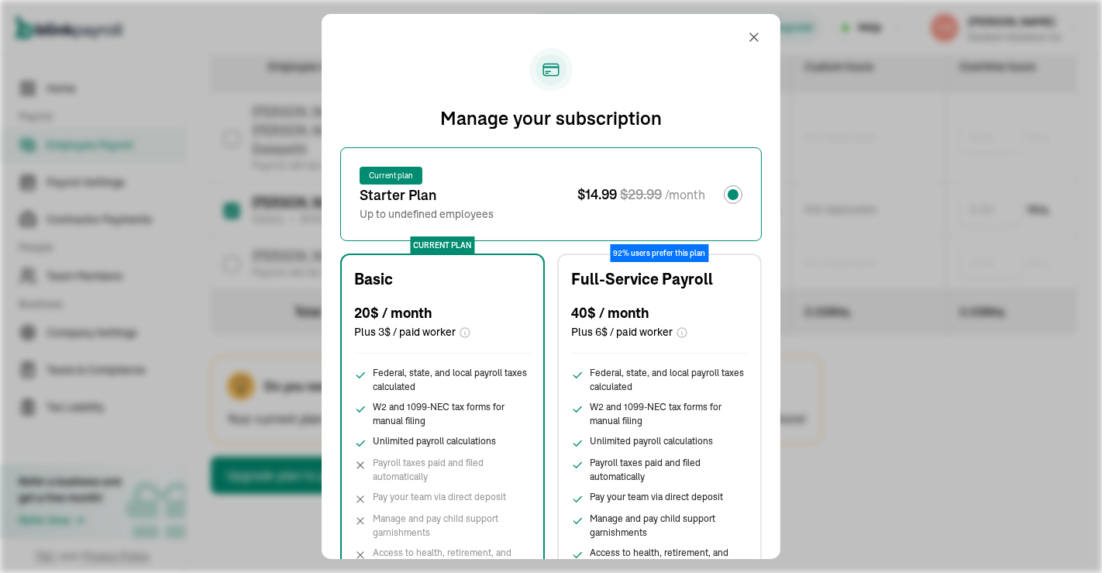
click at [771, 35] on div "Upgrade" at bounding box center [792, 27] width 43 height 16
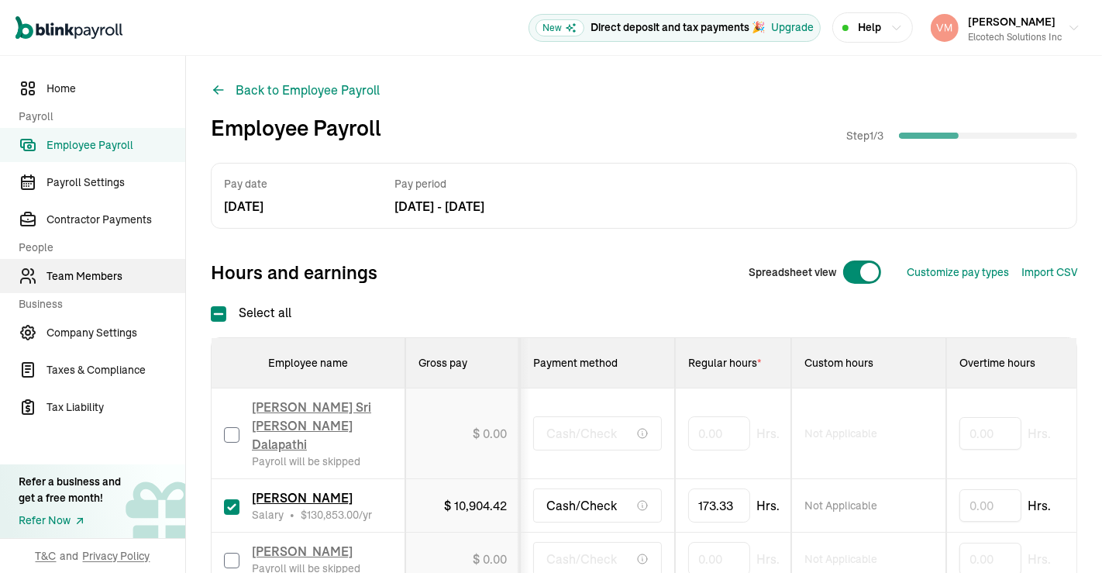
click at [95, 261] on link "Team Members" at bounding box center [92, 276] width 185 height 34
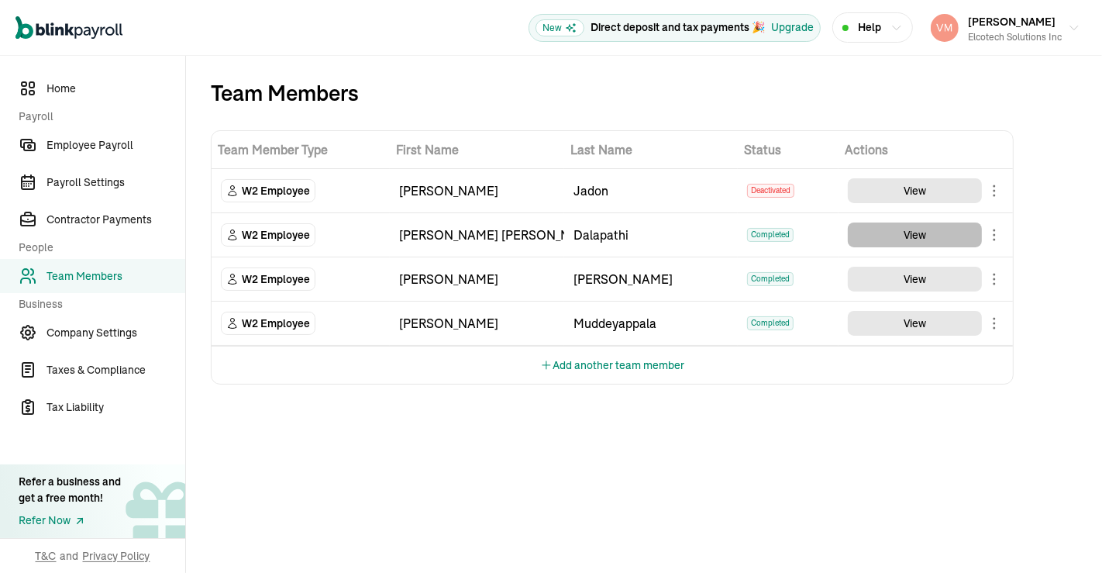
click at [967, 231] on button "View" at bounding box center [915, 234] width 134 height 25
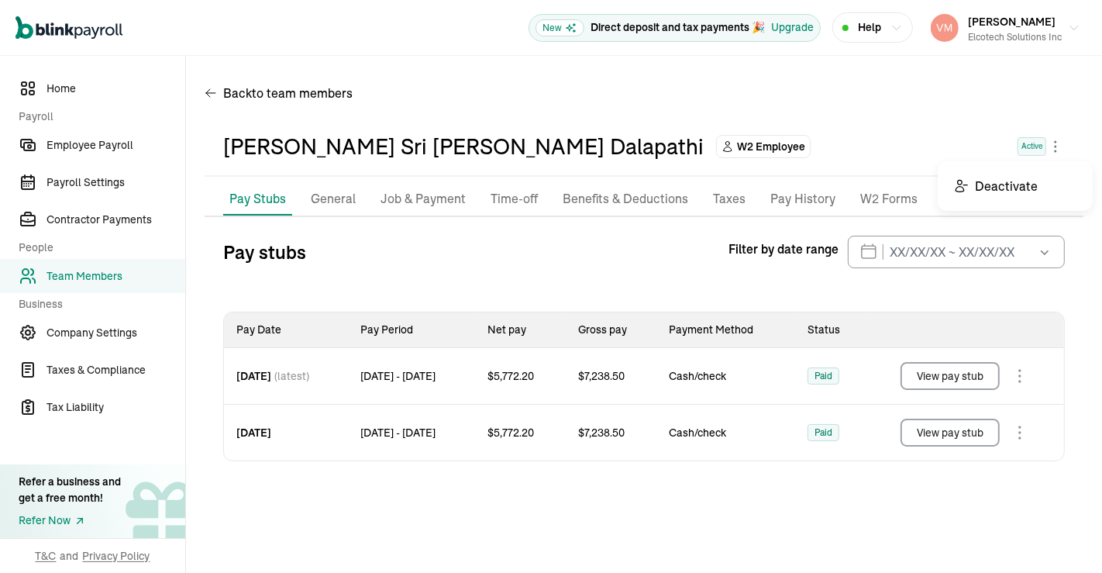
click at [1055, 144] on body "Open main menu New Direct deposit and tax payments 🎉 Upgrade Help Vamshi Krishn…" at bounding box center [551, 286] width 1102 height 573
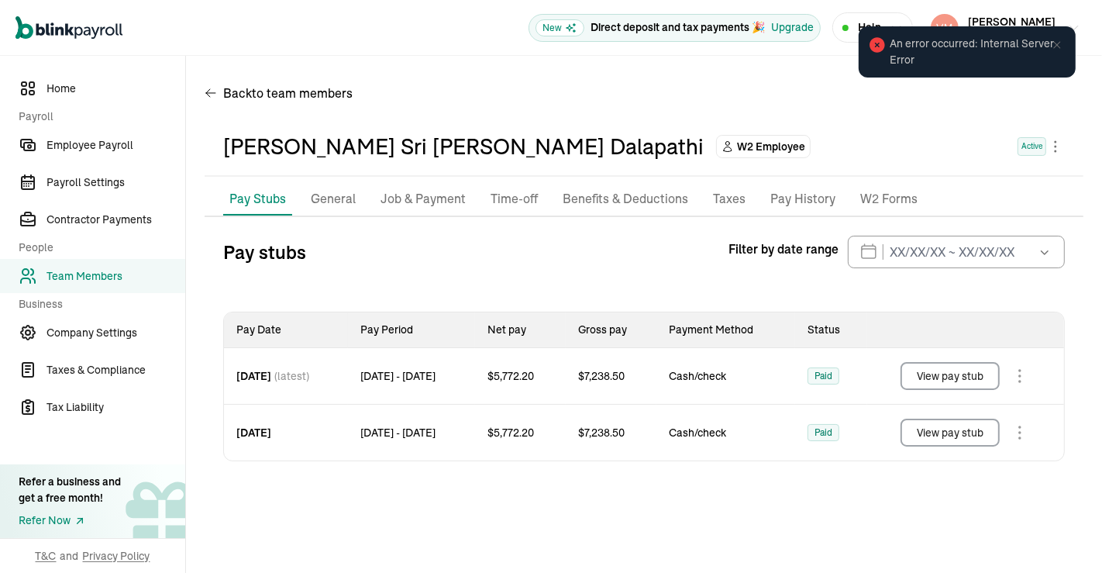
click at [1052, 140] on body "Open main menu New Direct deposit and tax payments 🎉 Upgrade Help Vamshi Krishn…" at bounding box center [551, 286] width 1102 height 573
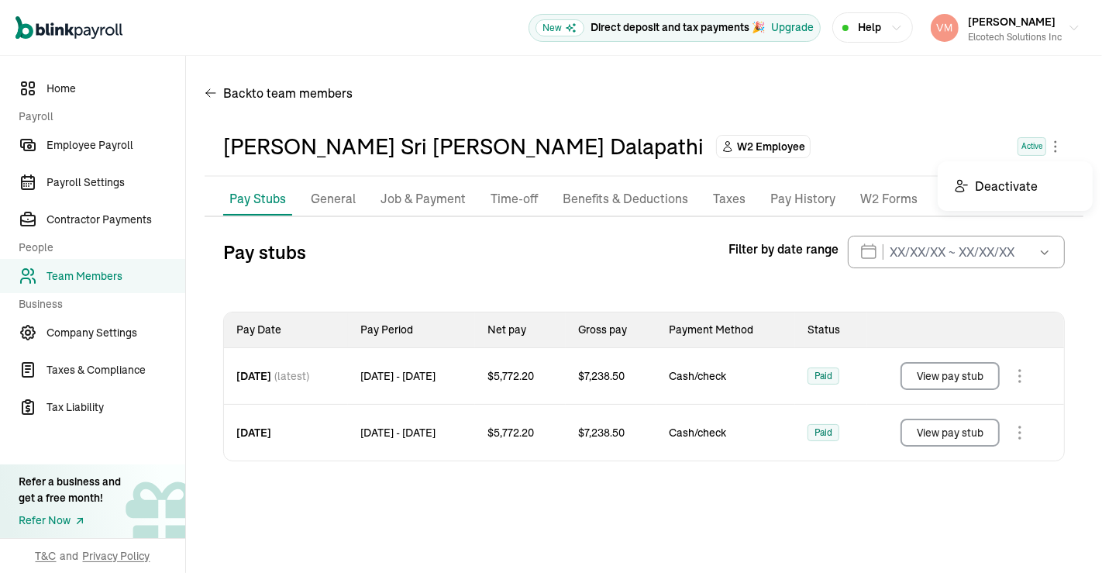
click at [1055, 143] on body "Open main menu New Direct deposit and tax payments 🎉 Upgrade Help Vamshi Krishn…" at bounding box center [551, 286] width 1102 height 573
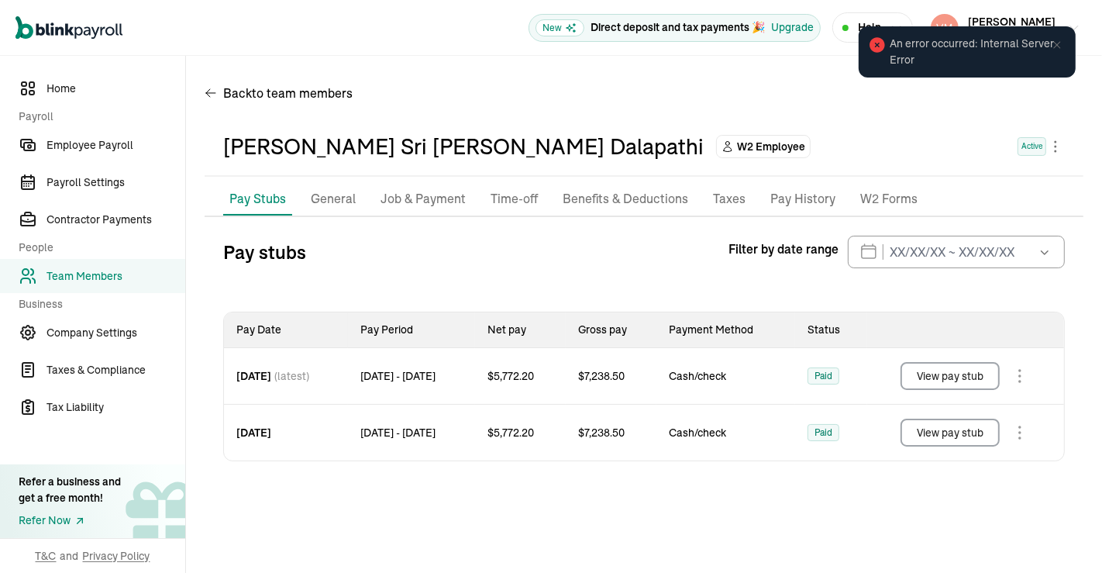
drag, startPoint x: 1080, startPoint y: 26, endPoint x: 1031, endPoint y: 12, distance: 51.0
click at [1031, 12] on div "Open main menu New Direct deposit and tax payments 🎉 Upgrade Help Vamshi Krishn…" at bounding box center [551, 286] width 1102 height 573
click at [1031, 12] on div "Vamshi Krishna Gorakati Elcotech Solutions Inc" at bounding box center [1015, 28] width 94 height 33
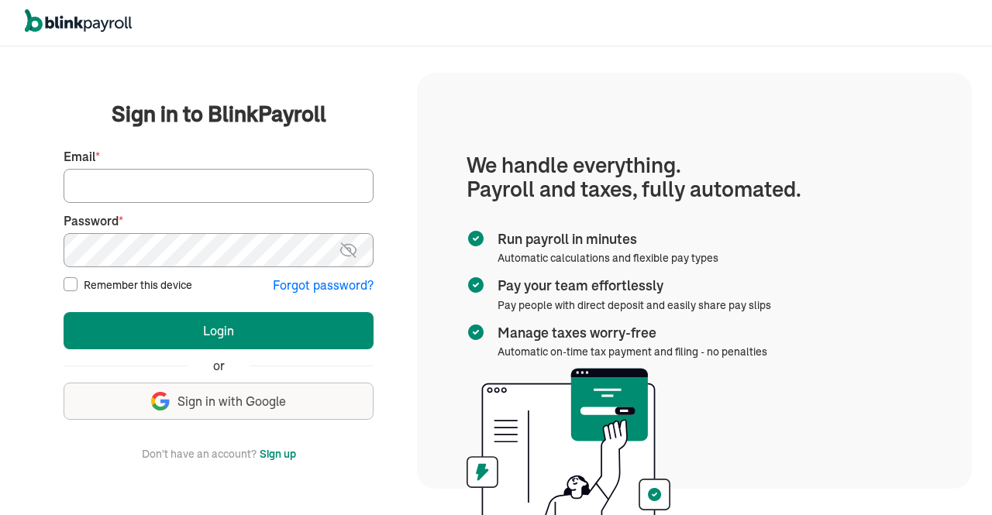
click at [655, 101] on section "We handle everything. Payroll and taxes, fully automated. Run payroll in minute…" at bounding box center [694, 281] width 555 height 416
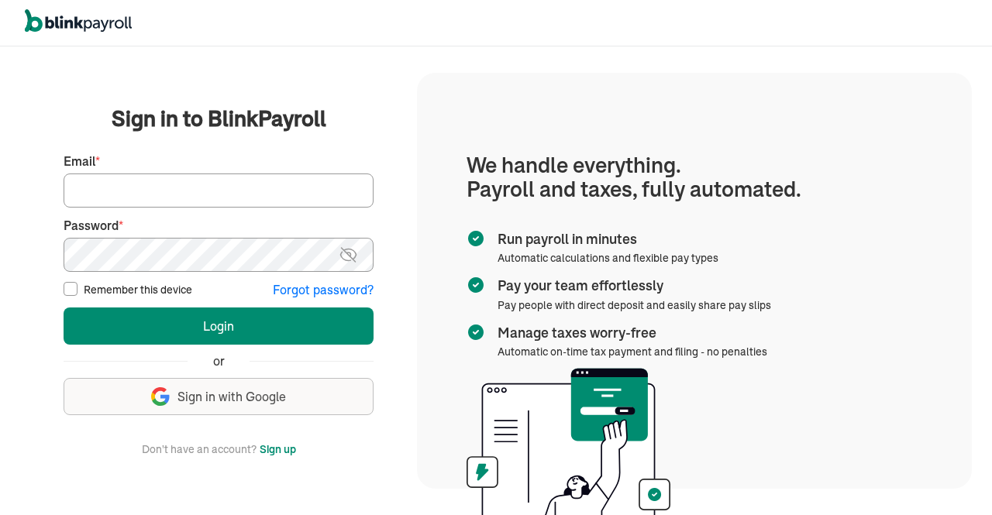
click at [213, 198] on input "Email *" at bounding box center [219, 191] width 310 height 34
type input "[PERSON_NAME][EMAIL_ADDRESS][DOMAIN_NAME]"
click at [350, 248] on img at bounding box center [348, 255] width 19 height 19
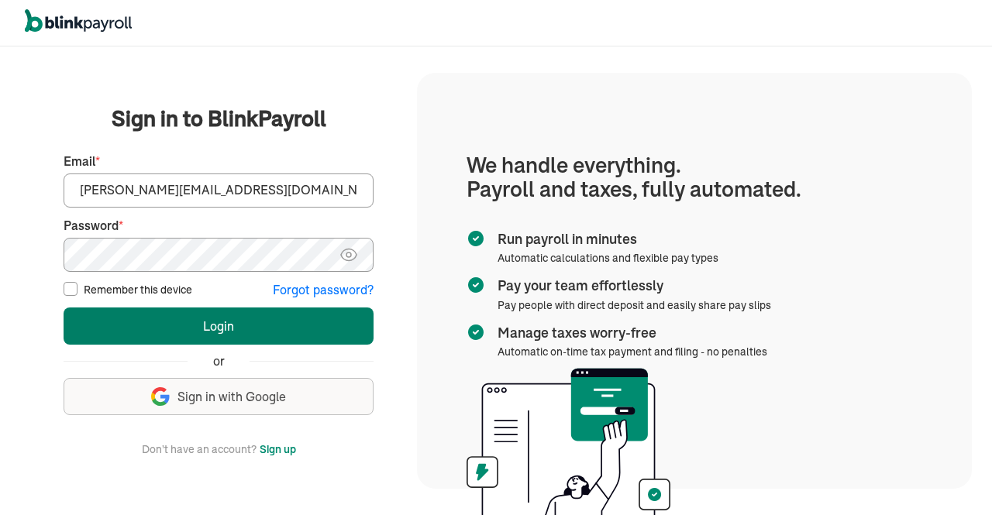
click at [298, 329] on button "Login" at bounding box center [219, 326] width 310 height 37
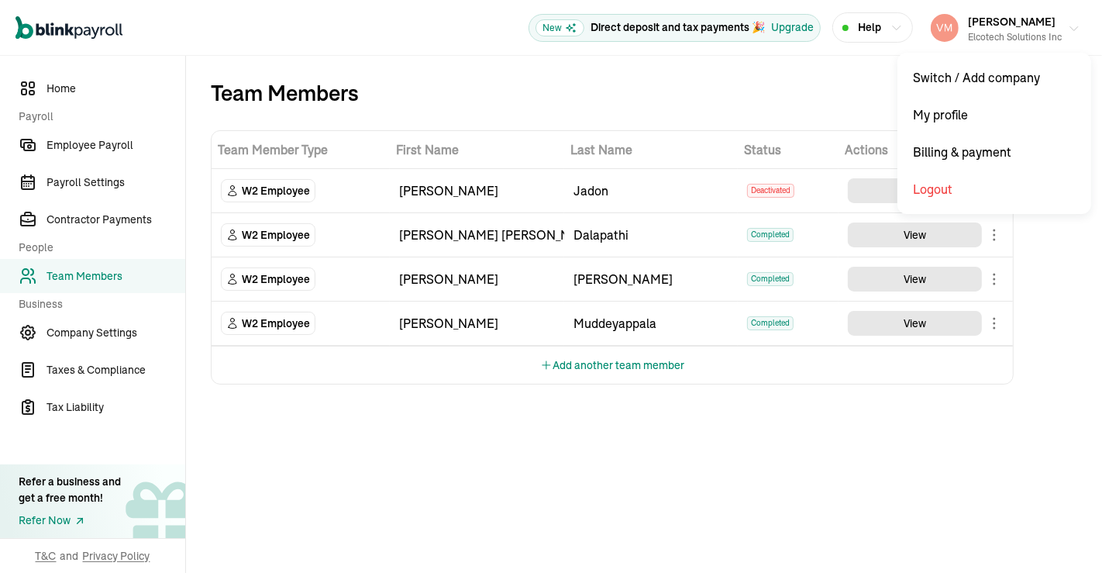
click at [1038, 30] on div "Elcotech Solutions Inc" at bounding box center [1015, 37] width 94 height 14
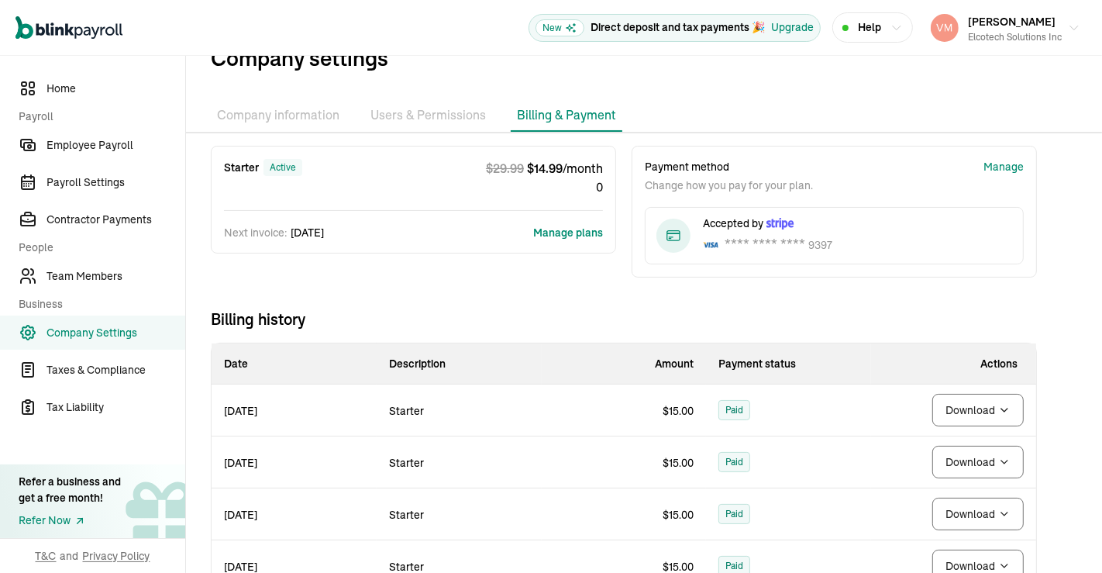
scroll to position [46, 0]
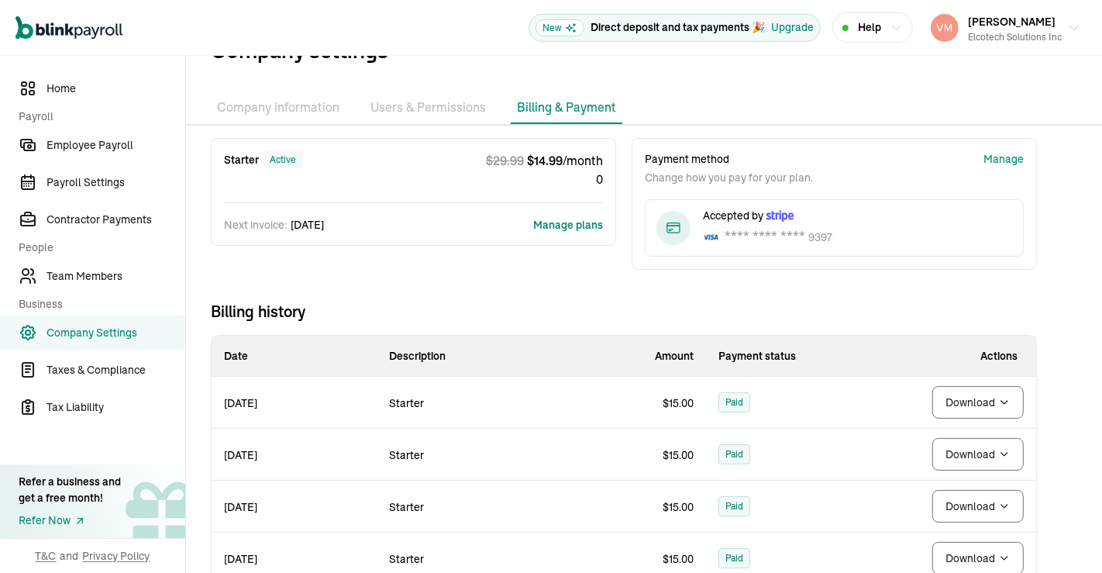
click at [580, 222] on button "Manage plans" at bounding box center [568, 224] width 70 height 15
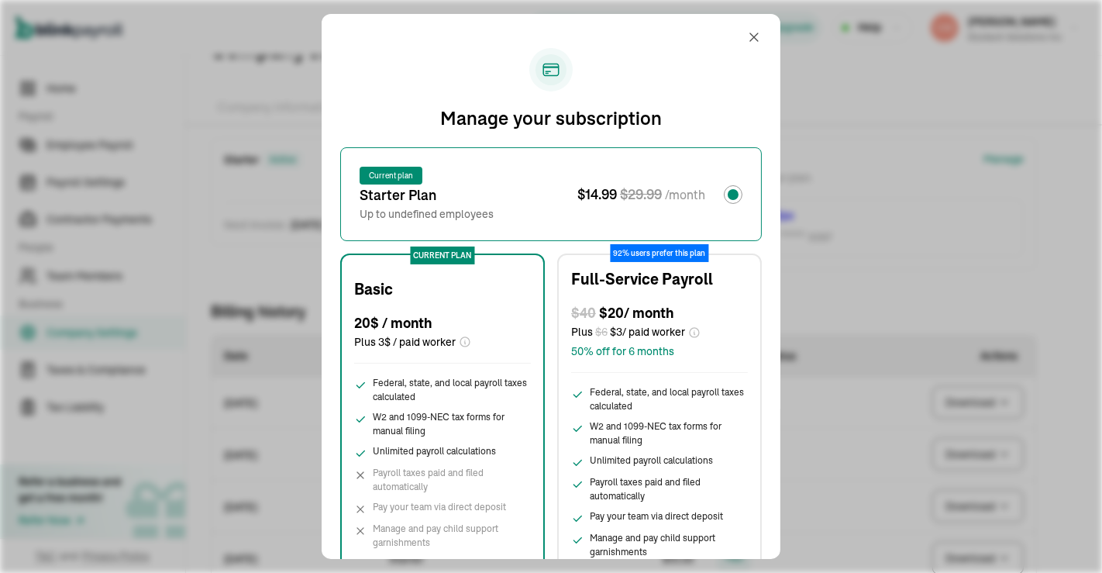
click at [440, 370] on div "current plan Basic 20$ / month Plus 3$ / paid worker Federal, state, and local …" at bounding box center [442, 453] width 177 height 353
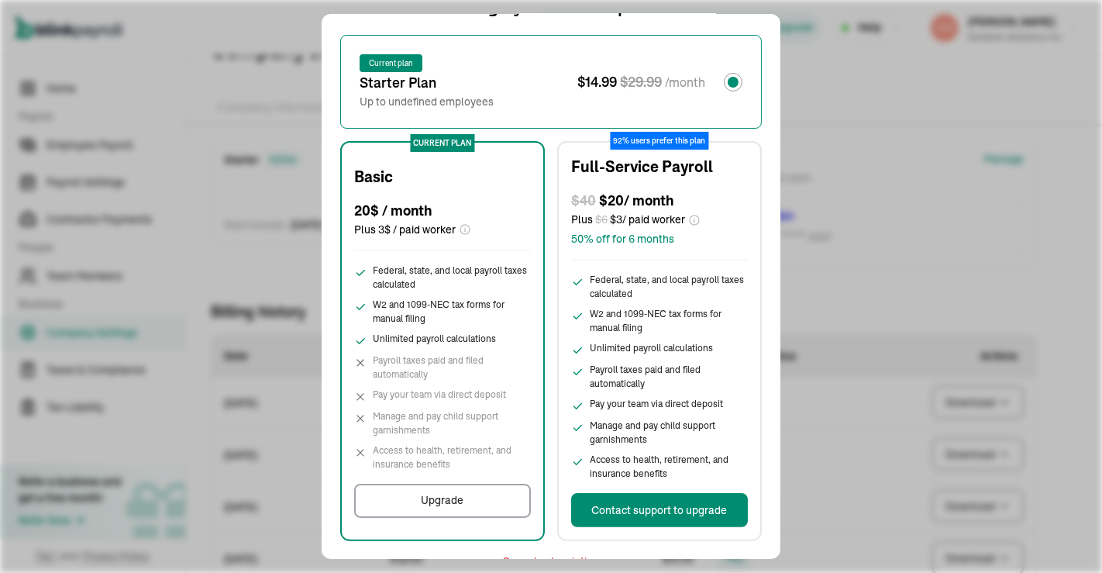
scroll to position [141, 0]
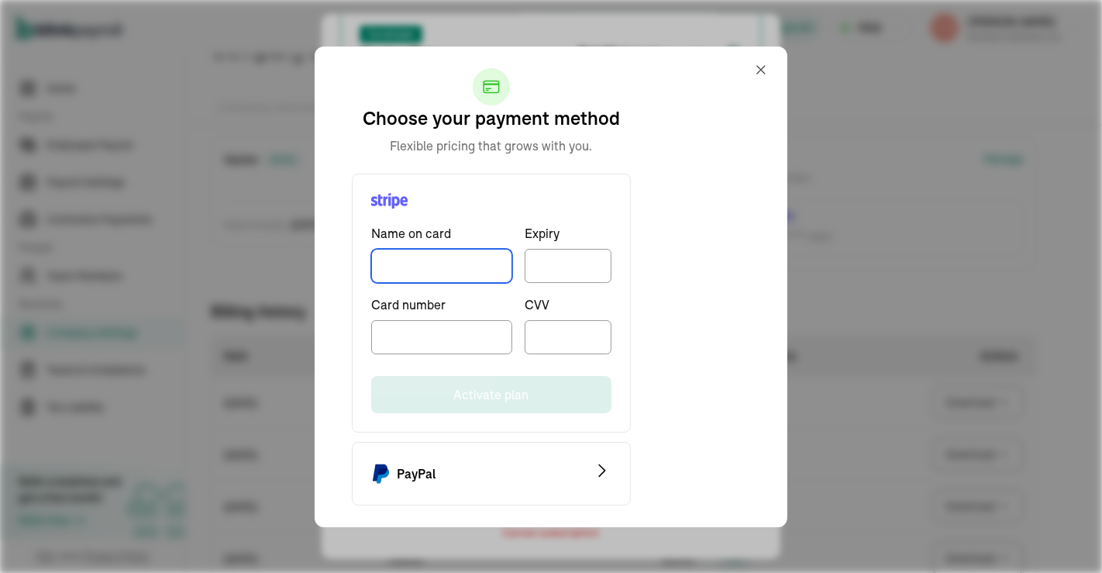
click at [442, 261] on input "TextInput" at bounding box center [441, 266] width 141 height 34
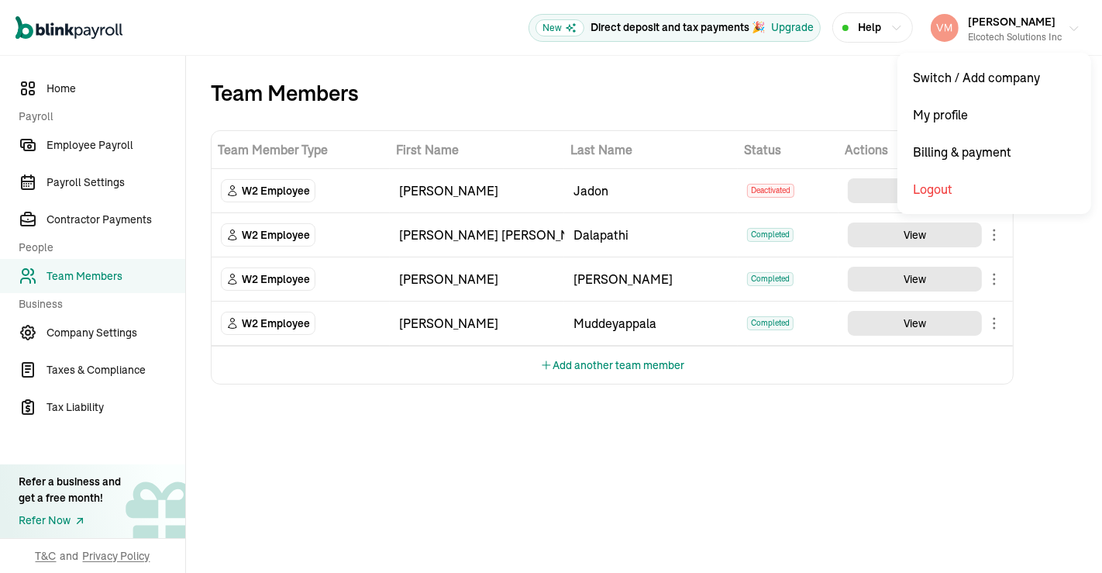
click at [1038, 30] on div "Elcotech Solutions Inc" at bounding box center [1015, 37] width 94 height 14
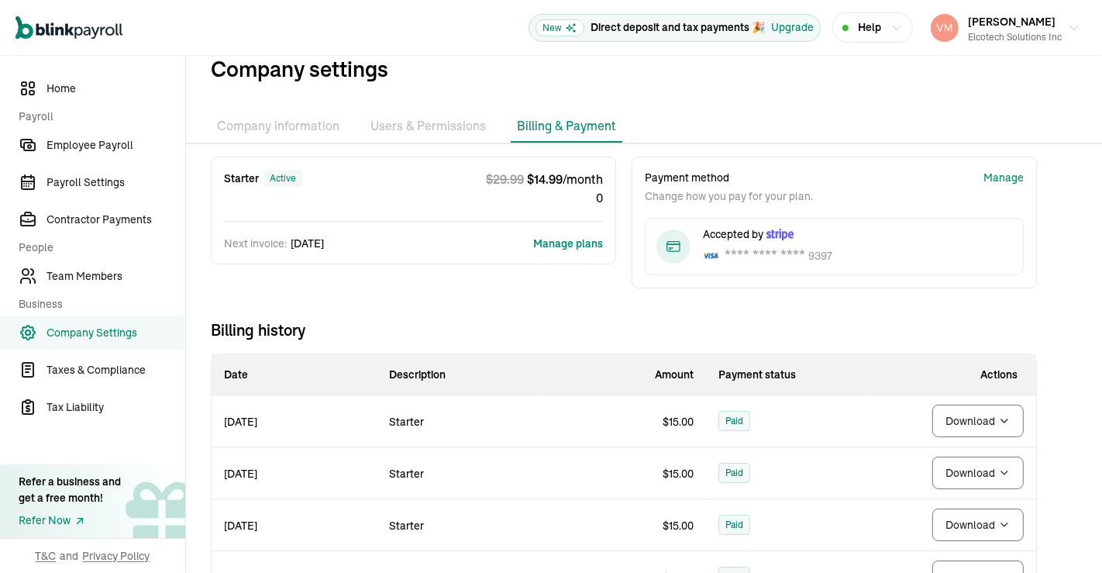
scroll to position [46, 0]
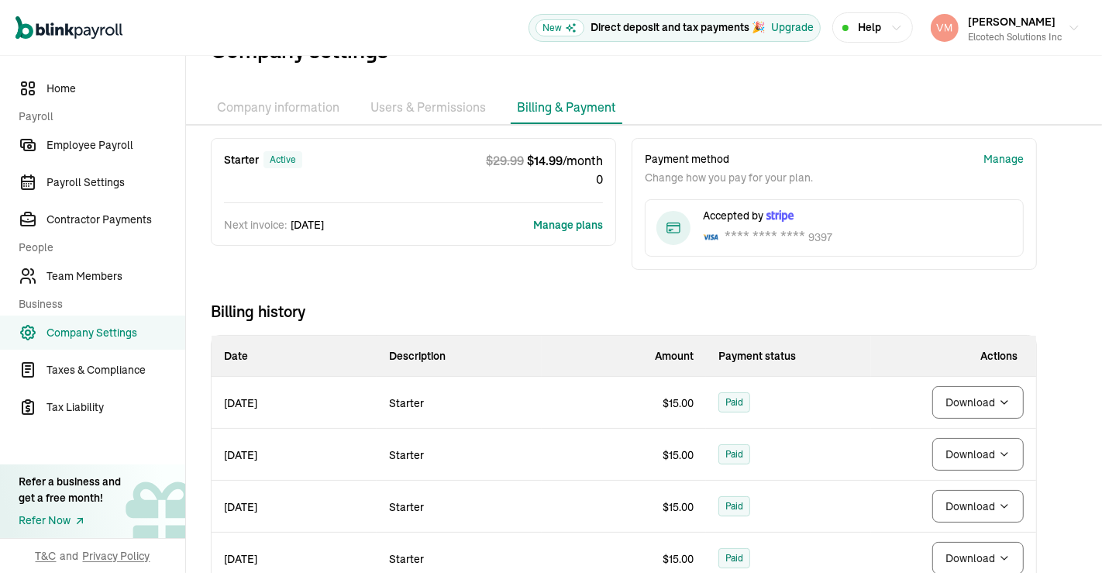
click at [580, 222] on button "Manage plans" at bounding box center [568, 224] width 70 height 15
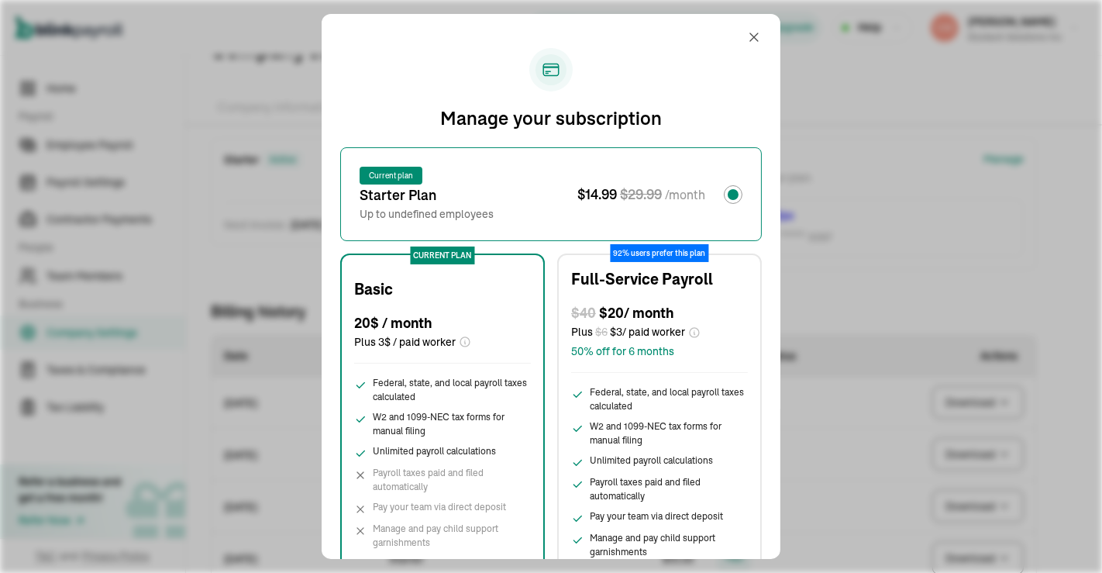
click at [440, 370] on div "current plan Basic 20$ / month Plus 3$ / paid worker Federal, state, and local …" at bounding box center [442, 453] width 177 height 353
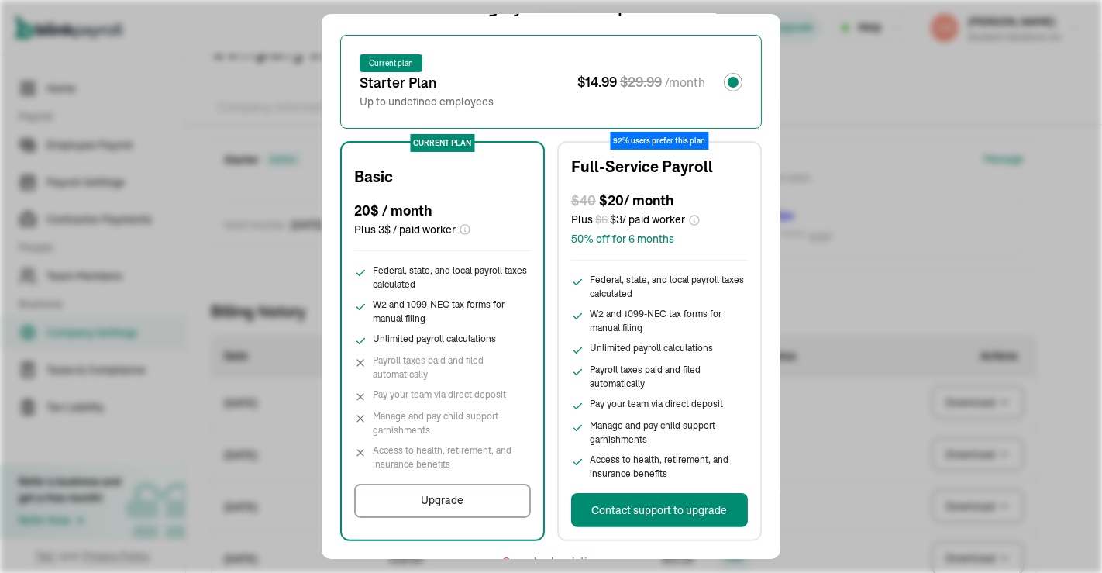
scroll to position [141, 0]
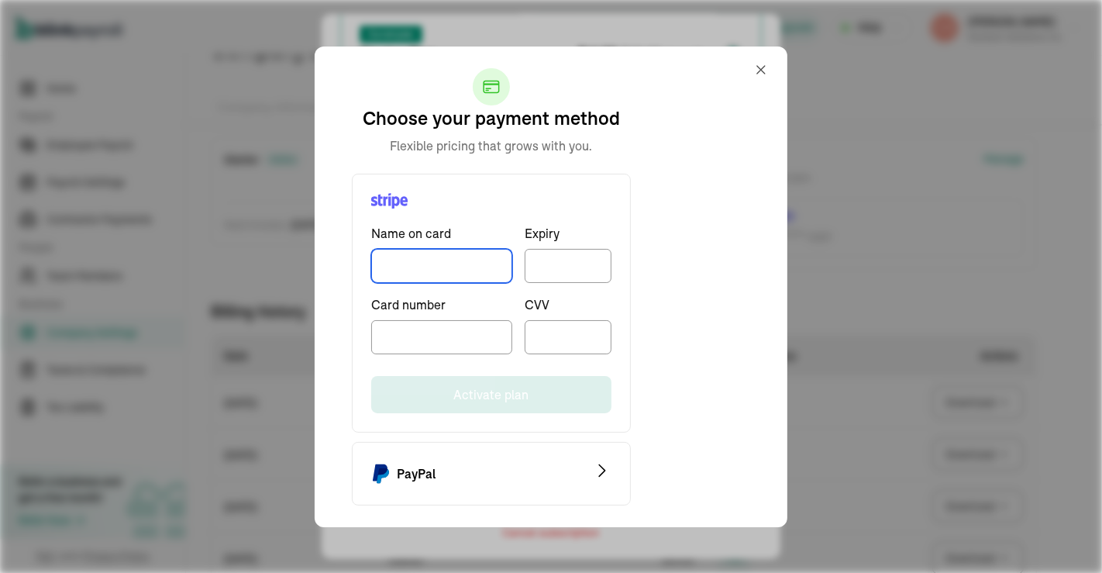
click at [442, 261] on input "TextInput" at bounding box center [441, 266] width 141 height 34
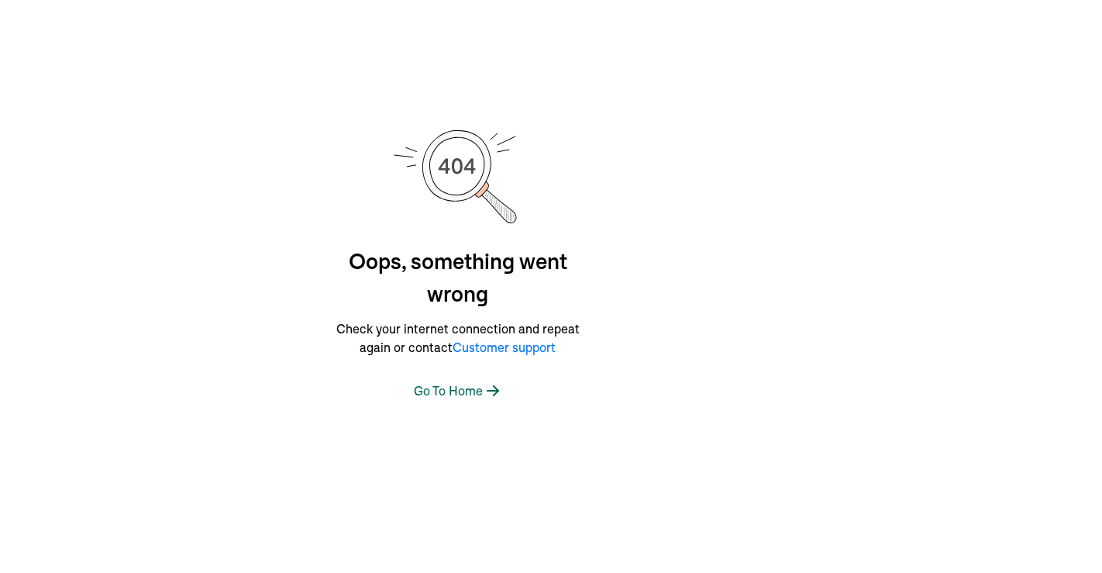
click at [476, 391] on div "Go To Home" at bounding box center [459, 390] width 88 height 19
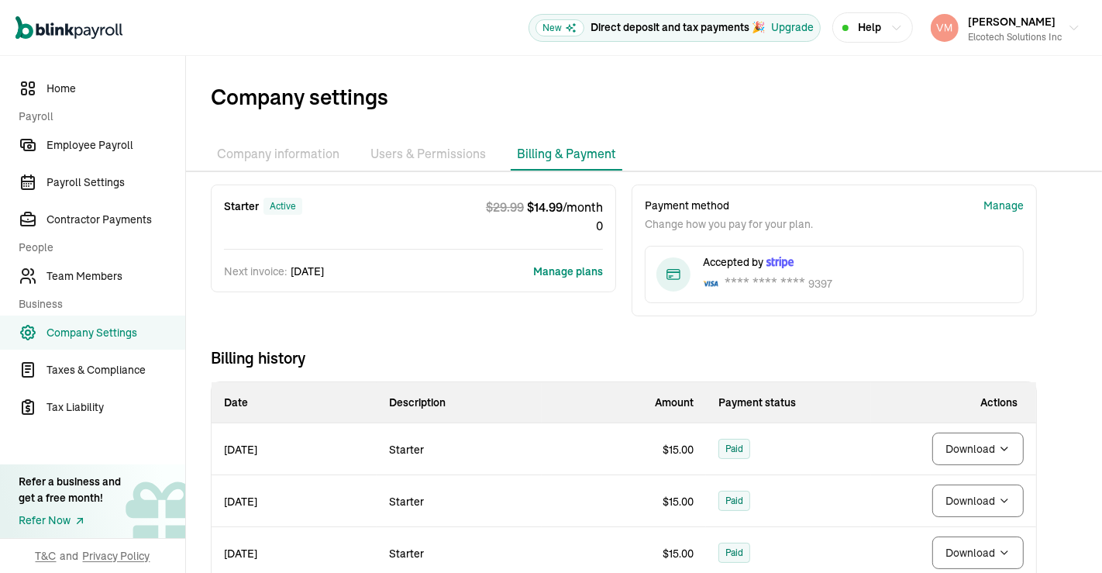
click at [560, 271] on button "Manage plans" at bounding box center [568, 270] width 70 height 15
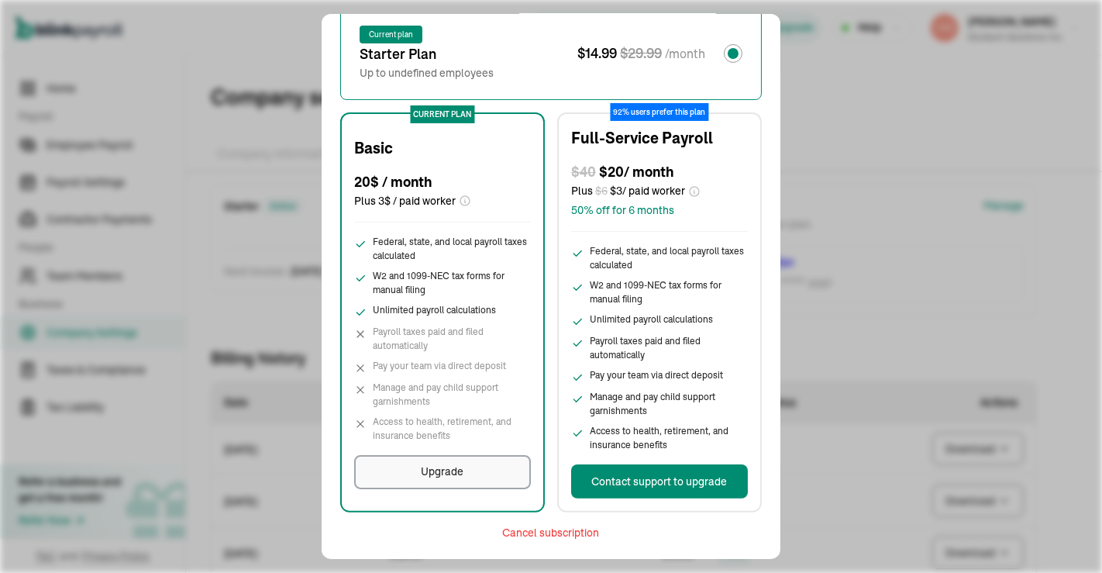
click at [437, 463] on div "Upgrade" at bounding box center [443, 471] width 43 height 16
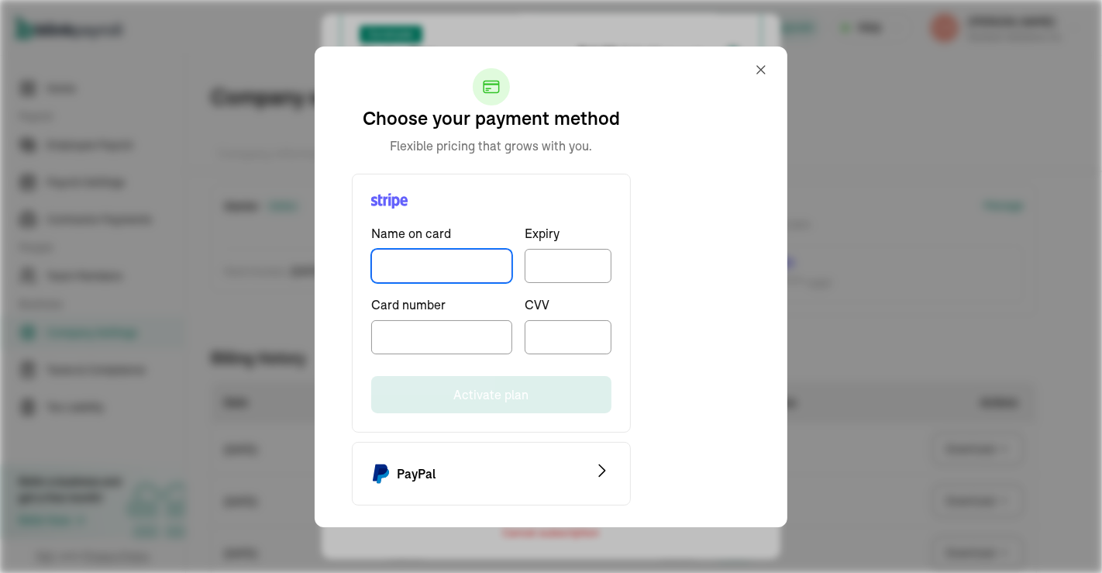
click at [406, 258] on input "TextInput" at bounding box center [441, 266] width 141 height 34
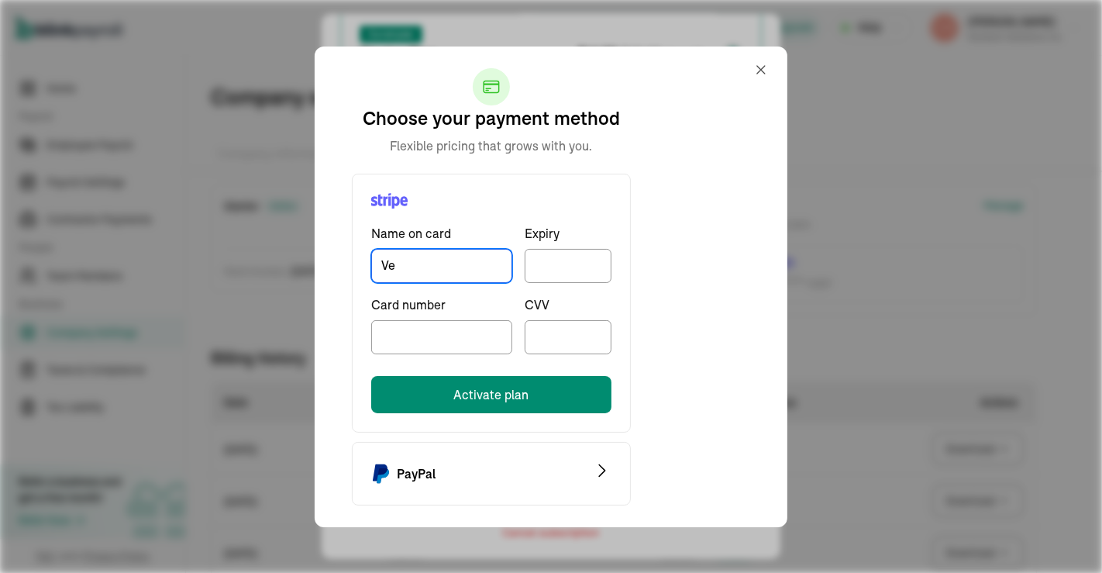
type input "V"
type input "Elcotech Solutions Inc"
click at [573, 261] on iframe at bounding box center [568, 263] width 67 height 13
click at [572, 334] on iframe at bounding box center [568, 335] width 67 height 13
click at [518, 387] on button "Activate plan" at bounding box center [491, 394] width 240 height 37
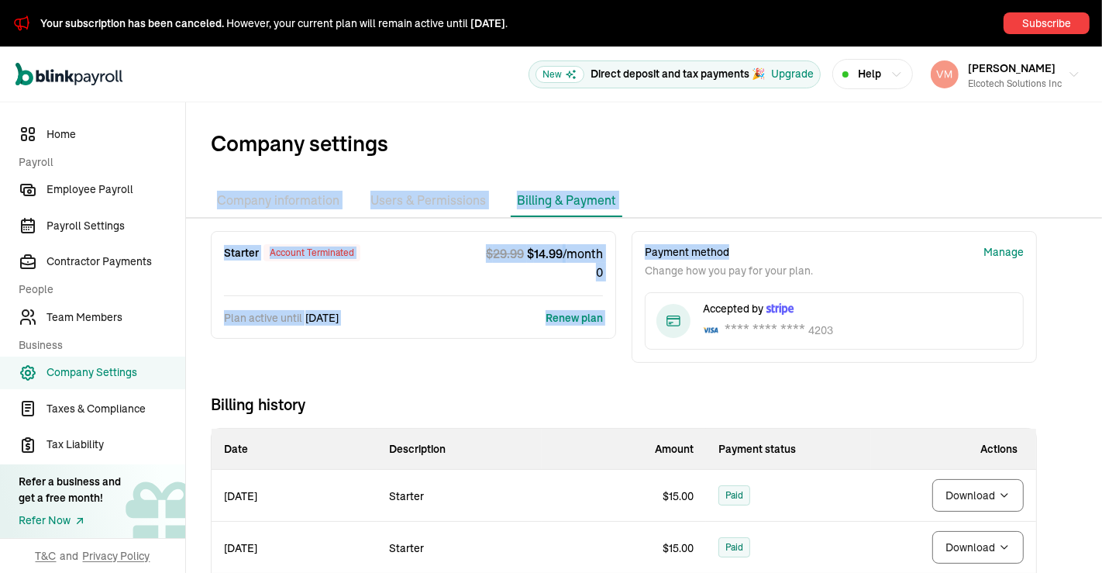
drag, startPoint x: 775, startPoint y: 107, endPoint x: 783, endPoint y: 236, distance: 128.9
click at [783, 236] on div "Company settings Company information Bank Accounts Users & Permissions Billing …" at bounding box center [644, 531] width 916 height 859
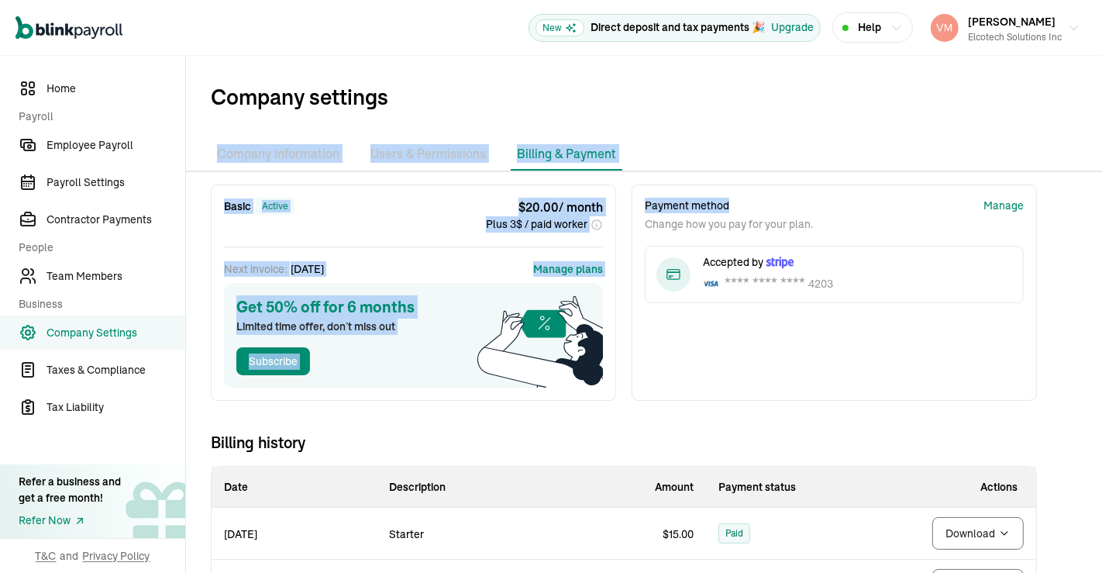
click at [701, 169] on ul "Company information Bank Accounts Users & Permissions Billing & Payment" at bounding box center [644, 154] width 916 height 33
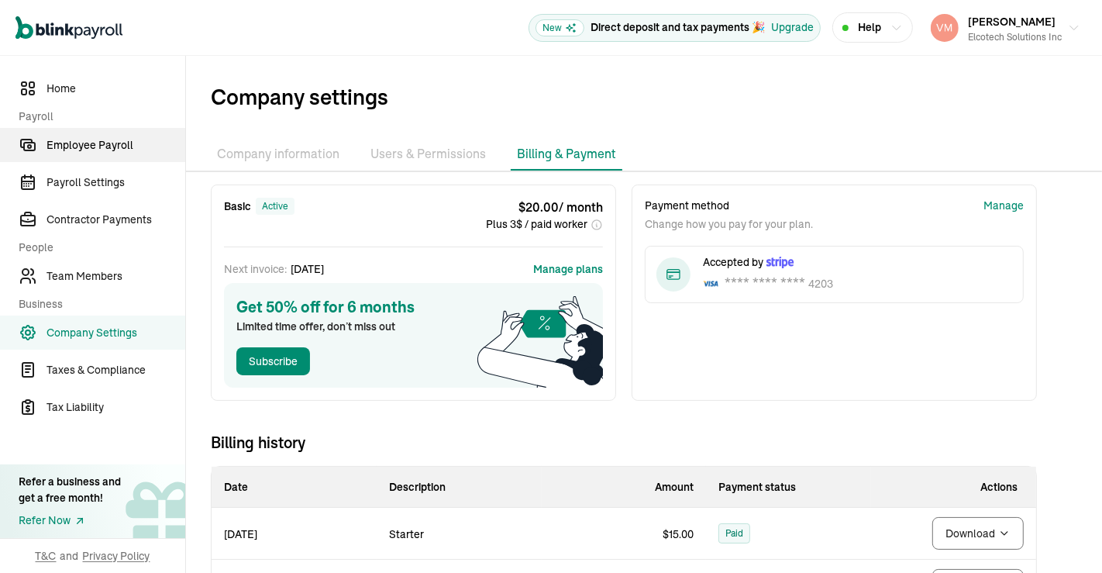
click at [101, 149] on span "Employee Payroll" at bounding box center [115, 145] width 139 height 16
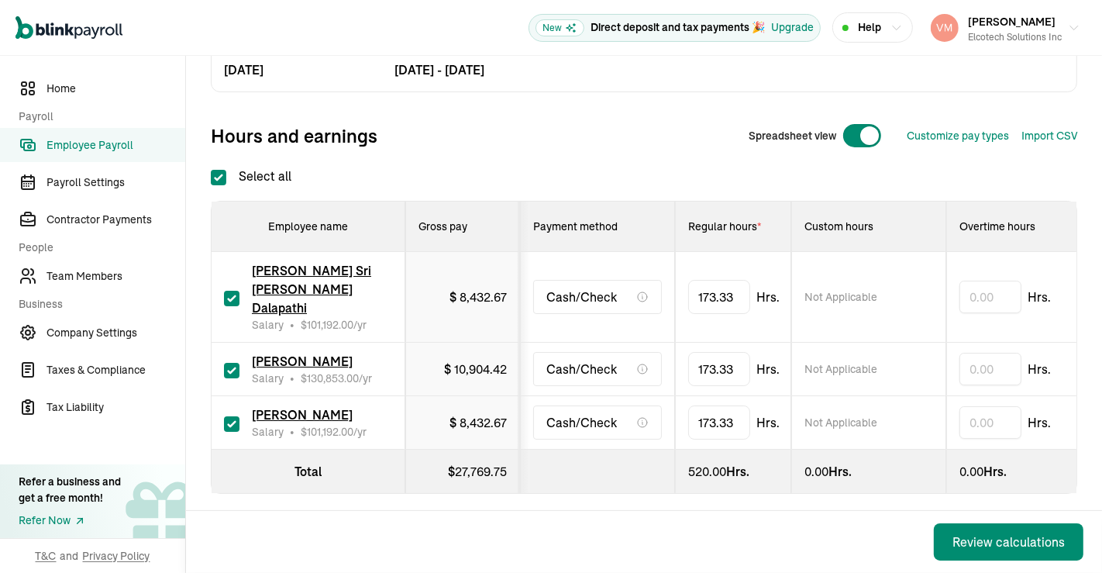
click at [225, 173] on input "Select all" at bounding box center [218, 177] width 15 height 15
checkbox input "false"
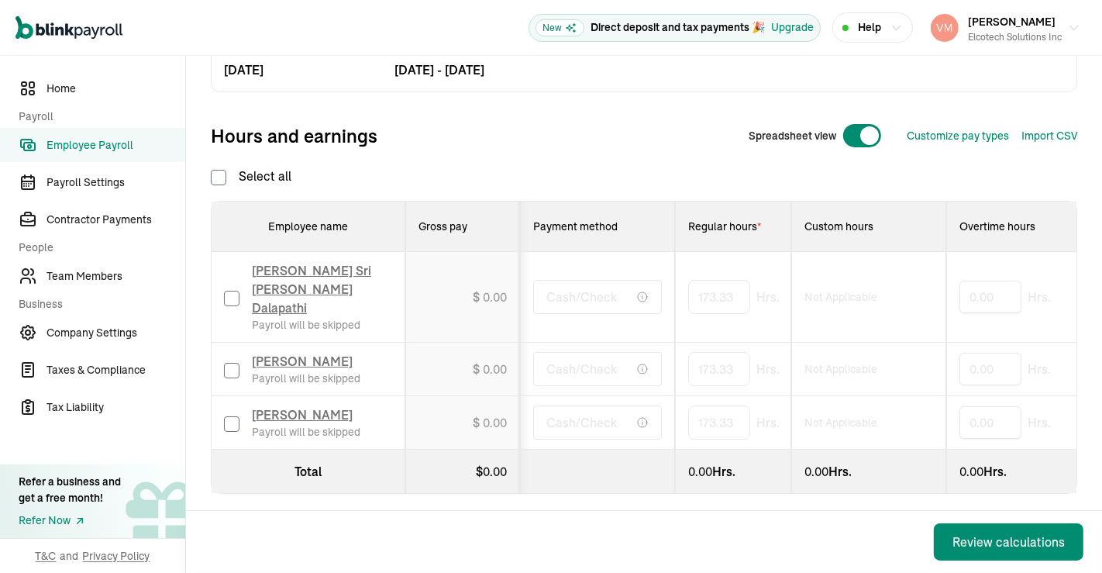
click at [231, 363] on input "checkbox" at bounding box center [231, 370] width 15 height 15
checkbox input "true"
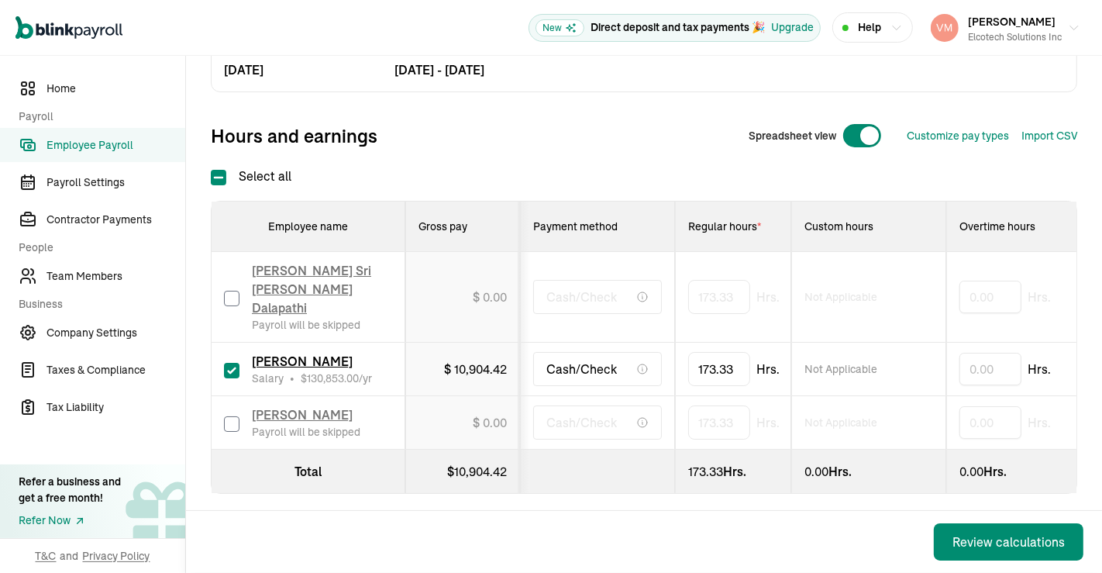
click at [972, 540] on div "Review calculations" at bounding box center [1008, 541] width 112 height 19
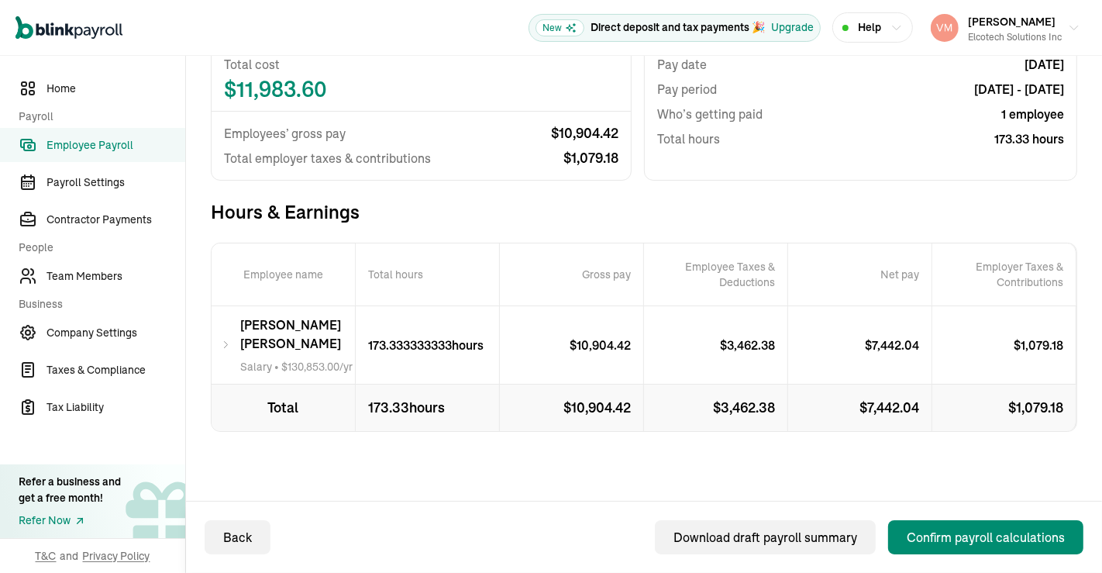
click at [229, 339] on icon at bounding box center [226, 345] width 10 height 19
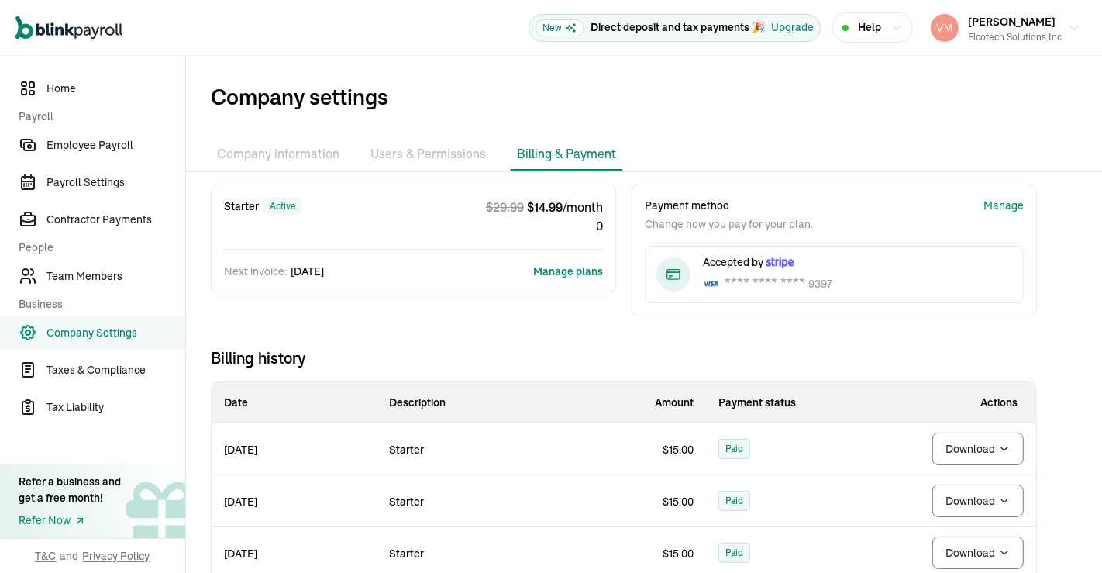
click at [560, 271] on button "Manage plans" at bounding box center [568, 270] width 70 height 15
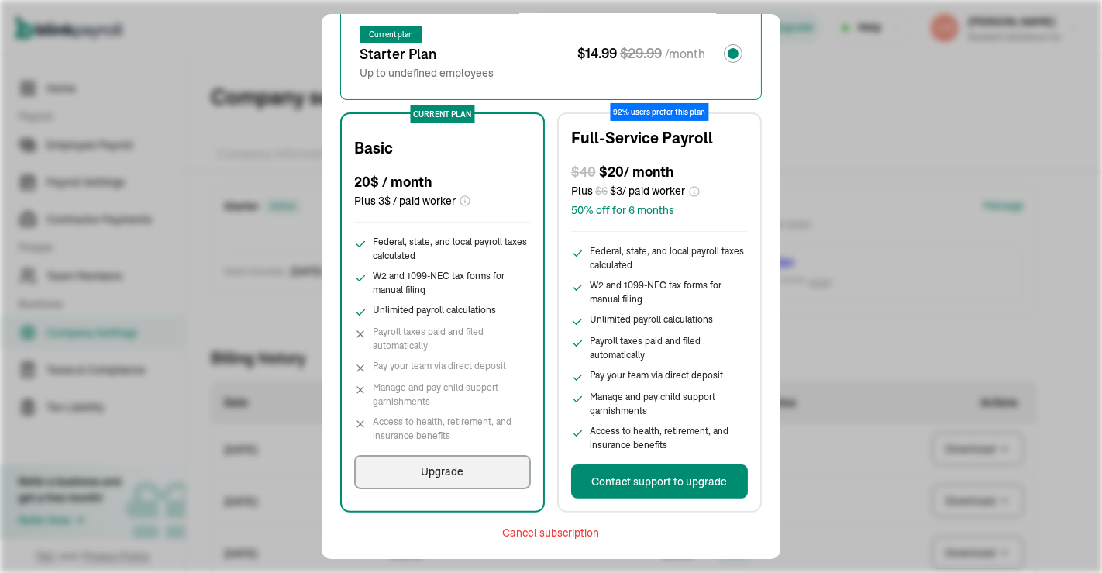
click at [437, 463] on div "Upgrade" at bounding box center [443, 471] width 43 height 16
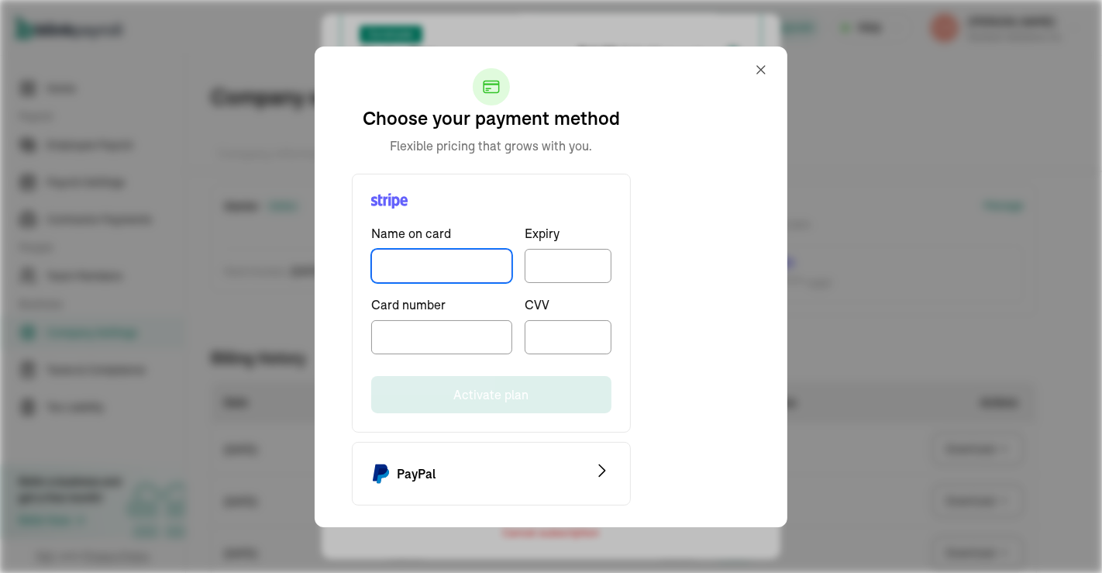
click at [406, 258] on input "TextInput" at bounding box center [441, 266] width 141 height 34
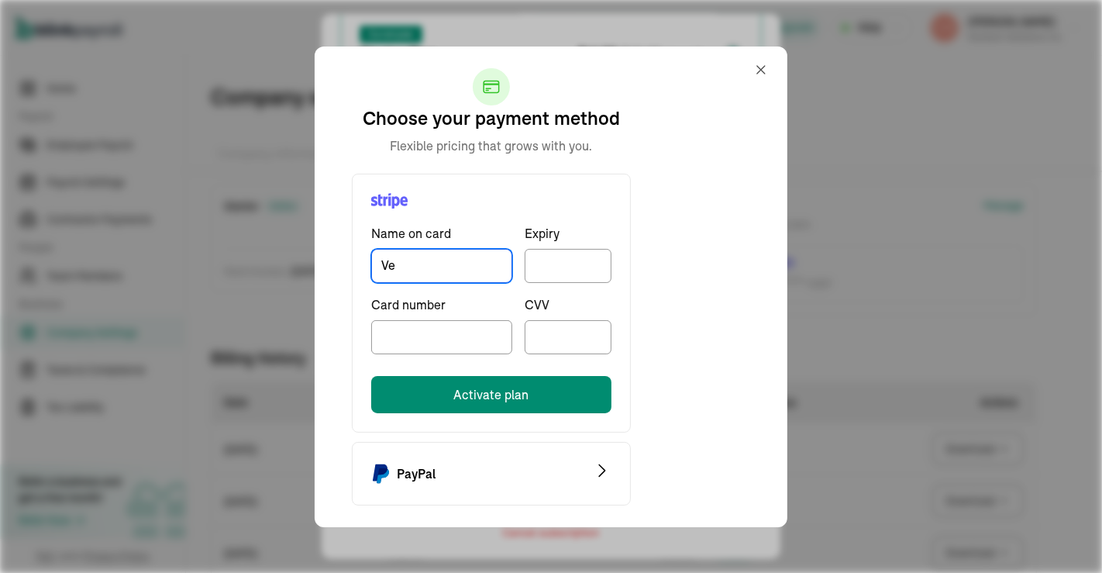
type input "V"
type input "Elcotech Solutions Inc"
click at [573, 261] on iframe at bounding box center [568, 263] width 67 height 13
click at [572, 334] on iframe at bounding box center [568, 335] width 67 height 13
click at [518, 387] on button "Activate plan" at bounding box center [491, 394] width 240 height 37
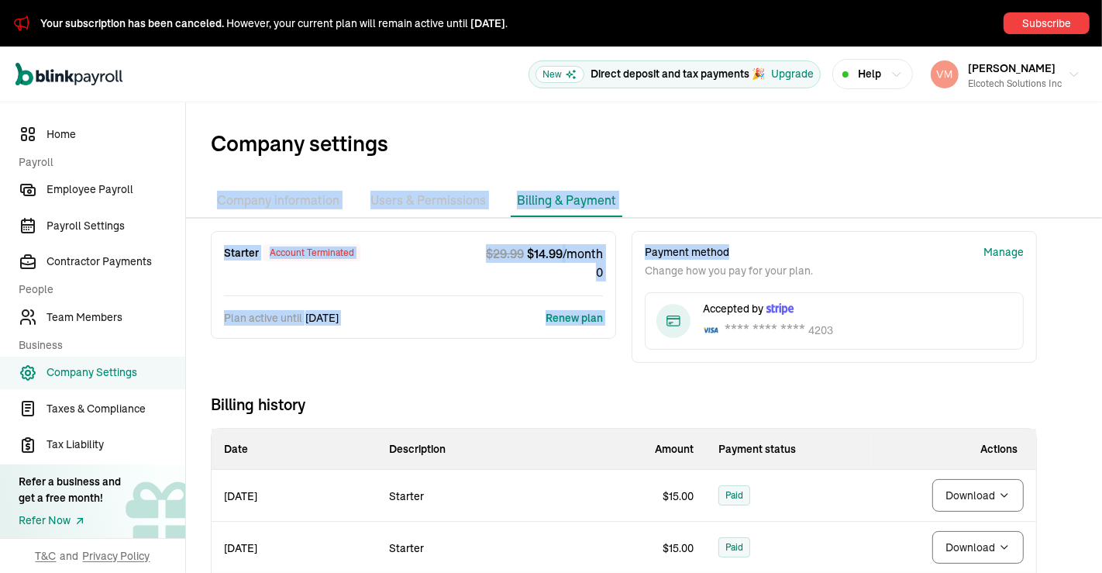
drag, startPoint x: 775, startPoint y: 107, endPoint x: 783, endPoint y: 236, distance: 128.9
click at [783, 236] on div "Company settings Company information Bank Accounts Users & Permissions Billing …" at bounding box center [644, 531] width 916 height 859
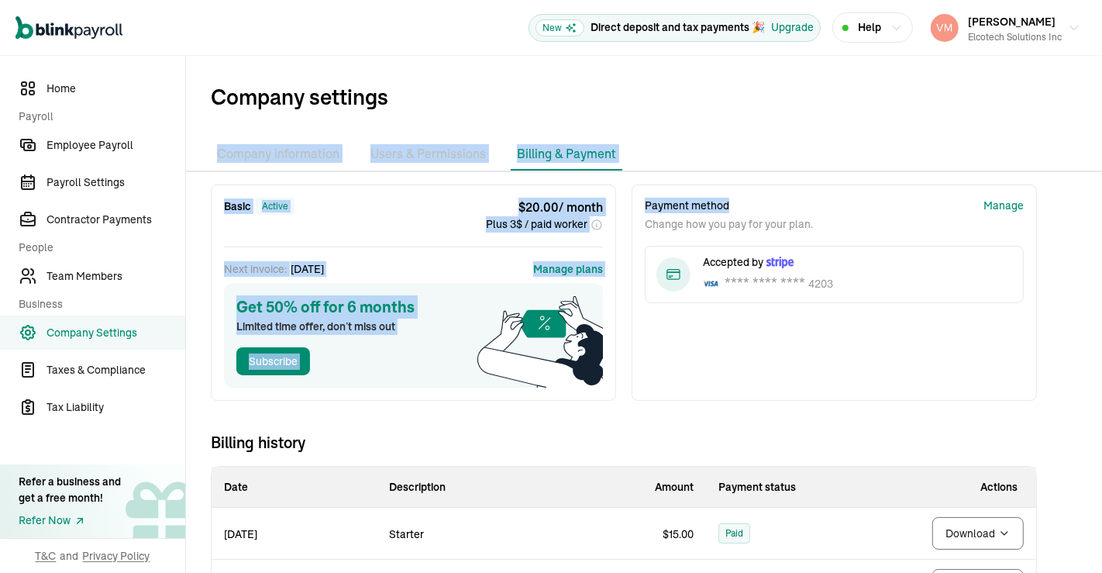
click at [701, 169] on ul "Company information Bank Accounts Users & Permissions Billing & Payment" at bounding box center [644, 154] width 916 height 33
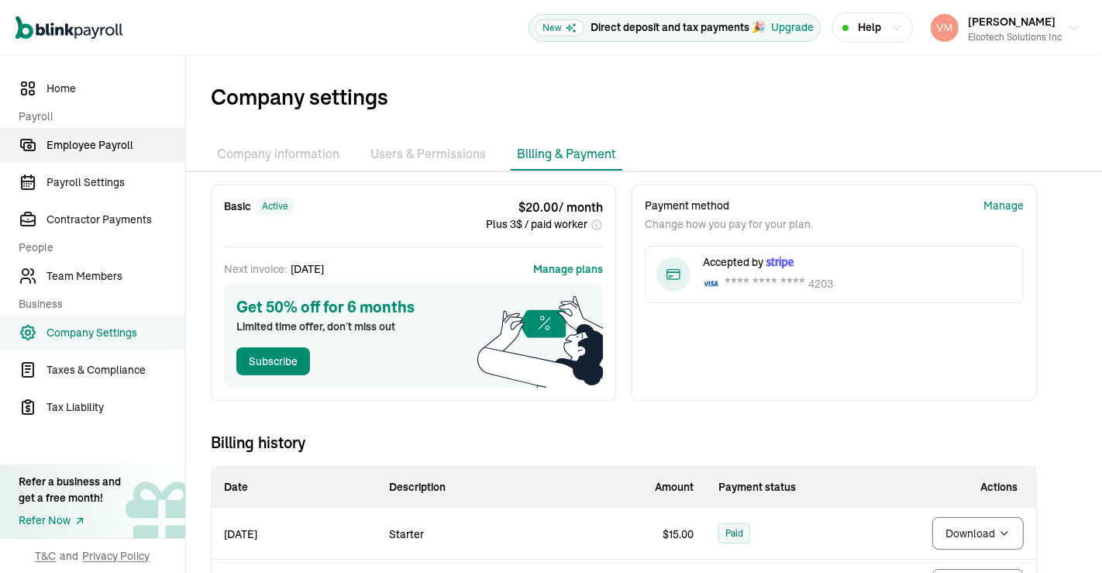
click at [101, 149] on span "Employee Payroll" at bounding box center [115, 145] width 139 height 16
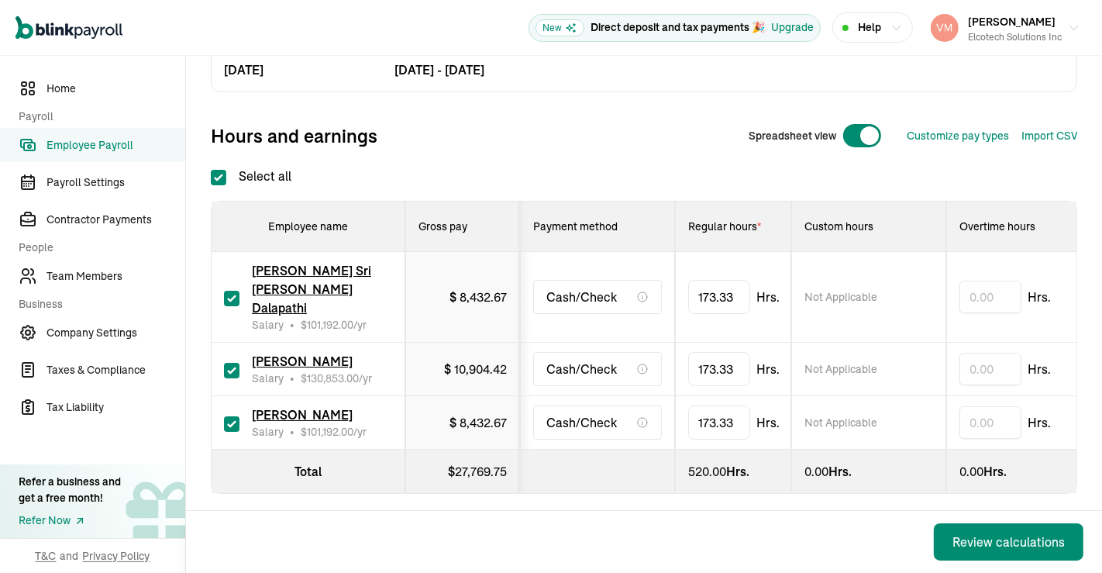
click at [225, 173] on input "Select all" at bounding box center [218, 177] width 15 height 15
checkbox input "false"
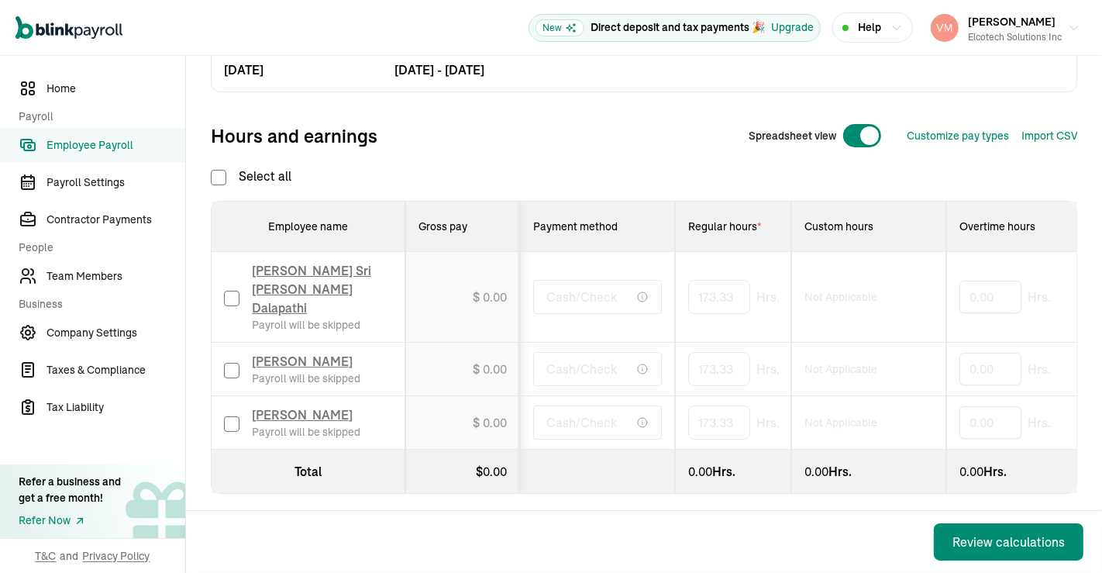
click at [231, 363] on input "checkbox" at bounding box center [231, 370] width 15 height 15
checkbox input "true"
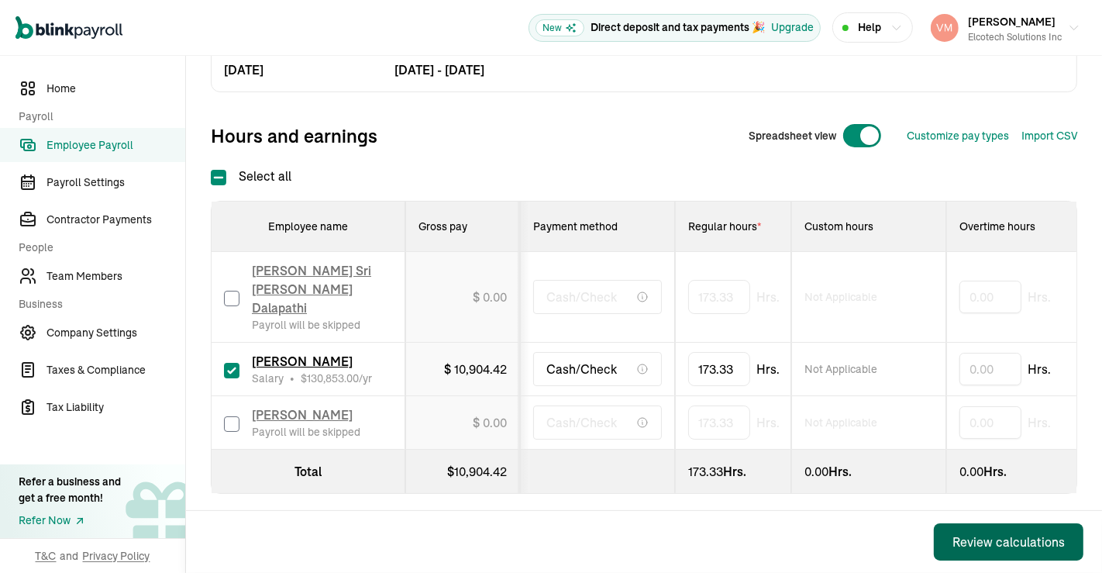
click at [972, 540] on div "Review calculations" at bounding box center [1008, 541] width 112 height 19
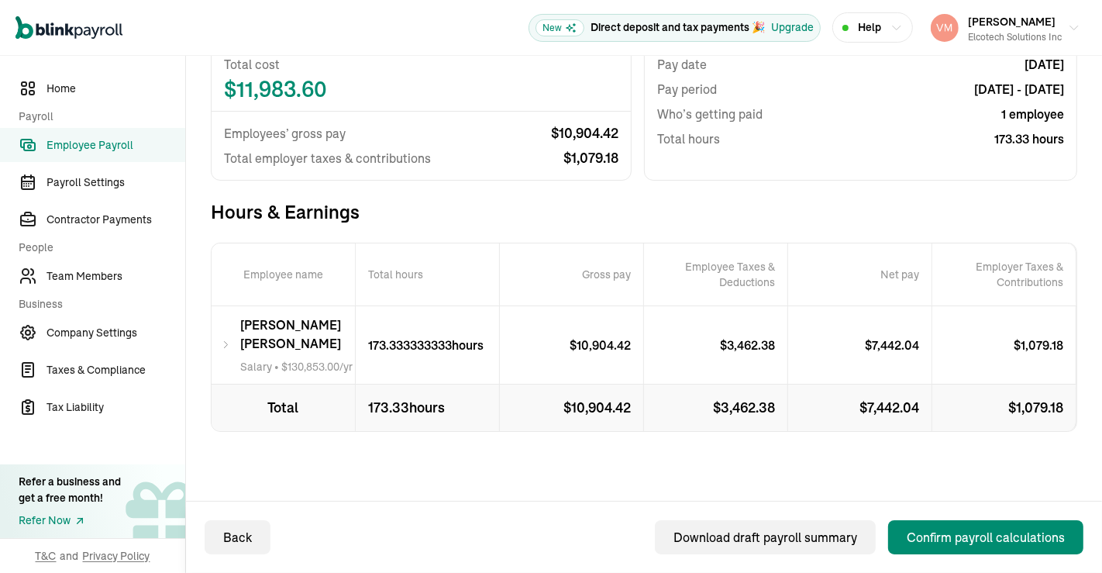
click at [229, 339] on icon at bounding box center [226, 345] width 10 height 19
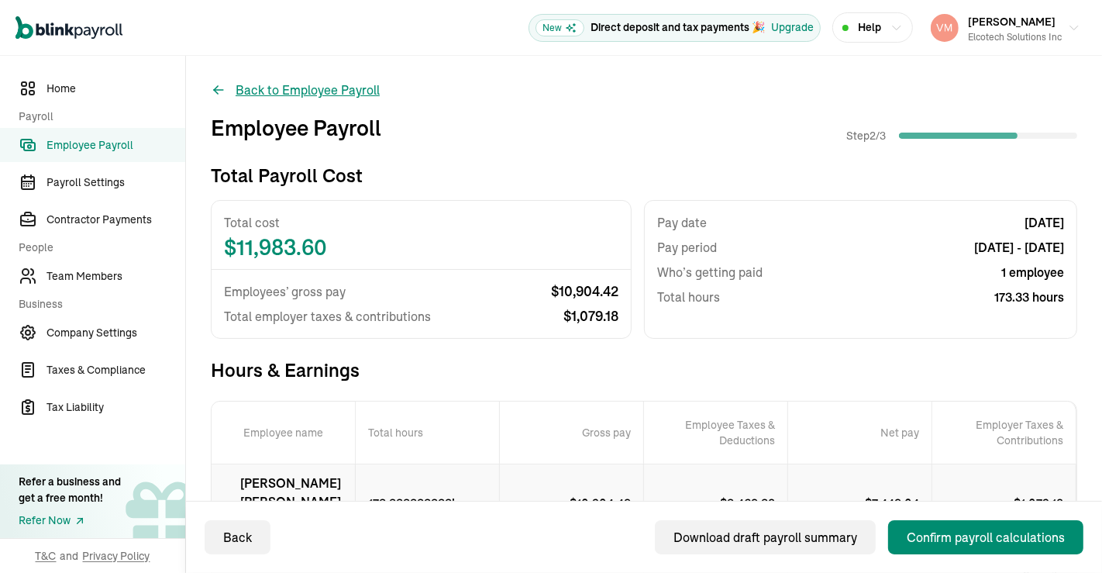
click at [286, 96] on button "Back to Employee Payroll" at bounding box center [295, 90] width 169 height 19
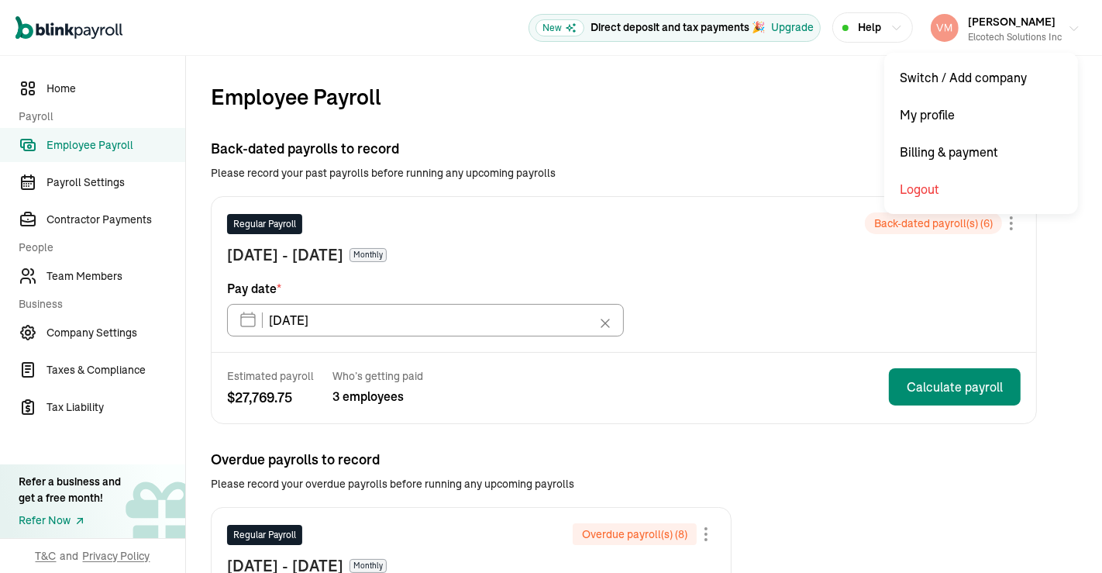
click at [1054, 19] on button "[PERSON_NAME] Gorakati Elcotech Solutions Inc" at bounding box center [1005, 28] width 162 height 39
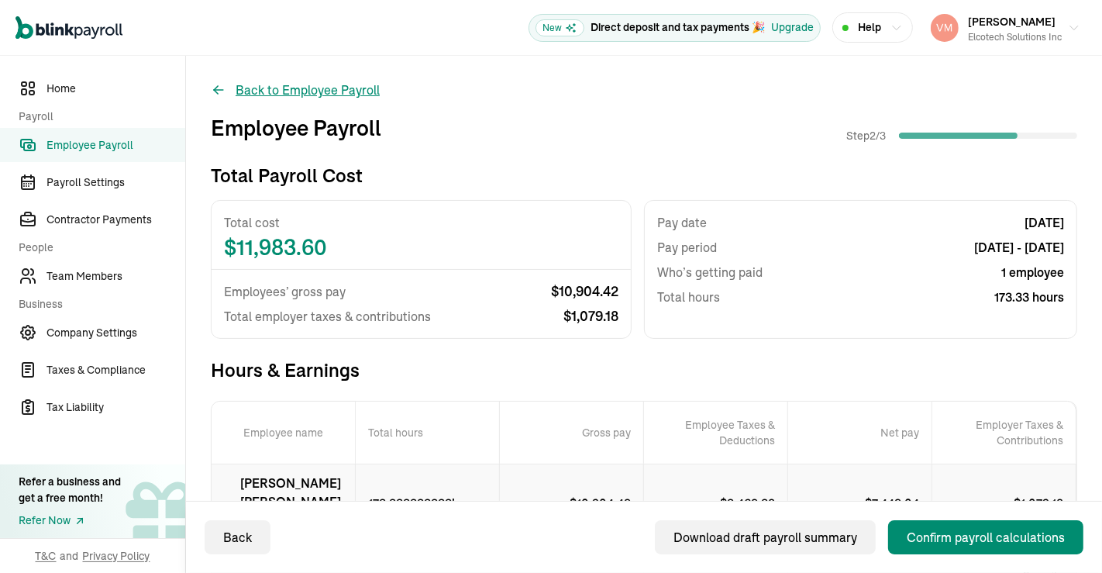
click at [286, 96] on button "Back to Employee Payroll" at bounding box center [295, 90] width 169 height 19
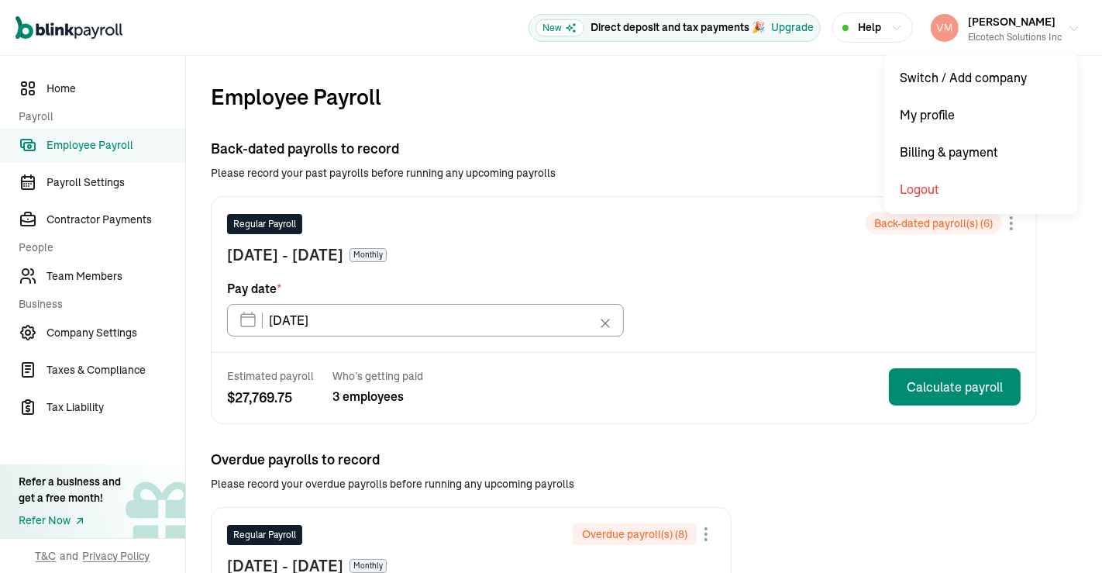
click at [1054, 19] on button "[PERSON_NAME] Gorakati Elcotech Solutions Inc" at bounding box center [1005, 28] width 162 height 39
